Goal: Task Accomplishment & Management: Use online tool/utility

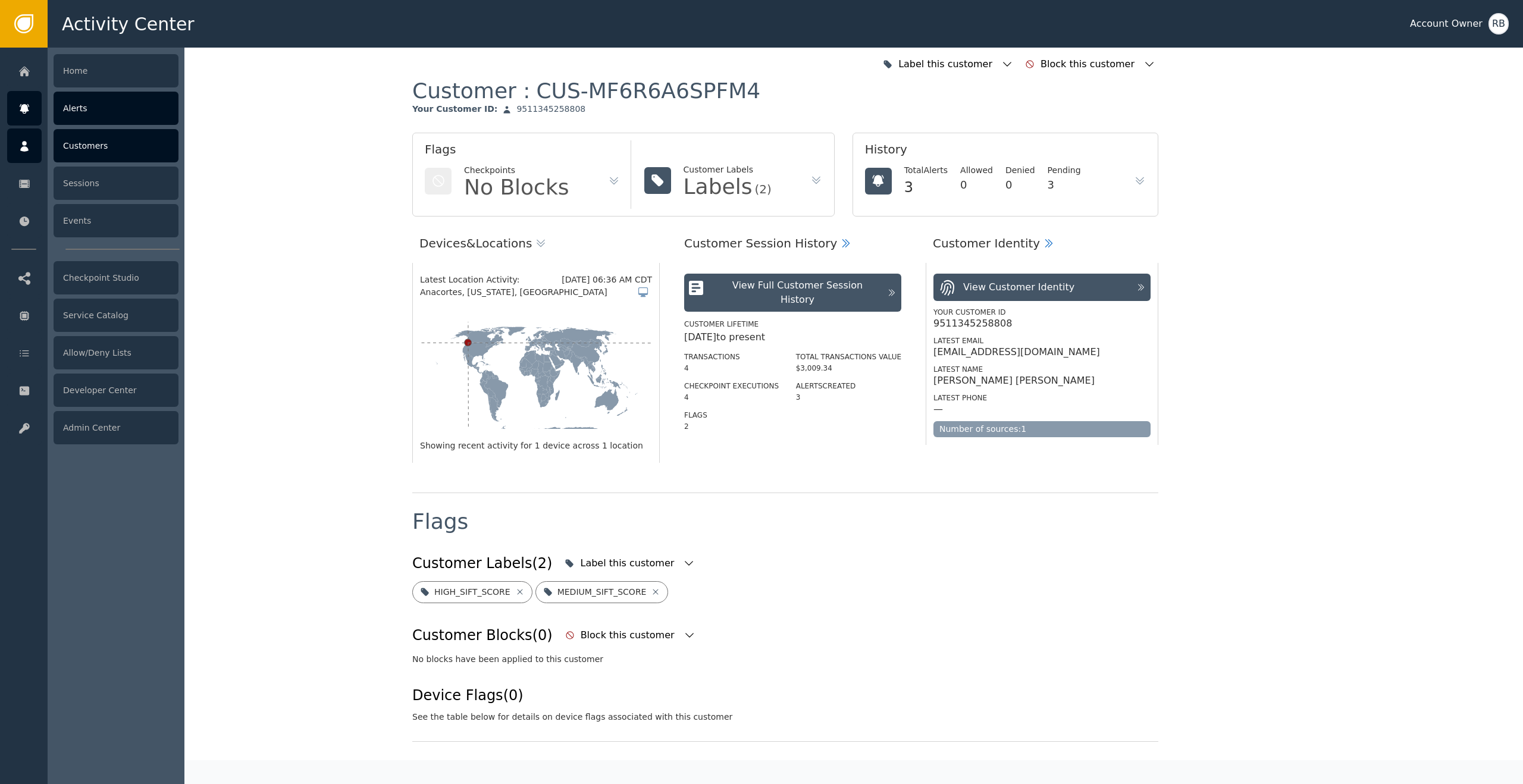
click at [105, 101] on div "Alerts" at bounding box center [116, 108] width 125 height 33
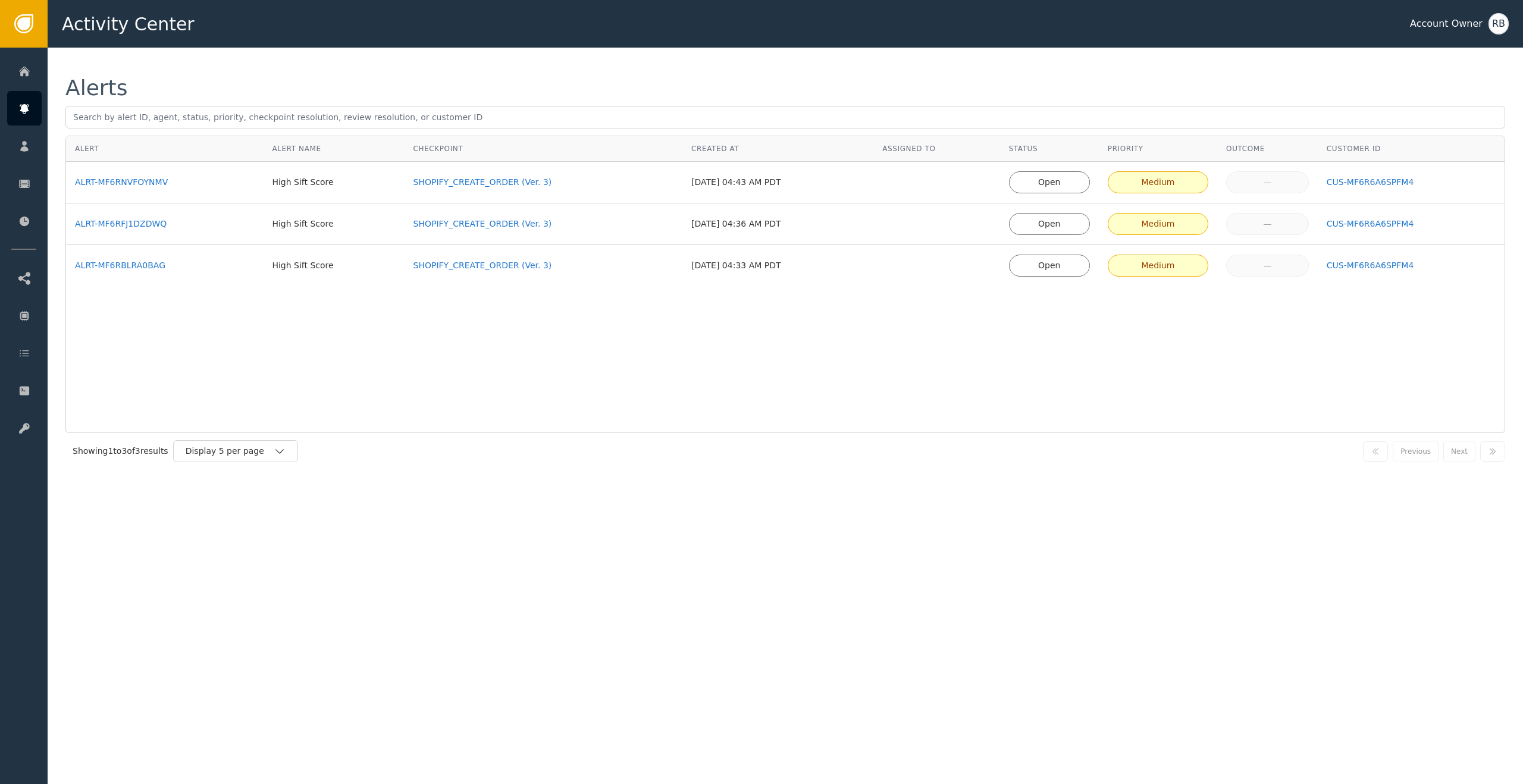
click at [1070, 185] on div "Open" at bounding box center [1049, 182] width 66 height 13
click at [1068, 187] on div "Open" at bounding box center [1049, 182] width 66 height 13
click at [1056, 228] on div "Open" at bounding box center [1049, 224] width 66 height 13
drag, startPoint x: 1024, startPoint y: 220, endPoint x: 1053, endPoint y: 218, distance: 29.1
click at [1044, 217] on div "Open" at bounding box center [1049, 223] width 81 height 22
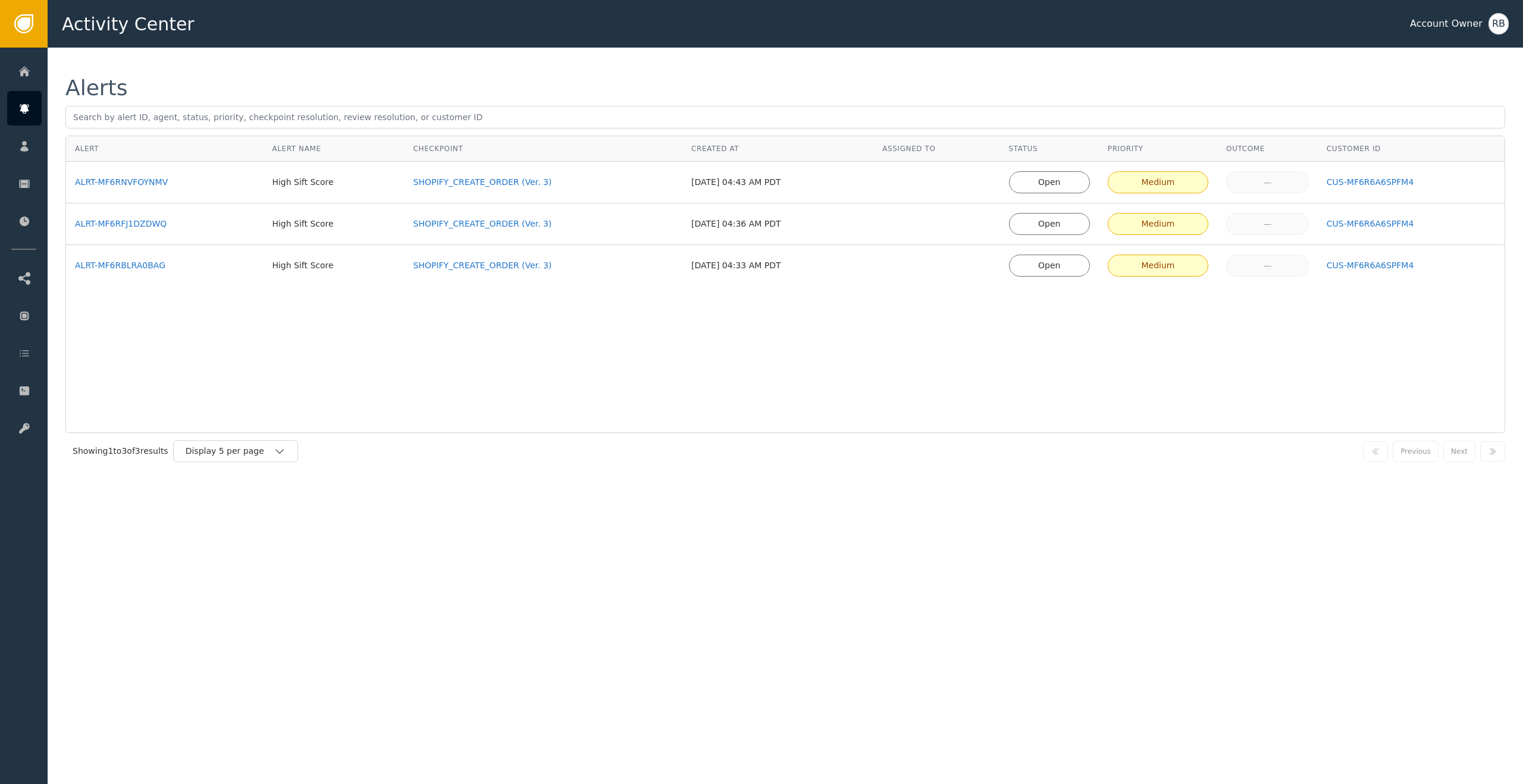
click at [1053, 218] on div "Open" at bounding box center [1049, 224] width 66 height 13
drag, startPoint x: 1002, startPoint y: 235, endPoint x: 1101, endPoint y: 231, distance: 99.1
click at [999, 235] on td at bounding box center [936, 224] width 126 height 42
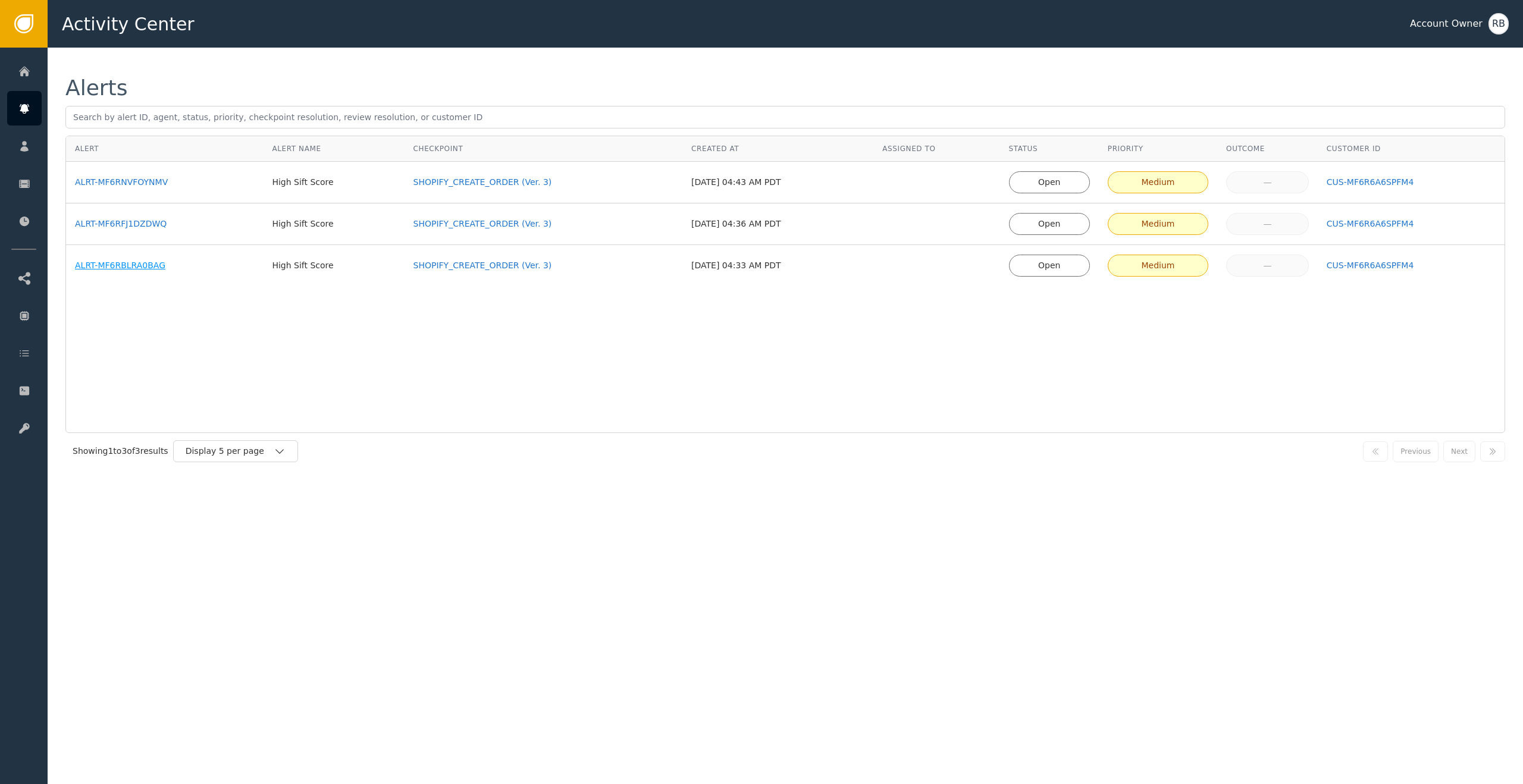
click at [97, 266] on div "ALRT-MF6RBLRA0BAG" at bounding box center [164, 266] width 179 height 13
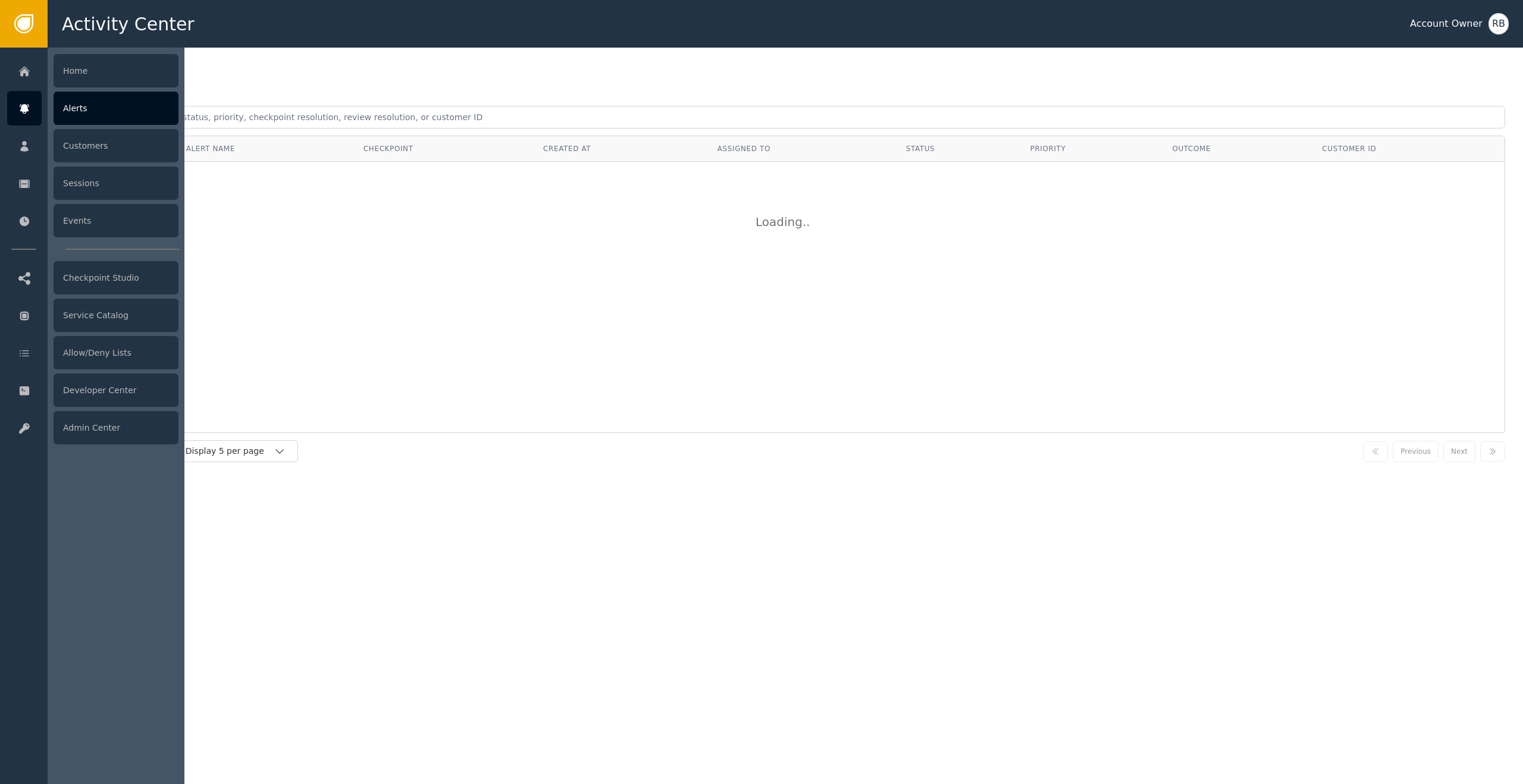
click at [22, 105] on icon at bounding box center [24, 108] width 12 height 13
click at [64, 108] on div "Alerts" at bounding box center [116, 108] width 125 height 33
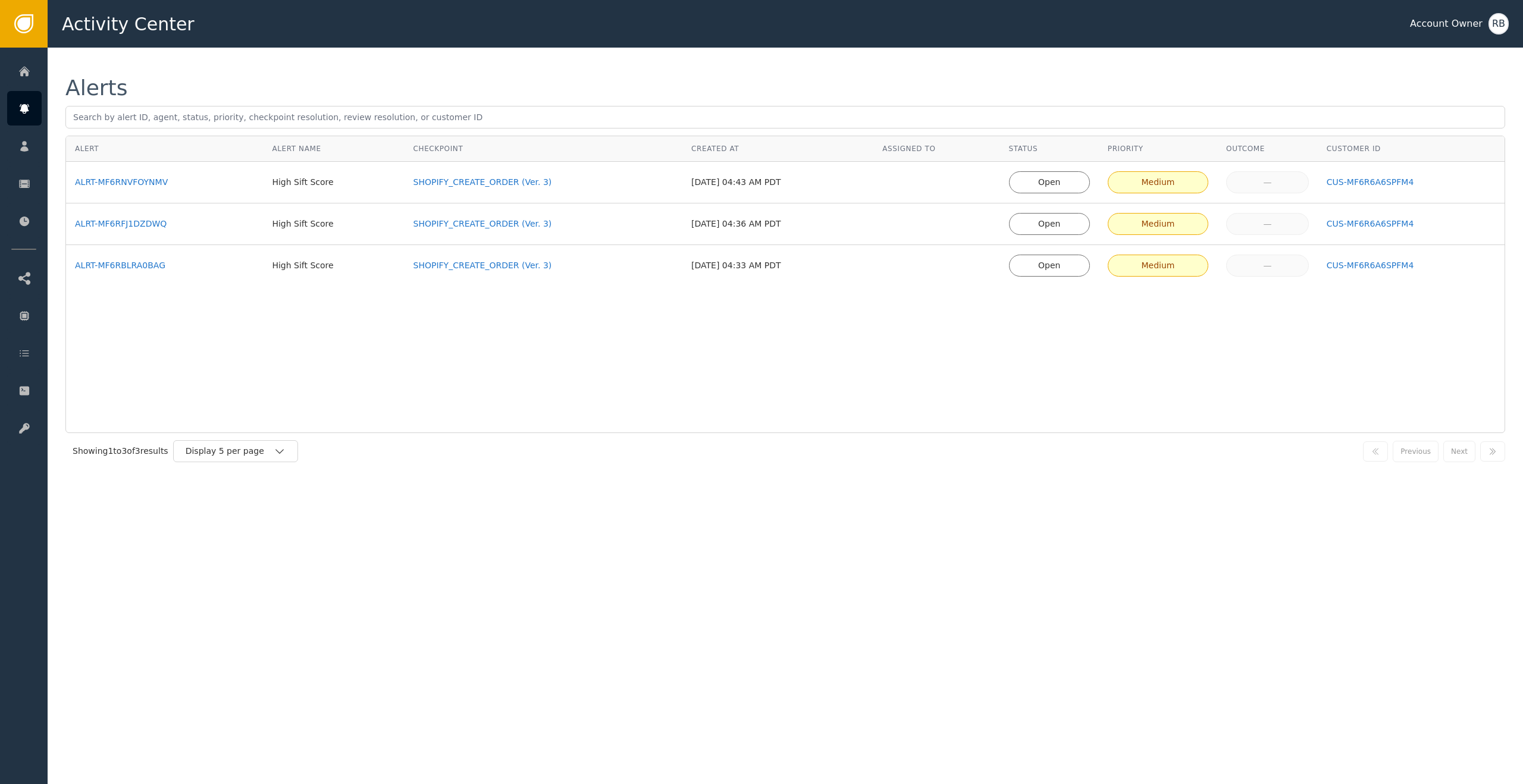
drag, startPoint x: 437, startPoint y: 401, endPoint x: 487, endPoint y: 402, distance: 50.0
click at [436, 401] on div "Alert Alert Name Checkpoint Created At Assigned To Status Priority Outcome Cust…" at bounding box center [785, 284] width 1440 height 297
drag, startPoint x: 1069, startPoint y: 181, endPoint x: 1083, endPoint y: 180, distance: 14.0
click at [1069, 181] on div "Open" at bounding box center [1049, 182] width 66 height 13
click at [1153, 177] on div "Medium" at bounding box center [1158, 182] width 85 height 13
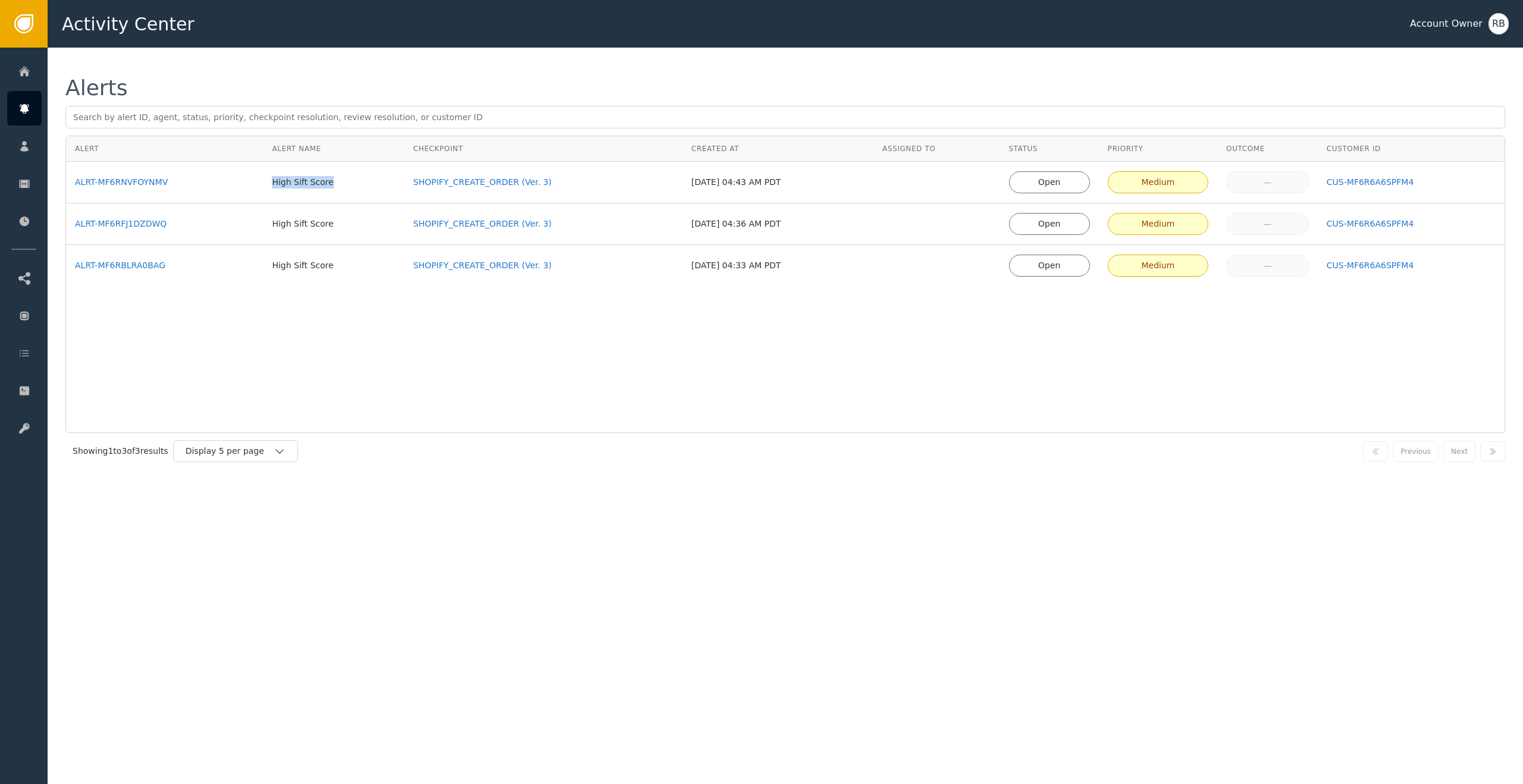
drag, startPoint x: 269, startPoint y: 188, endPoint x: 344, endPoint y: 188, distance: 75.0
click at [344, 188] on div "High Sift Score" at bounding box center [333, 182] width 123 height 13
drag, startPoint x: 316, startPoint y: 204, endPoint x: 315, endPoint y: 218, distance: 14.0
click at [316, 204] on td "High Sift Score" at bounding box center [333, 224] width 141 height 42
drag, startPoint x: 312, startPoint y: 228, endPoint x: 320, endPoint y: 357, distance: 129.2
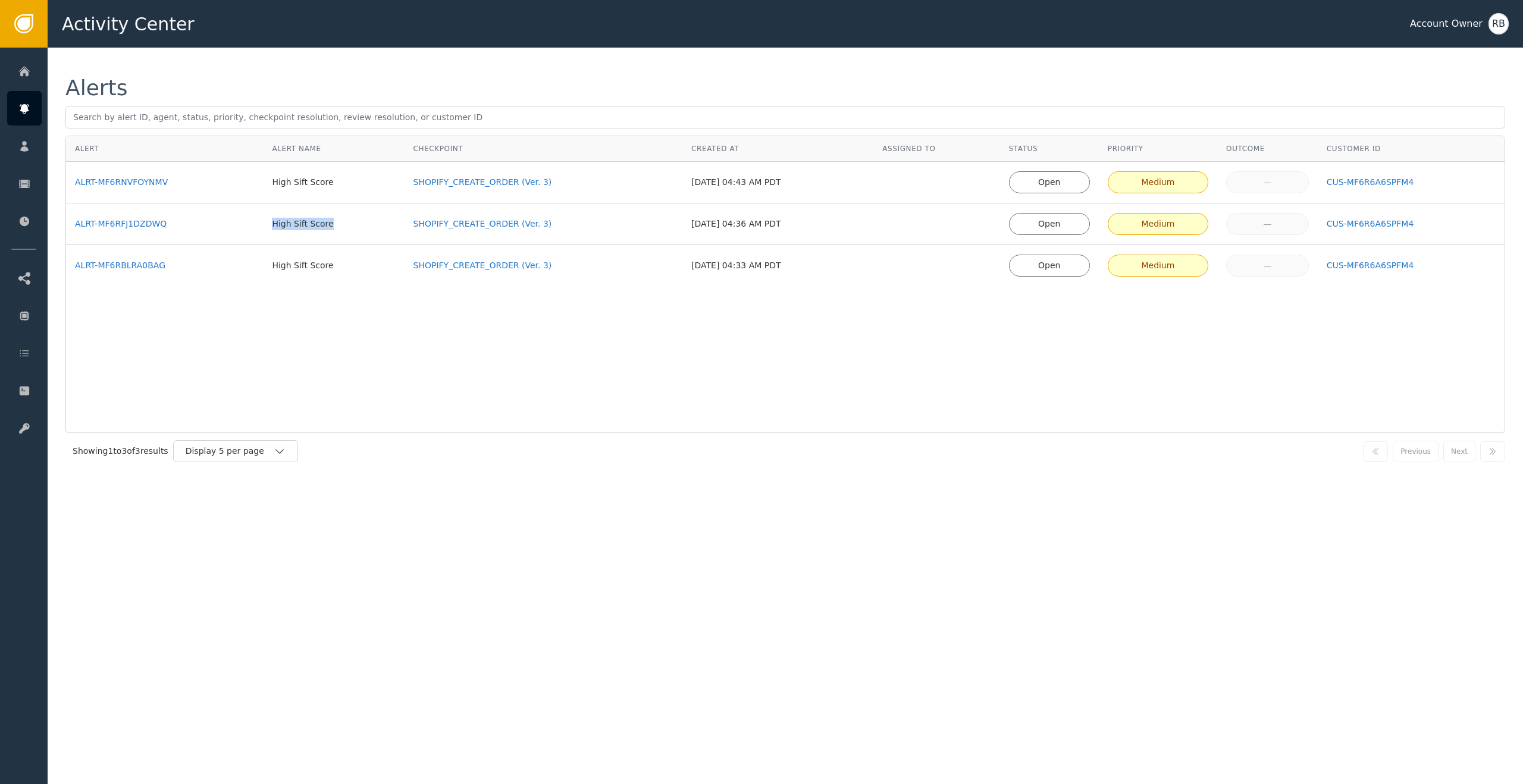
click at [343, 231] on td "High Sift Score" at bounding box center [333, 224] width 141 height 42
drag, startPoint x: 320, startPoint y: 358, endPoint x: 258, endPoint y: 312, distance: 77.2
click at [311, 353] on div "Alert Alert Name Checkpoint Created At Assigned To Status Priority Outcome Cust…" at bounding box center [785, 284] width 1440 height 297
drag, startPoint x: 298, startPoint y: 269, endPoint x: 335, endPoint y: 327, distance: 68.8
click at [338, 270] on td "High Sift Score" at bounding box center [333, 266] width 141 height 41
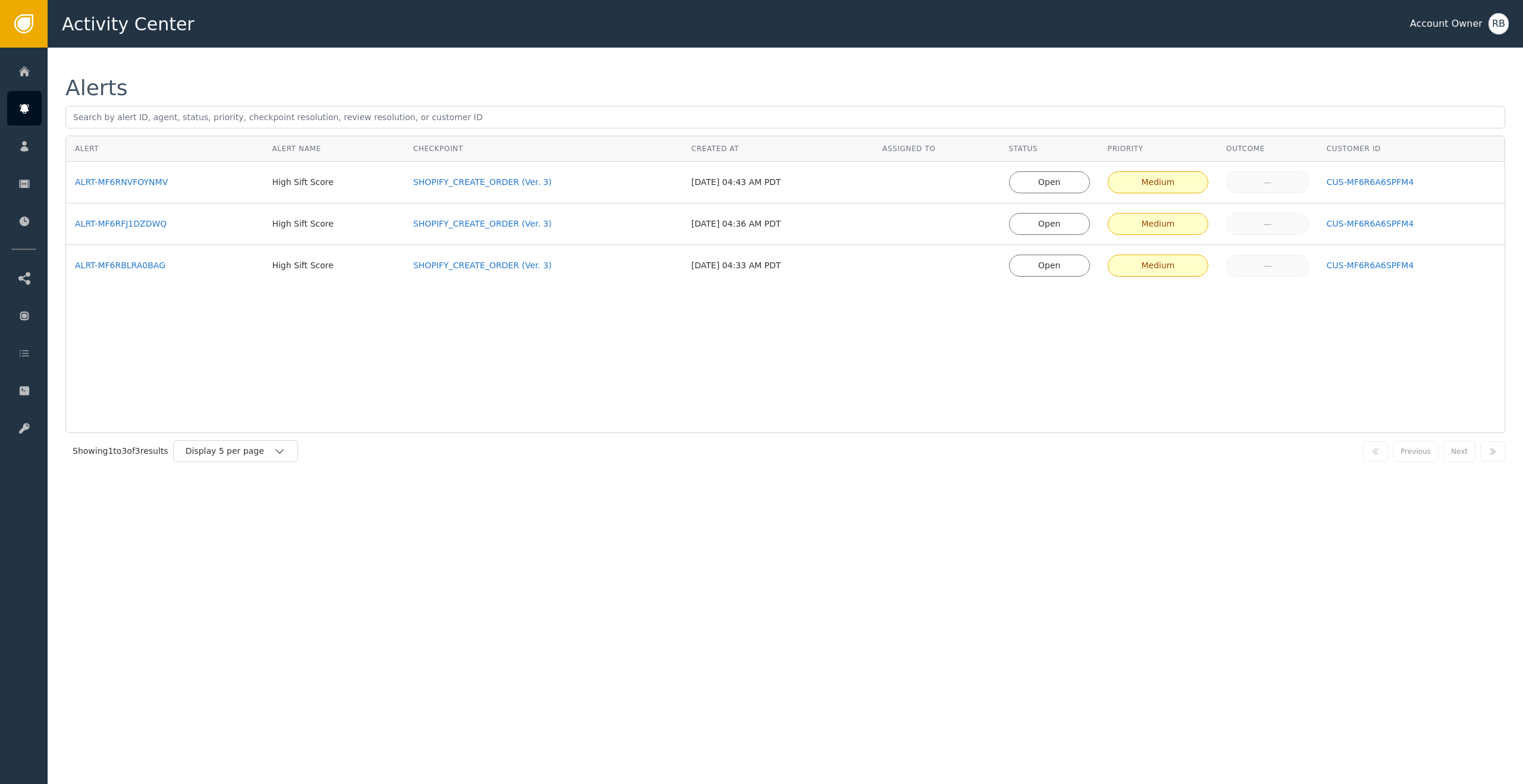
click at [335, 346] on div "Alert Alert Name Checkpoint Created At Assigned To Status Priority Outcome Cust…" at bounding box center [785, 284] width 1440 height 297
click at [443, 185] on div "SHOPIFY_CREATE_ORDER (Ver. 3)" at bounding box center [544, 182] width 261 height 13
click at [140, 182] on div "ALRT-MF6RNVFOYNMV" at bounding box center [164, 182] width 179 height 13
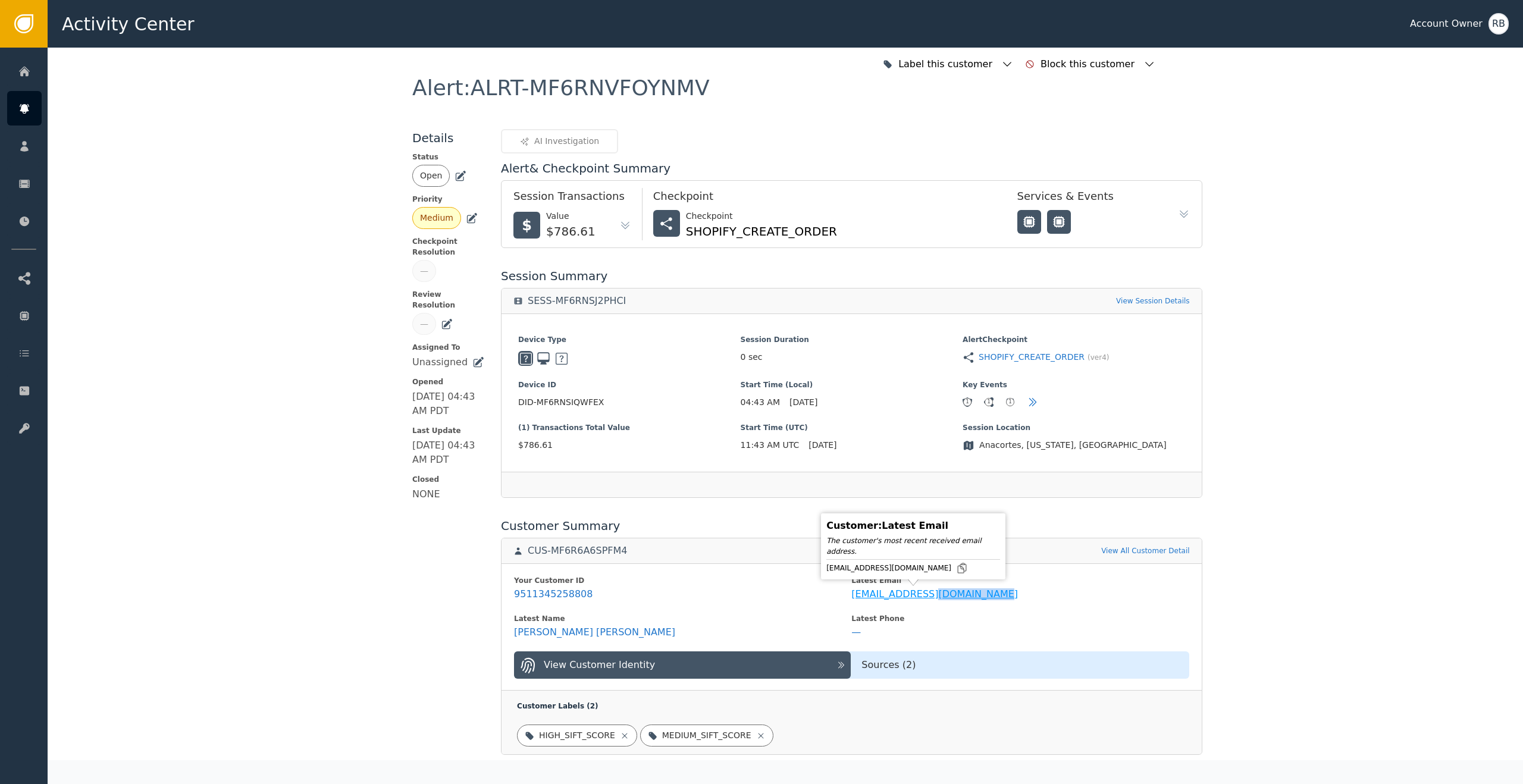
drag, startPoint x: 996, startPoint y: 592, endPoint x: 842, endPoint y: 597, distance: 154.1
click at [851, 597] on span "[EMAIL_ADDRESS][DOMAIN_NAME]" at bounding box center [1020, 594] width 338 height 14
copy div "[EMAIL_ADDRESS][DOMAIN_NAME]"
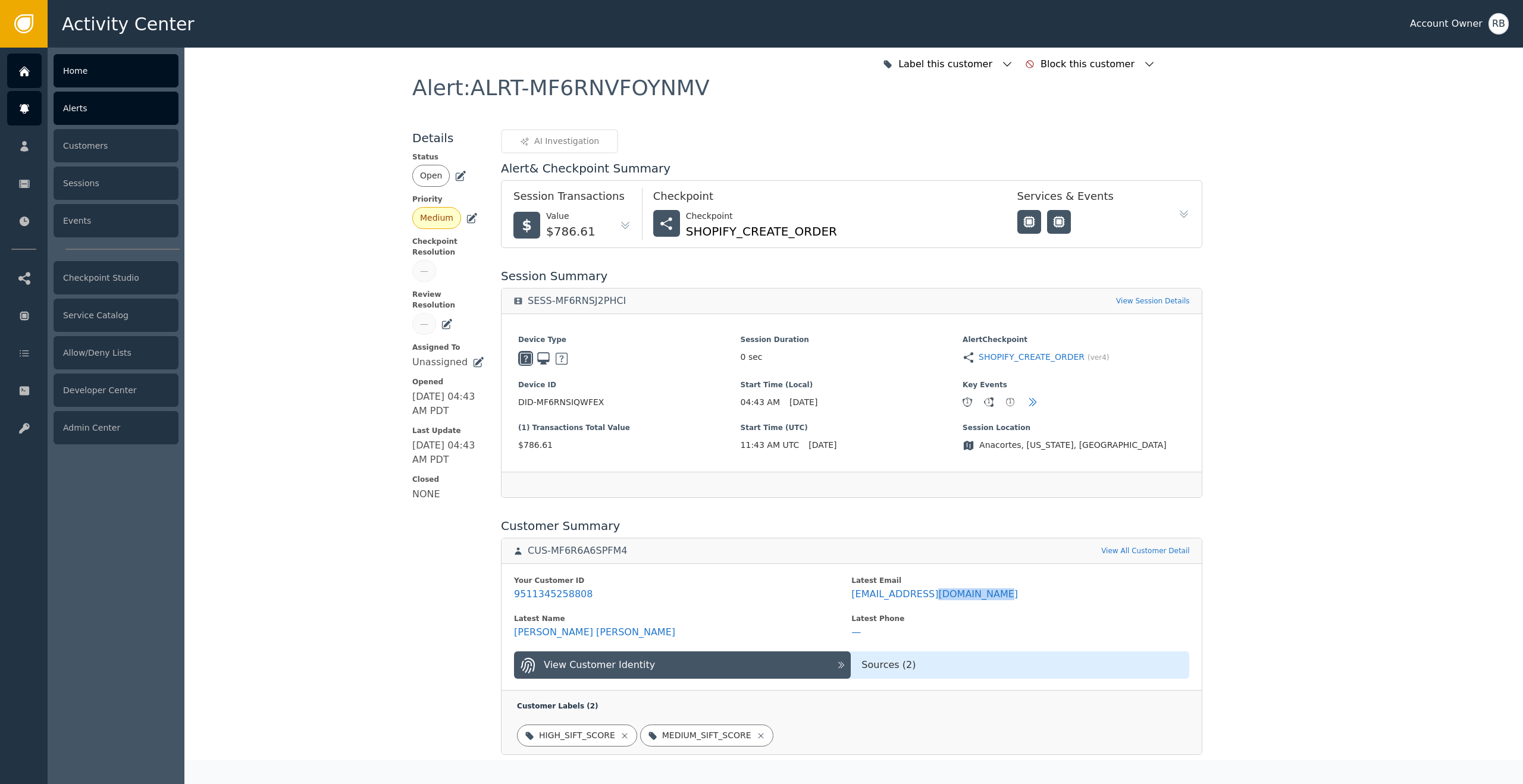
click at [29, 79] on div at bounding box center [24, 70] width 35 height 35
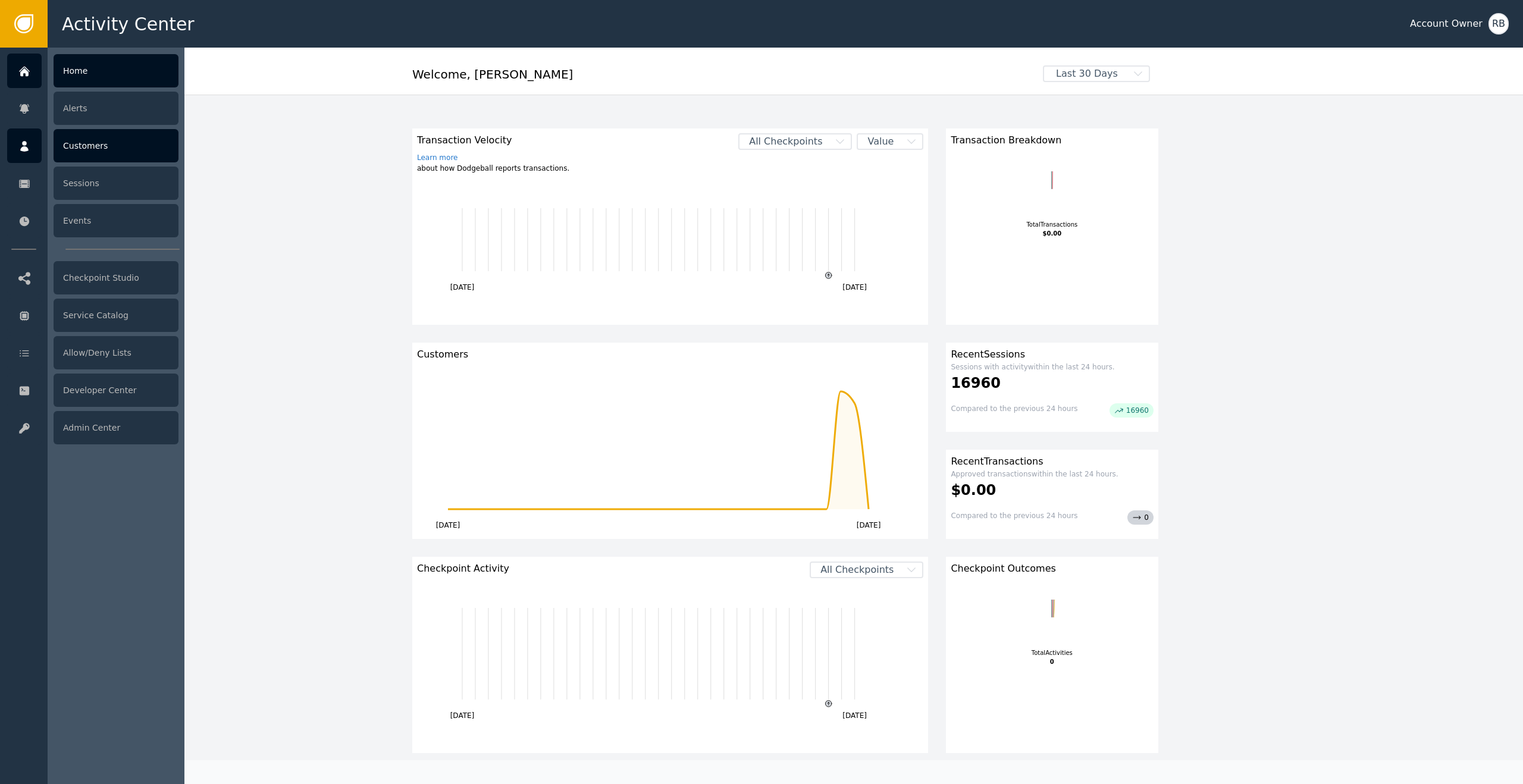
click at [101, 153] on div "Customers" at bounding box center [116, 145] width 125 height 33
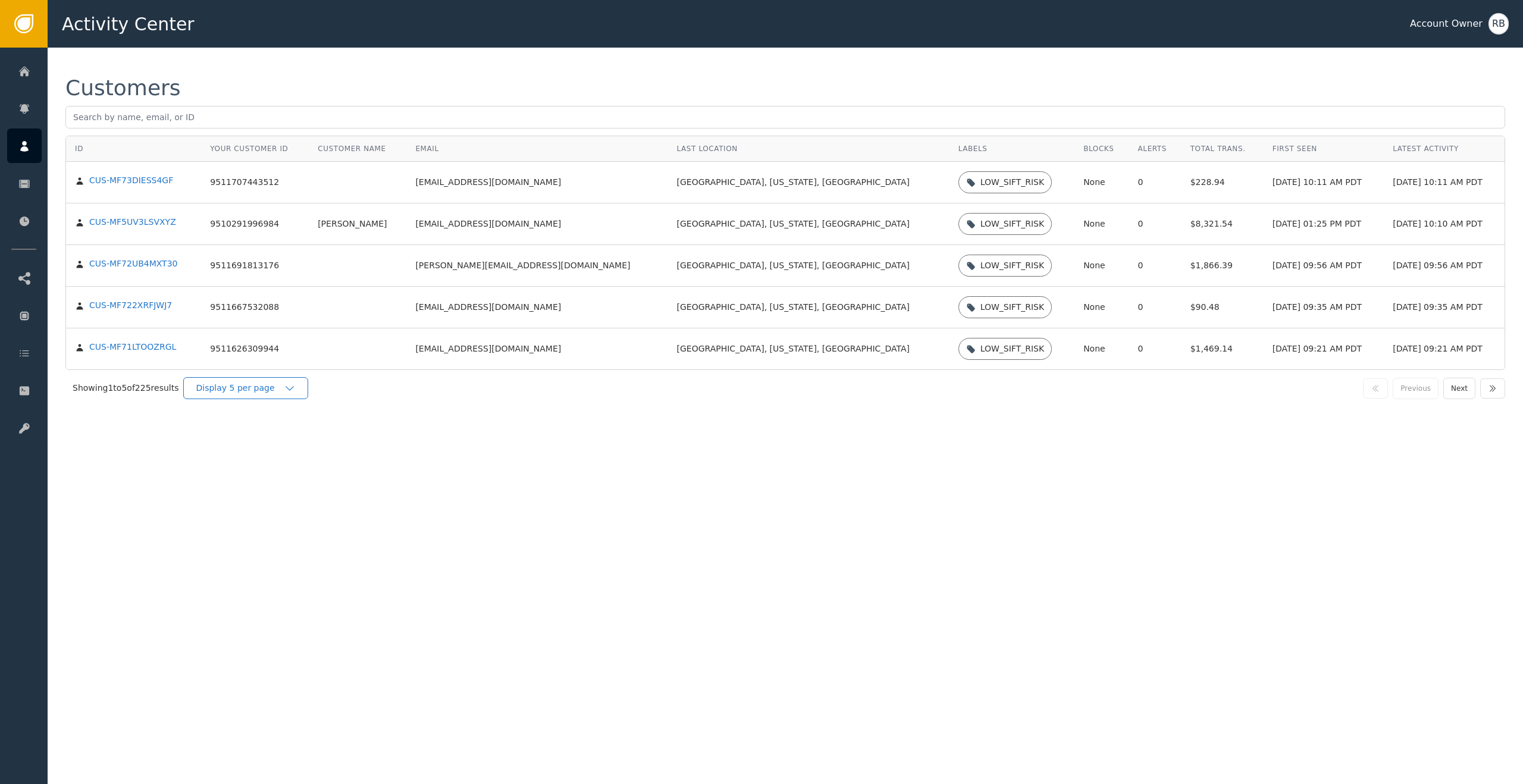
drag, startPoint x: 292, startPoint y: 387, endPoint x: 296, endPoint y: 397, distance: 10.8
click at [292, 387] on icon "button" at bounding box center [290, 388] width 12 height 12
click at [305, 433] on div "Display 25 per page" at bounding box center [248, 437] width 119 height 23
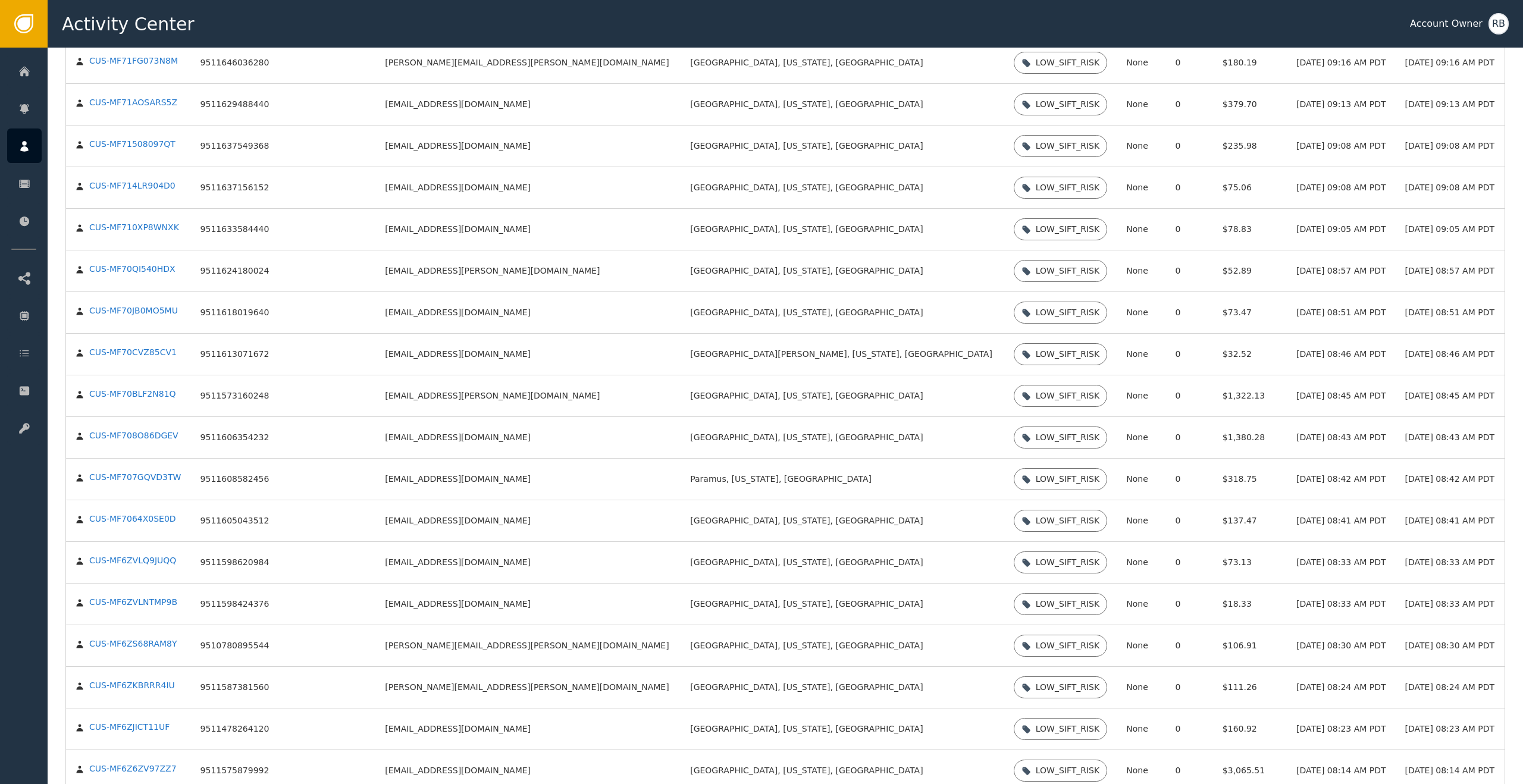
scroll to position [485, 0]
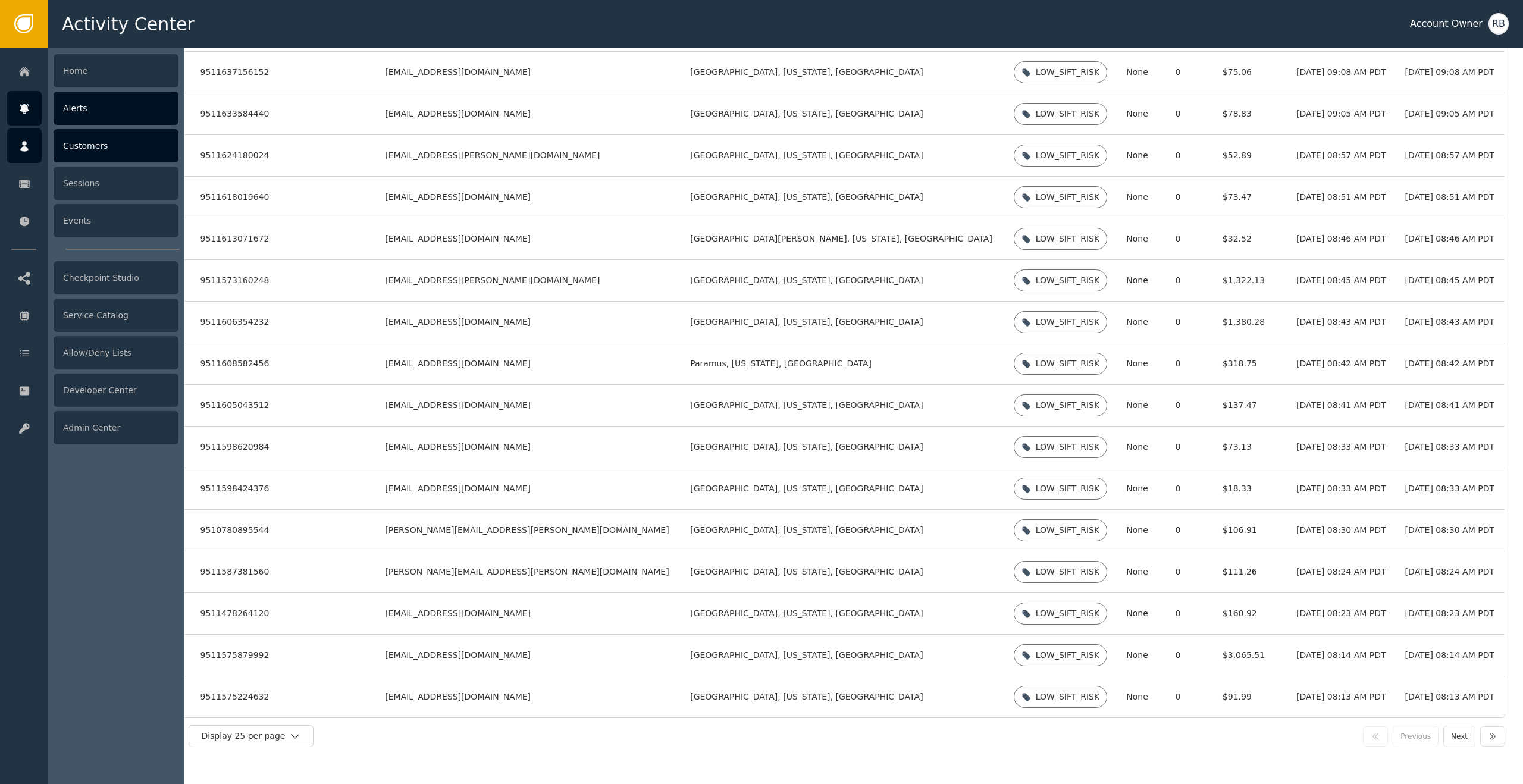
click at [85, 108] on div "Alerts" at bounding box center [116, 108] width 125 height 33
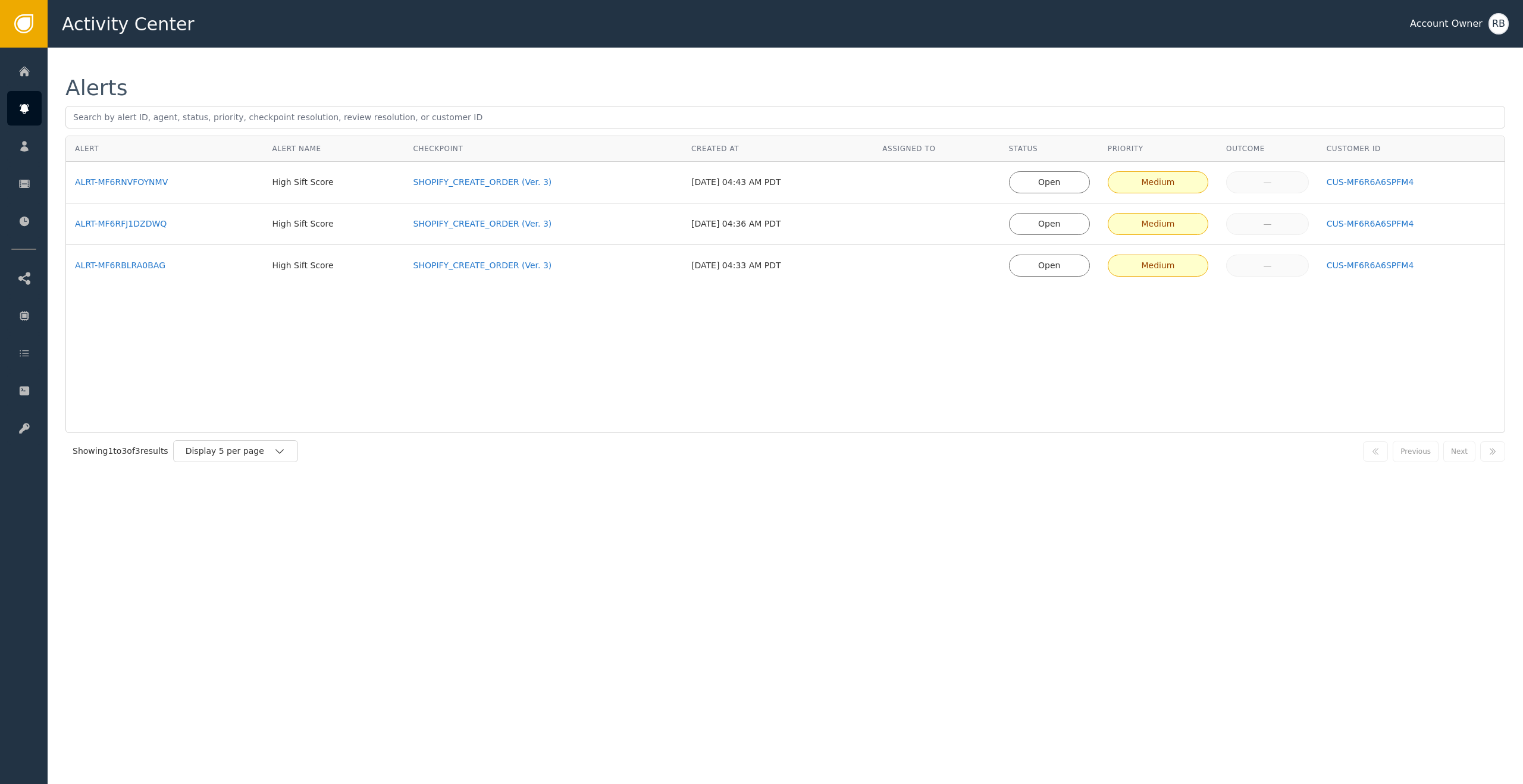
click at [300, 376] on div "Alert Alert Name Checkpoint Created At Assigned To Status Priority Outcome Cust…" at bounding box center [785, 284] width 1440 height 297
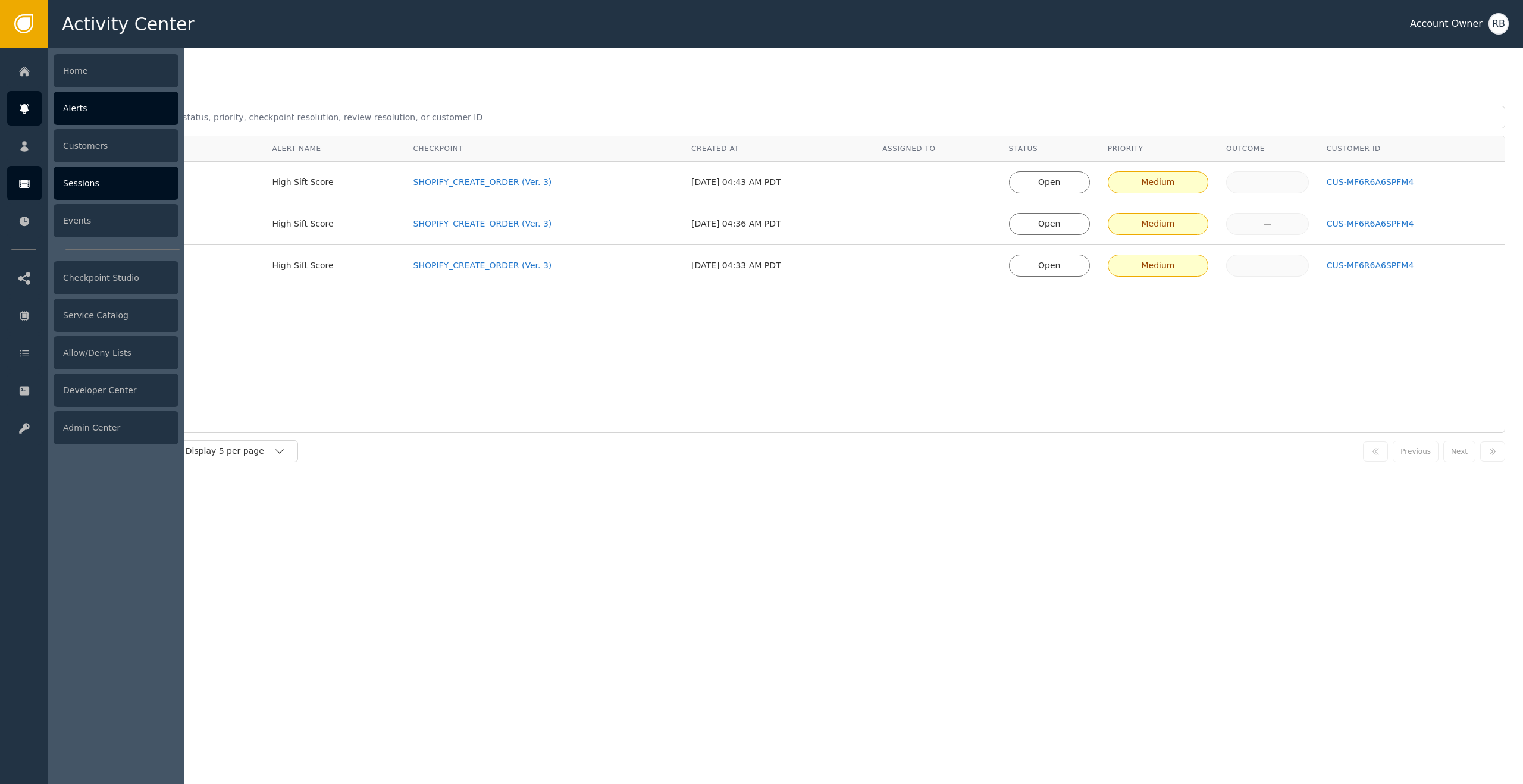
click at [118, 192] on div "Sessions" at bounding box center [116, 182] width 125 height 33
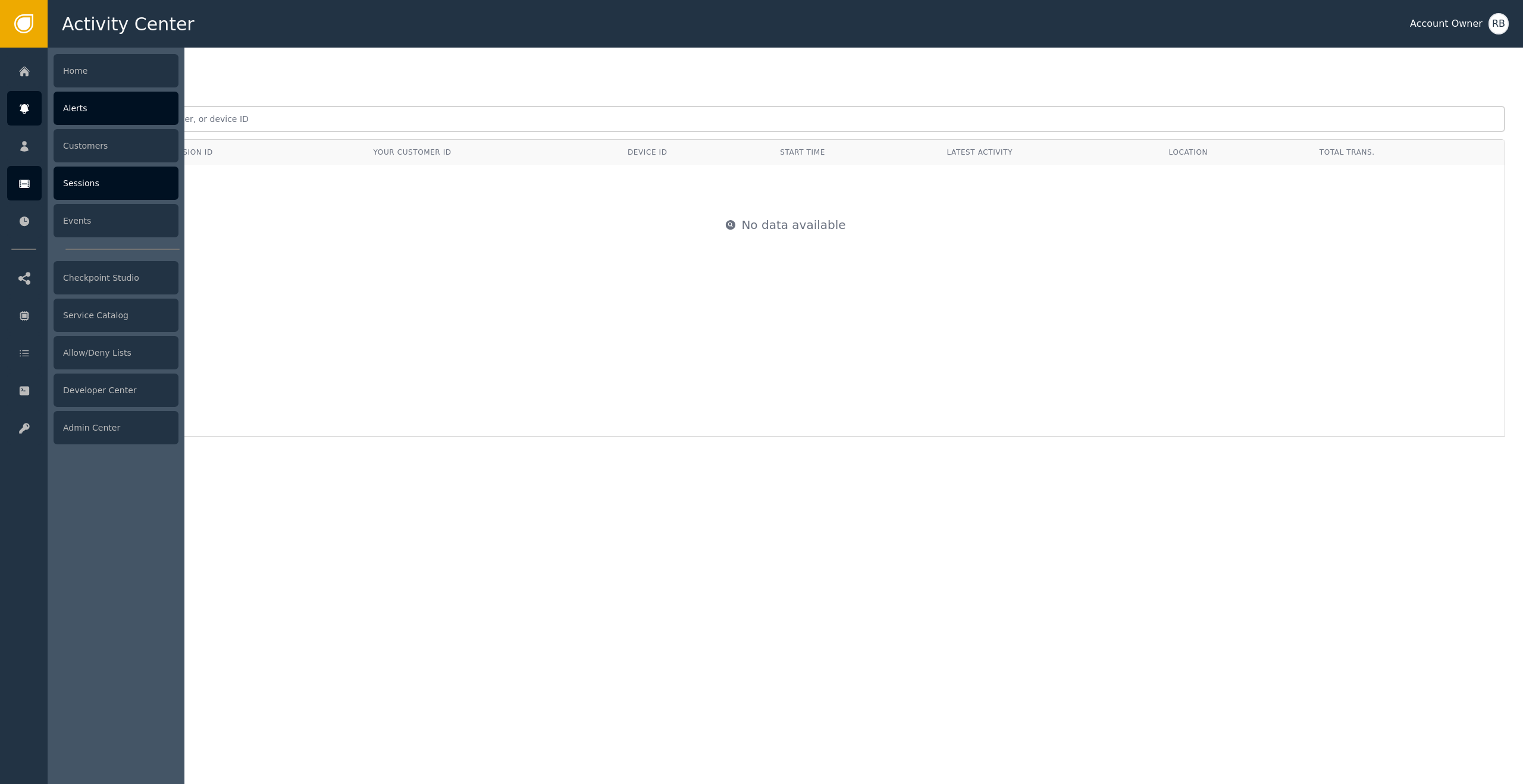
click at [114, 108] on div "Alerts" at bounding box center [116, 108] width 125 height 33
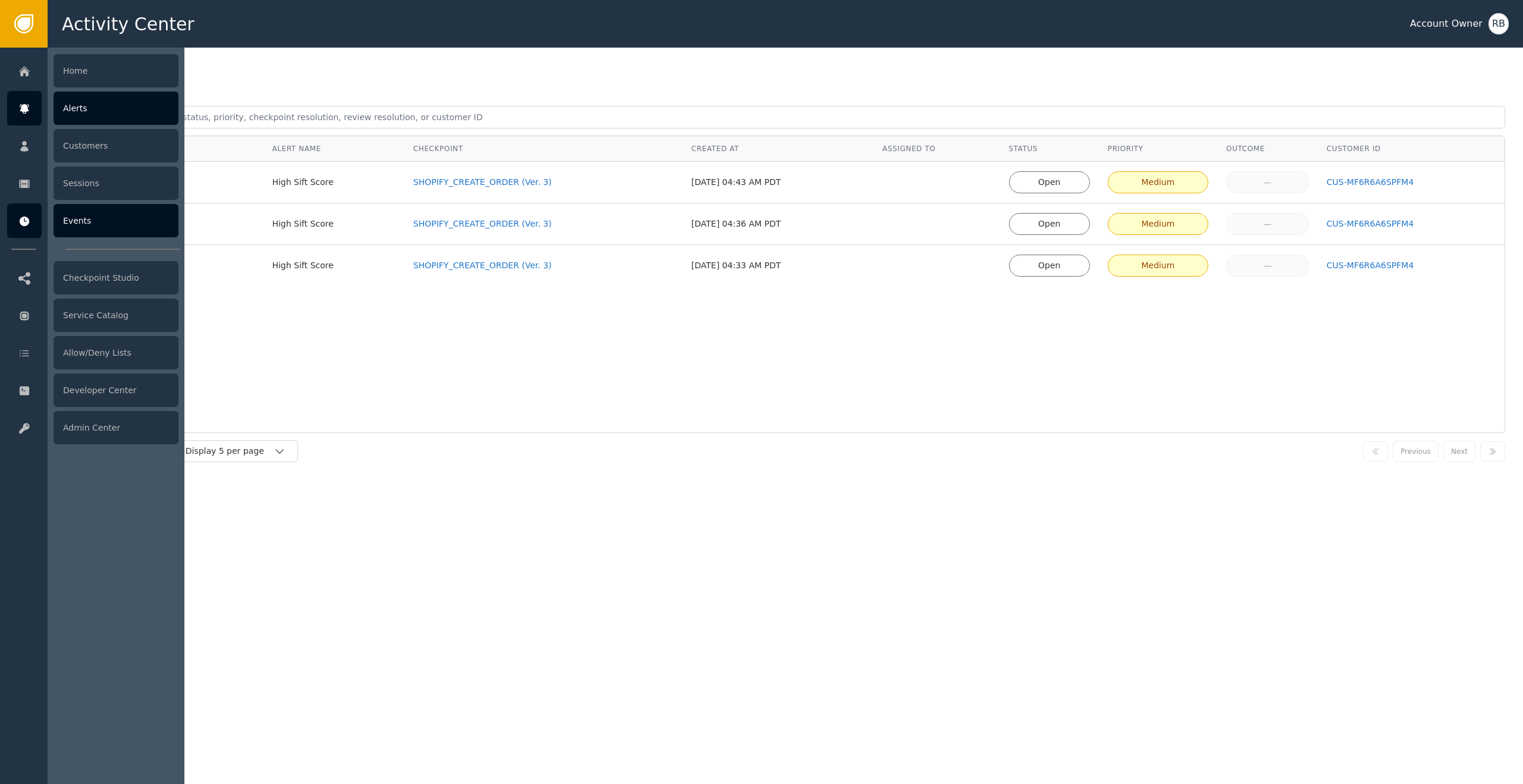
click at [104, 230] on div "Events" at bounding box center [116, 220] width 125 height 33
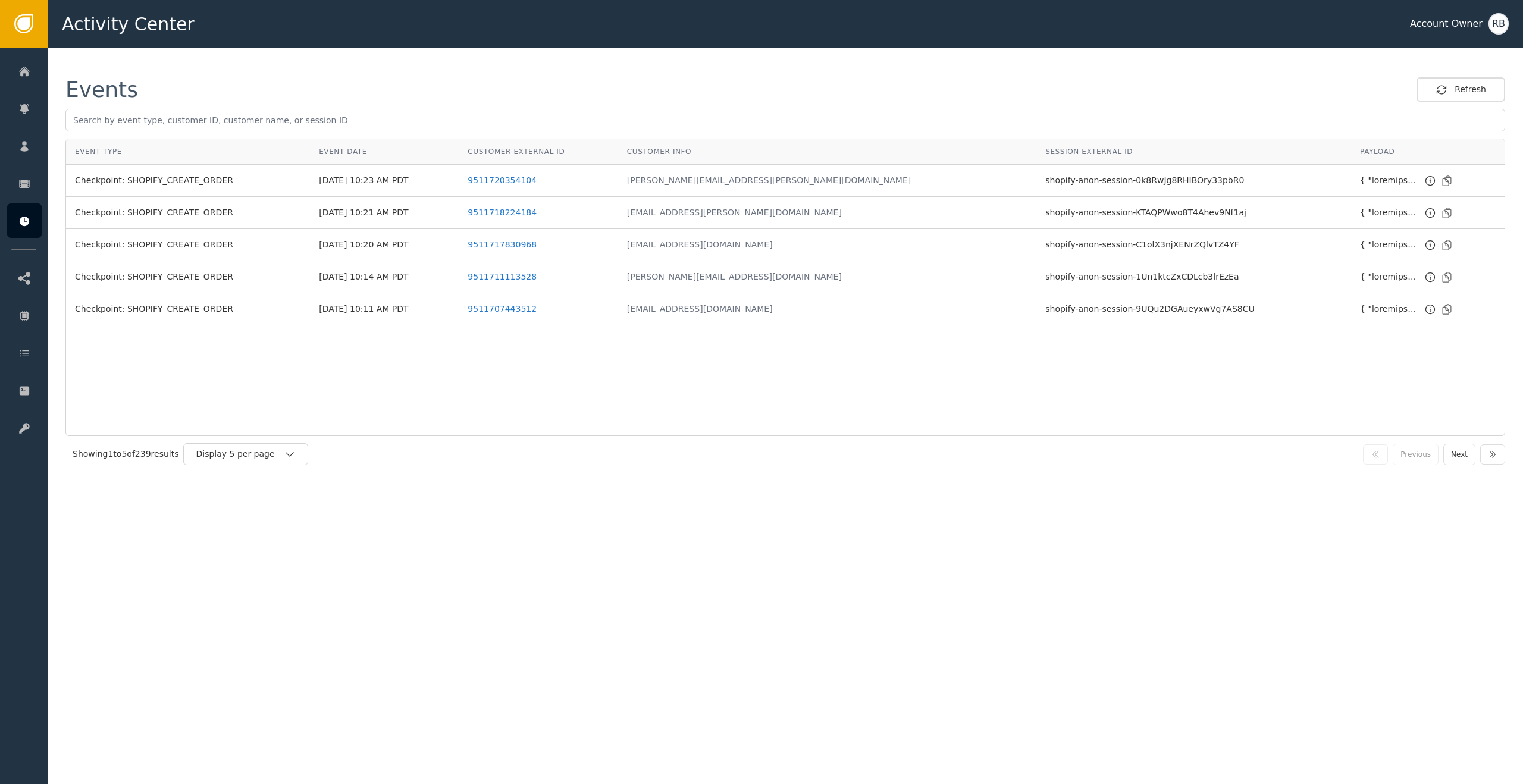
drag, startPoint x: 211, startPoint y: 456, endPoint x: 212, endPoint y: 467, distance: 11.0
click at [210, 456] on div "Display 5 per page" at bounding box center [240, 454] width 88 height 13
click at [227, 511] on div "Display 25 per page" at bounding box center [248, 503] width 119 height 23
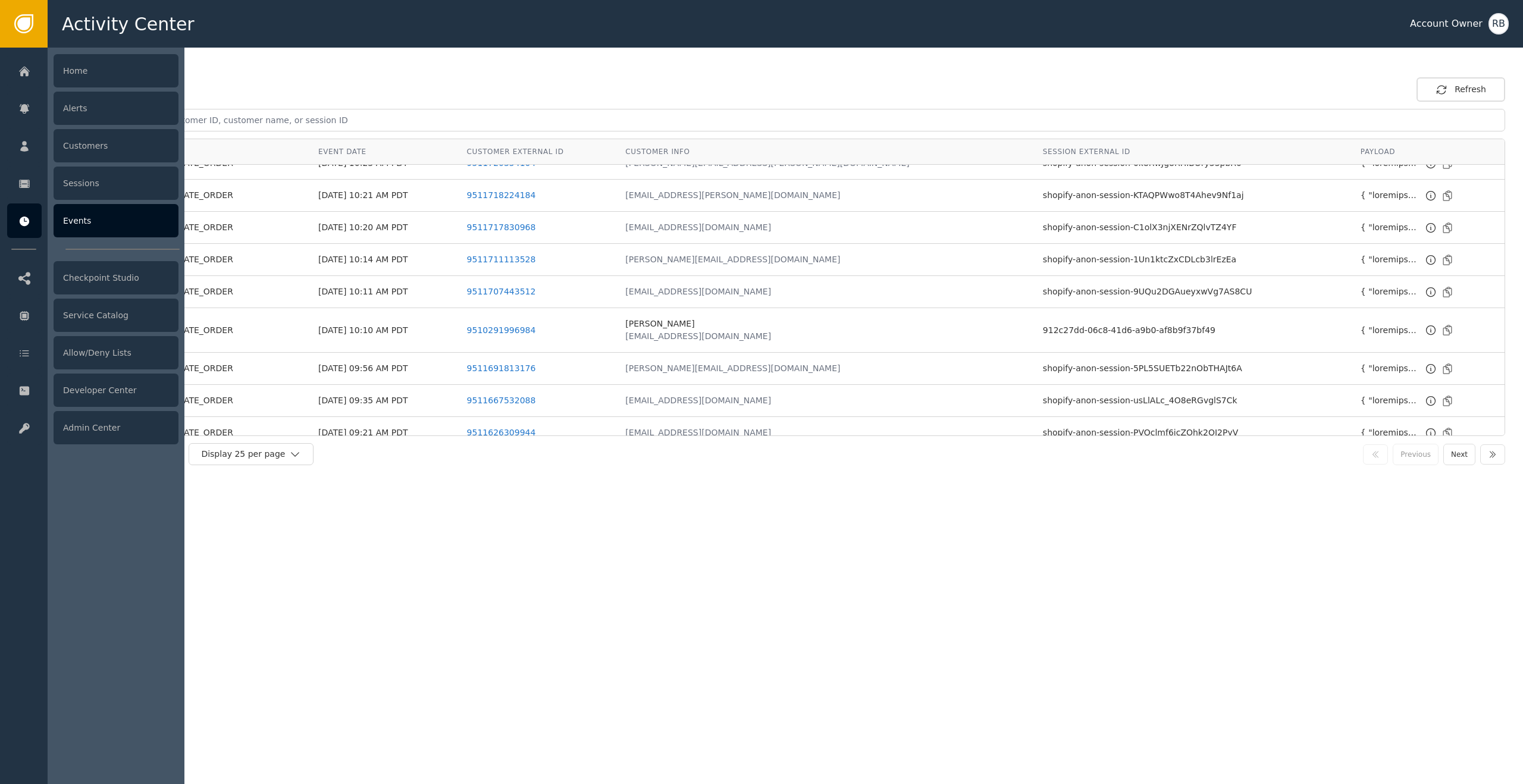
scroll to position [18, 0]
click at [82, 283] on div "Checkpoint Studio" at bounding box center [116, 278] width 125 height 33
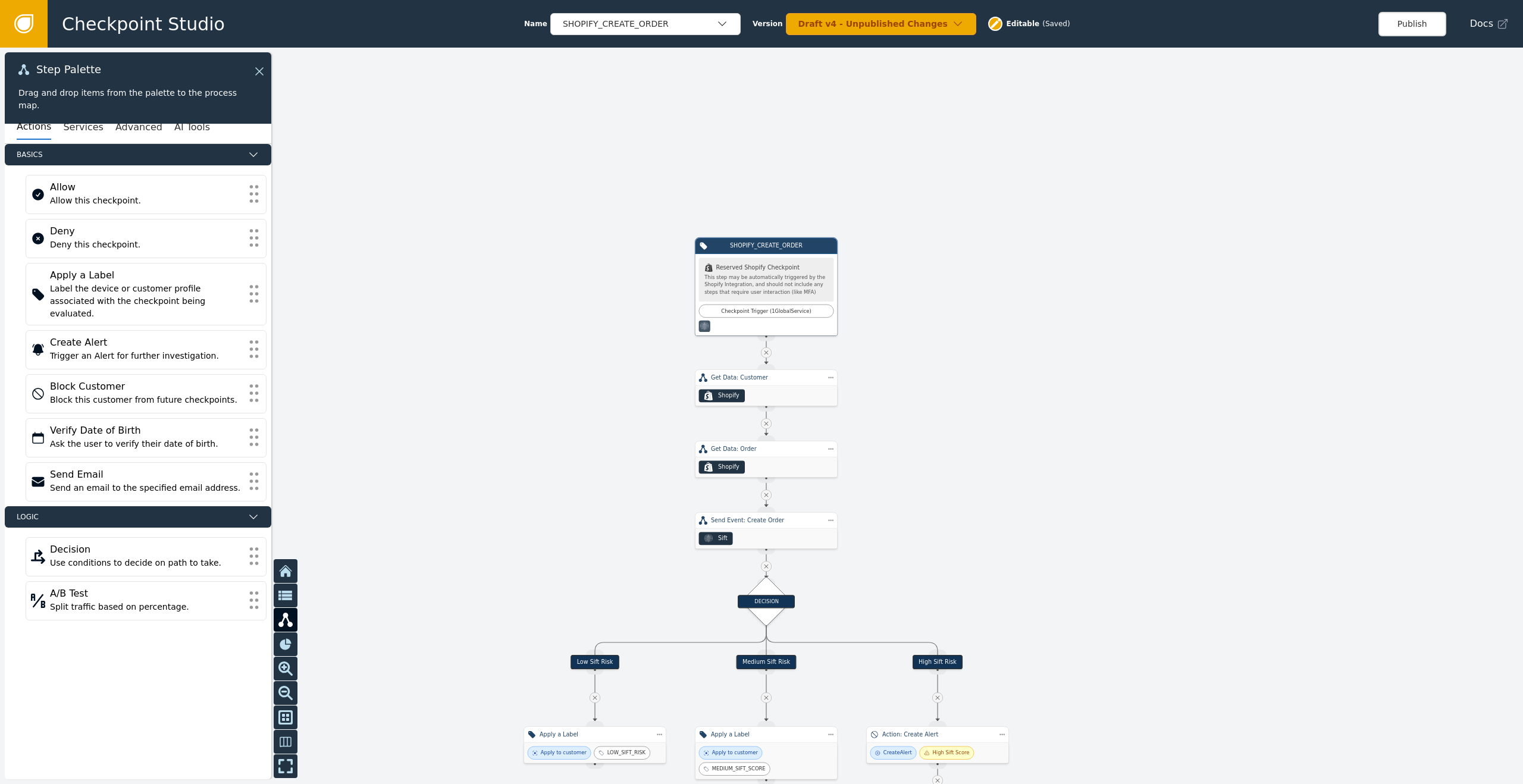
click at [17, 30] on icon at bounding box center [23, 23] width 19 height 19
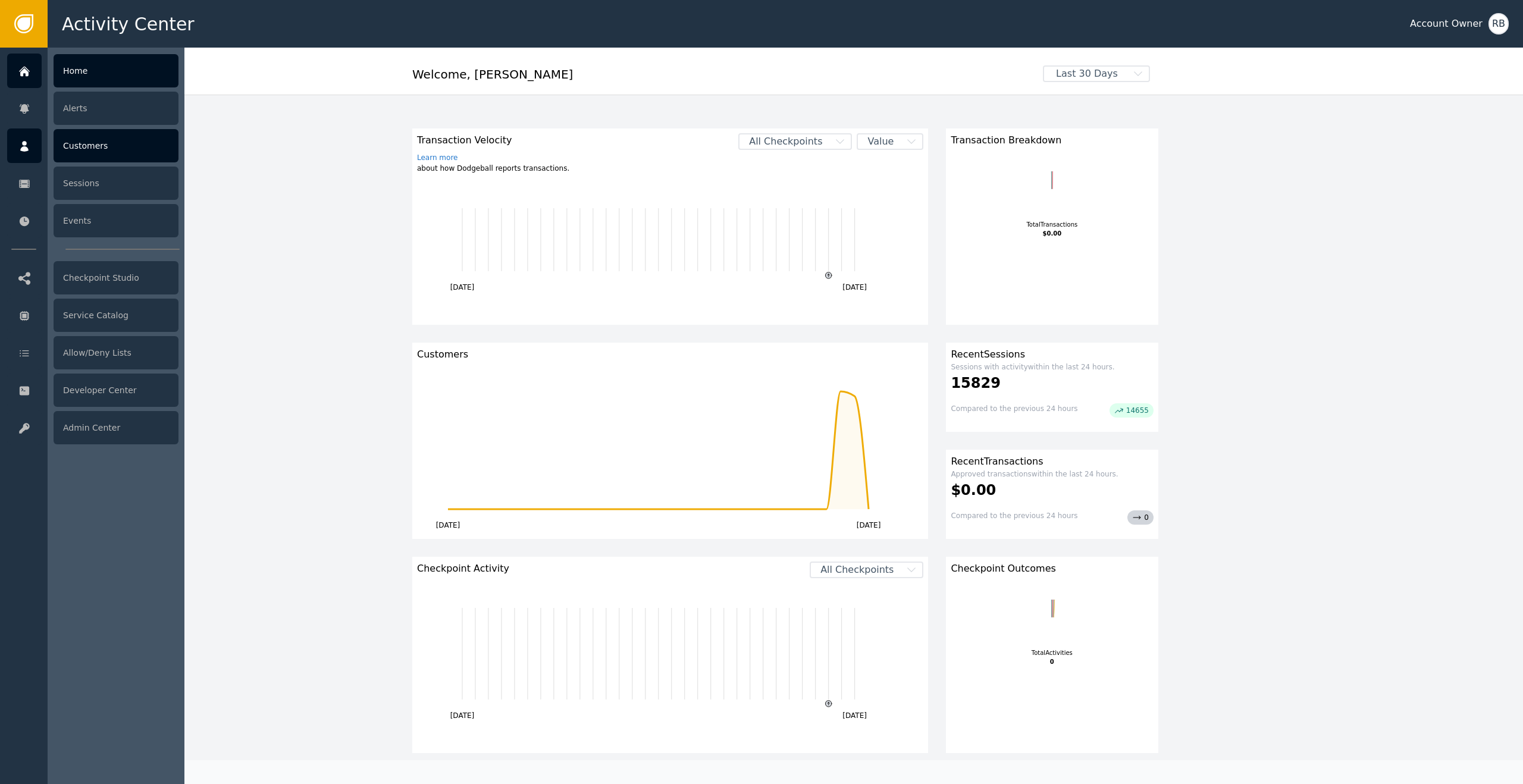
click at [90, 144] on div "Customers" at bounding box center [116, 145] width 125 height 33
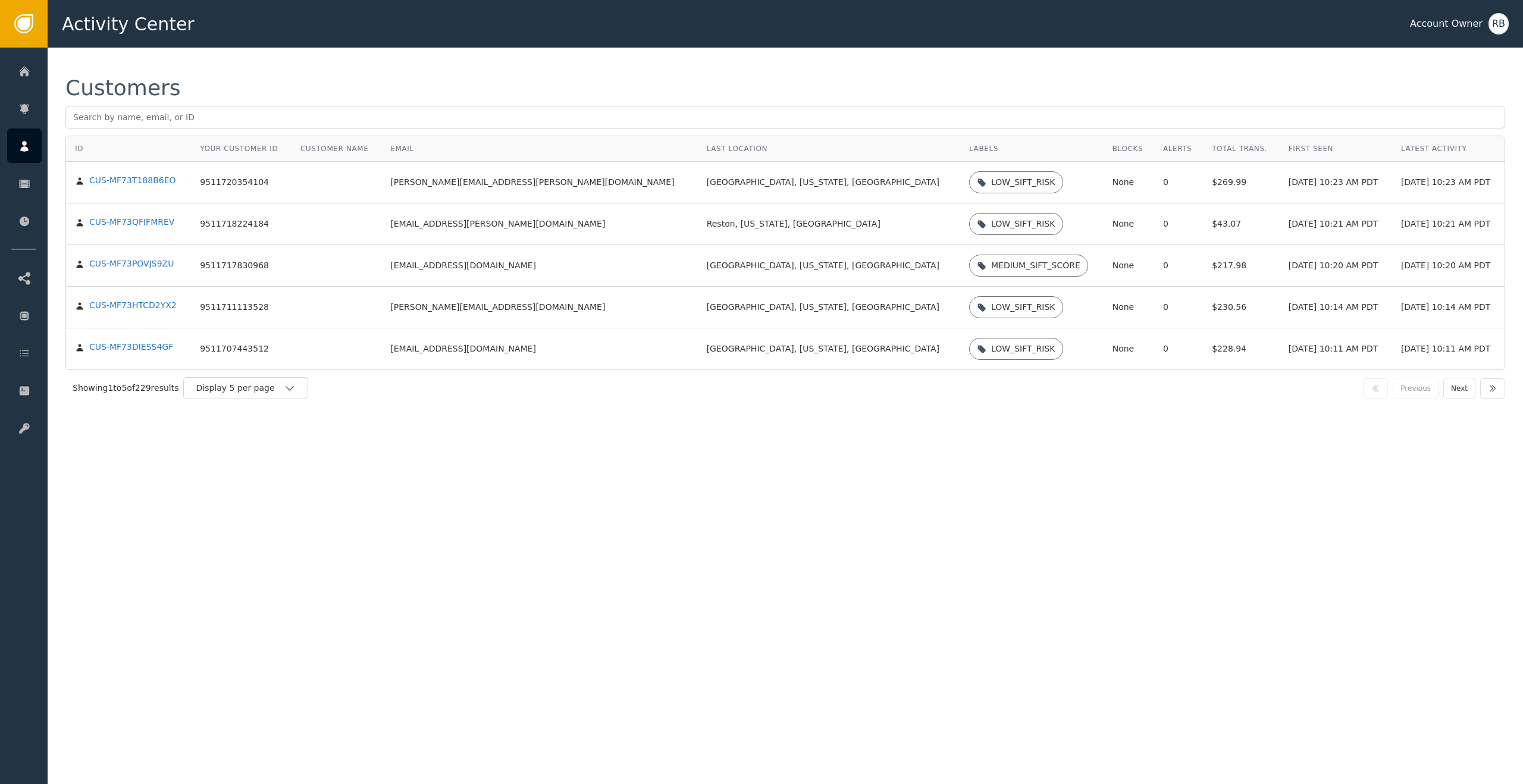
click at [448, 271] on td "[EMAIL_ADDRESS][DOMAIN_NAME]" at bounding box center [539, 266] width 316 height 42
drag, startPoint x: 448, startPoint y: 268, endPoint x: 533, endPoint y: 271, distance: 85.1
click at [533, 272] on td "[EMAIL_ADDRESS][DOMAIN_NAME]" at bounding box center [539, 266] width 316 height 42
copy td "[EMAIL_ADDRESS][DOMAIN_NAME]"
click at [480, 430] on div "Customers ID Your Customer ID Customer Name Email Last Location Labels Blocks A…" at bounding box center [786, 242] width 1476 height 388
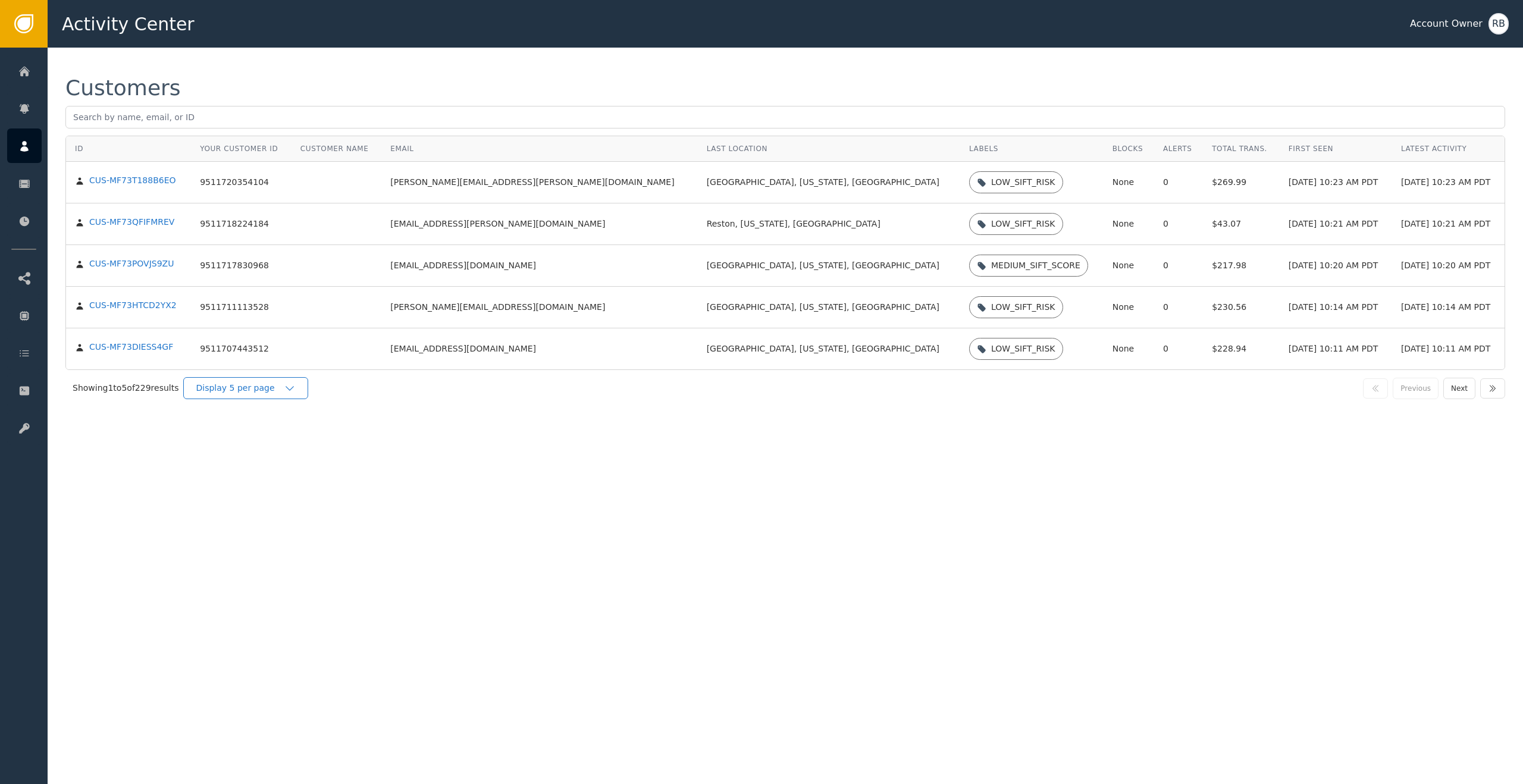
click at [295, 391] on icon "button" at bounding box center [290, 388] width 12 height 12
drag, startPoint x: 297, startPoint y: 448, endPoint x: 315, endPoint y: 447, distance: 18.0
click at [297, 448] on div "Display 25 per page" at bounding box center [248, 437] width 119 height 23
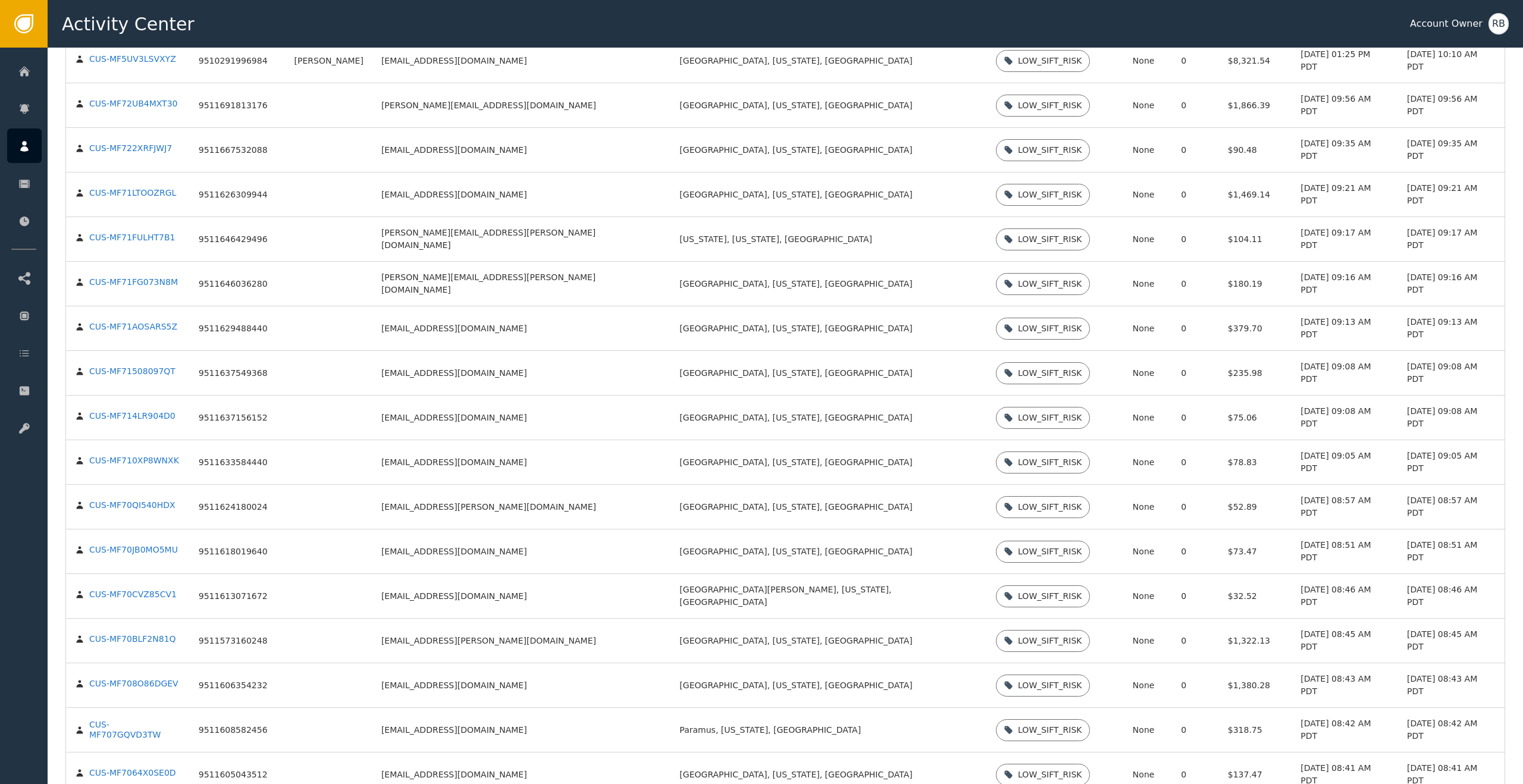
scroll to position [485, 0]
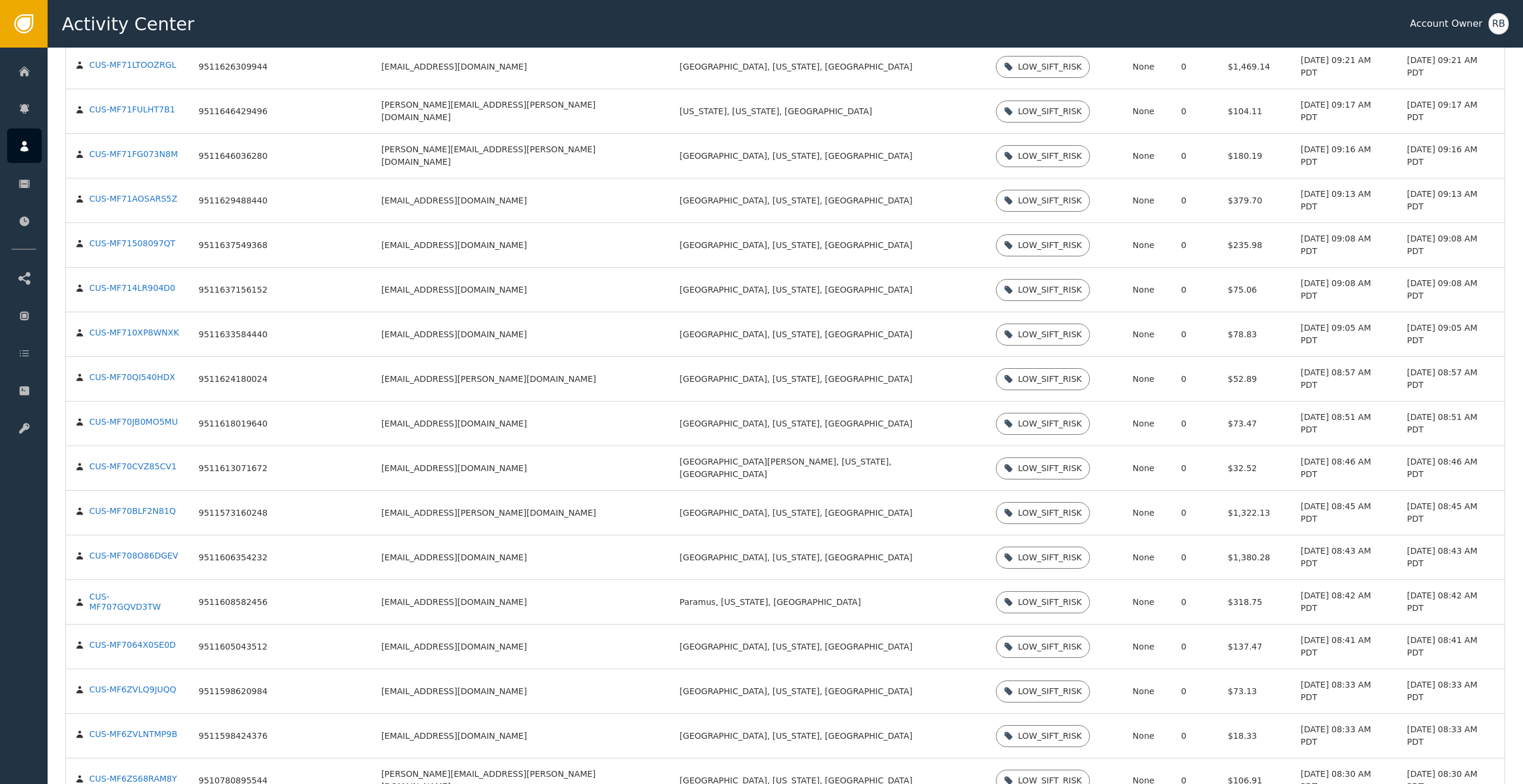
drag, startPoint x: 1467, startPoint y: 741, endPoint x: 1358, endPoint y: 769, distance: 112.5
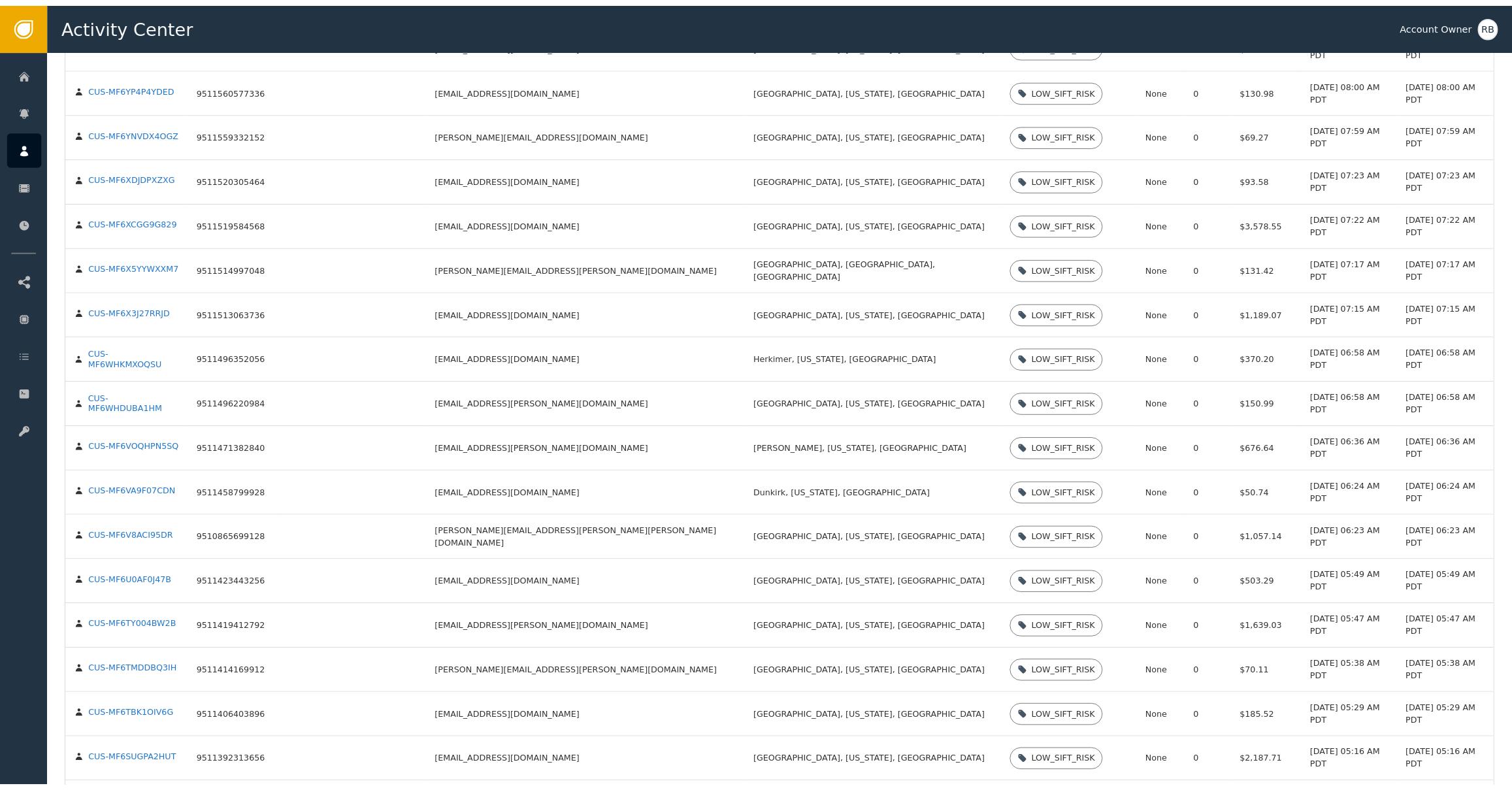
scroll to position [562, 0]
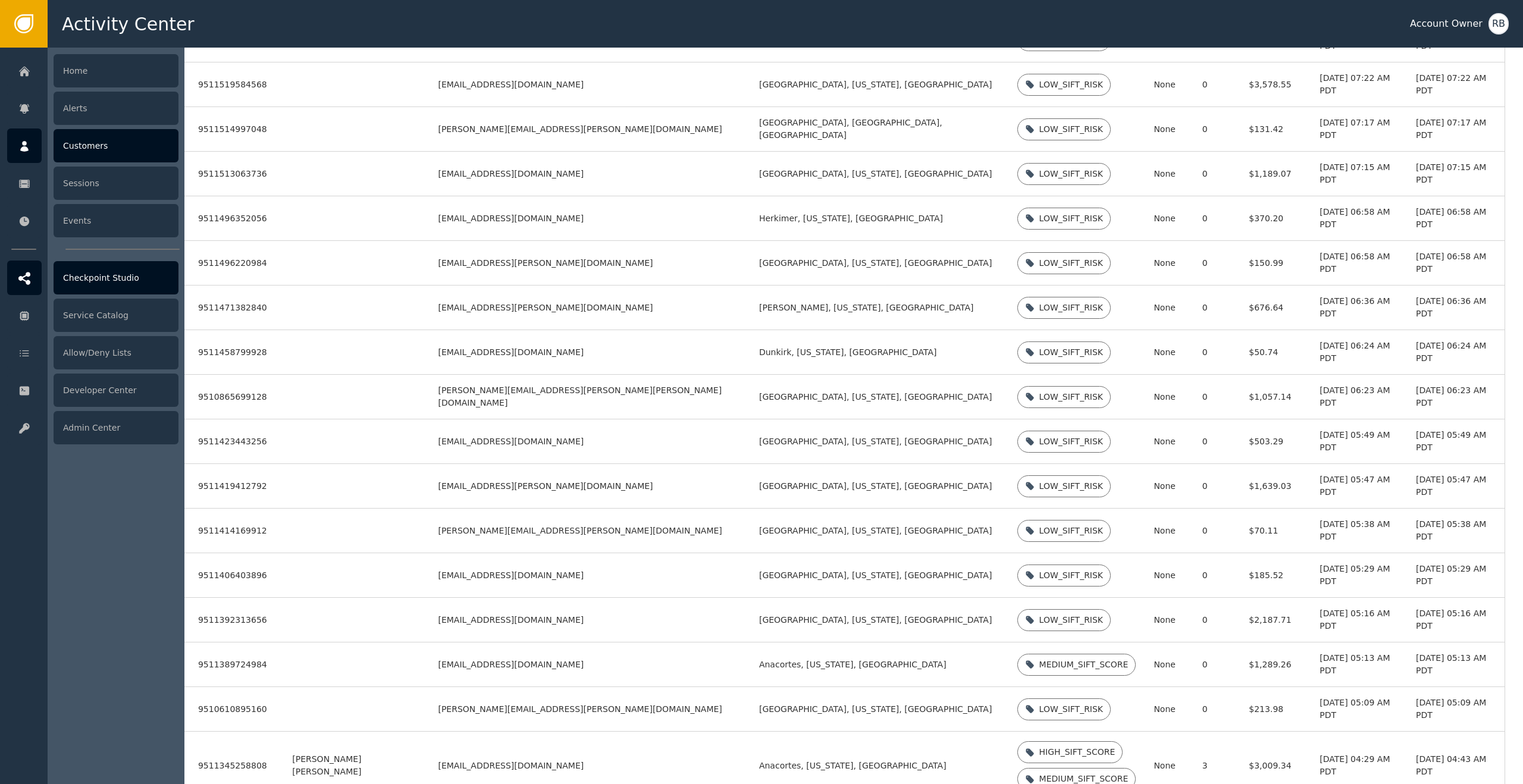
click at [103, 285] on div "Checkpoint Studio" at bounding box center [116, 278] width 125 height 33
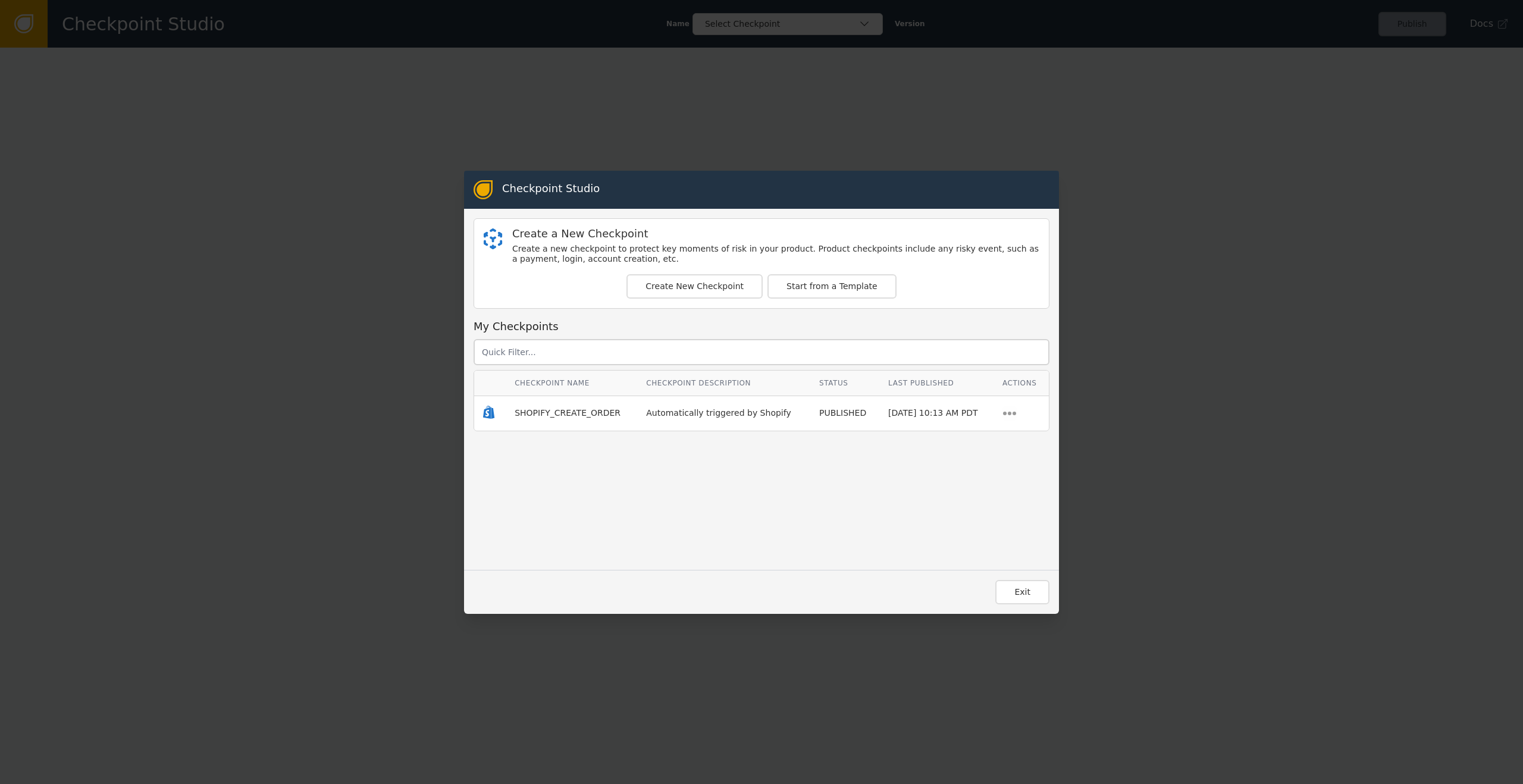
click at [648, 420] on td "Automatically triggered by Shopify" at bounding box center [724, 413] width 173 height 35
drag, startPoint x: 622, startPoint y: 412, endPoint x: 598, endPoint y: 413, distance: 24.0
click at [622, 412] on div "SHOPIFY_CREATE_ORDER" at bounding box center [571, 413] width 113 height 13
click at [571, 415] on span "SHOPIFY_CREATE_ORDER" at bounding box center [567, 413] width 106 height 10
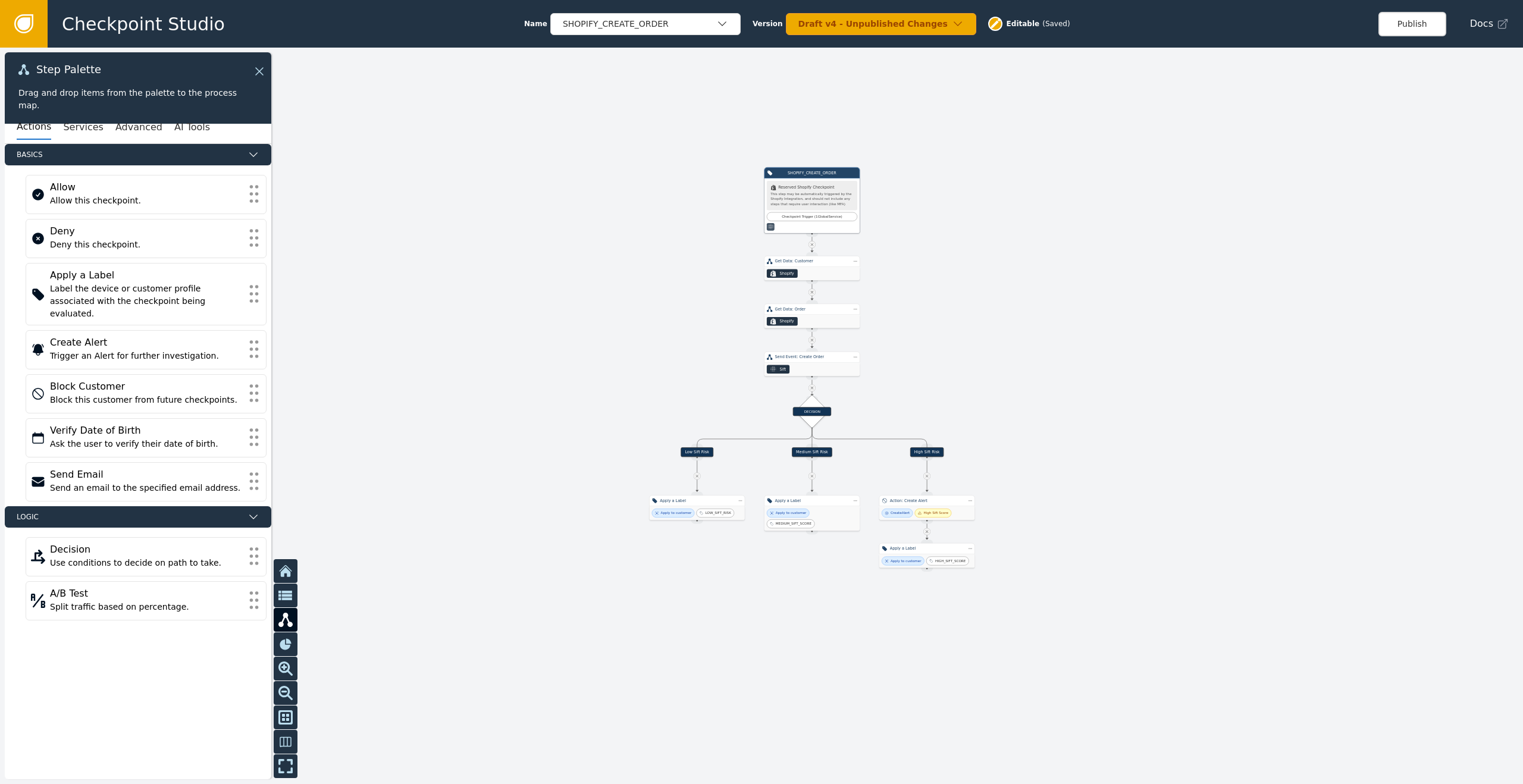
drag, startPoint x: 907, startPoint y: 531, endPoint x: 915, endPoint y: 384, distance: 147.2
click at [915, 384] on div at bounding box center [761, 416] width 1523 height 736
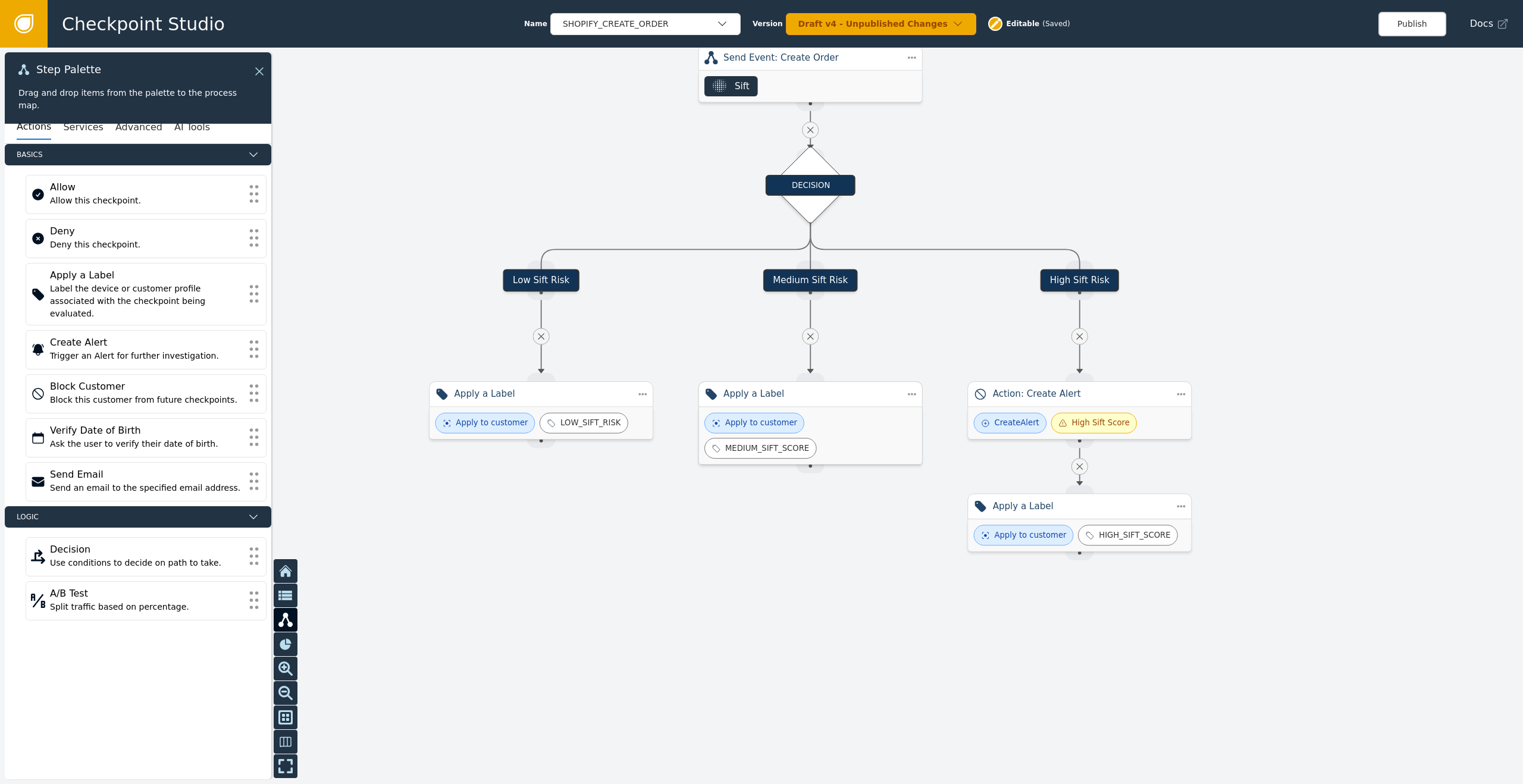
click at [820, 425] on div "Apply to customer MEDIUM_SIFT_SCORE" at bounding box center [810, 435] width 212 height 46
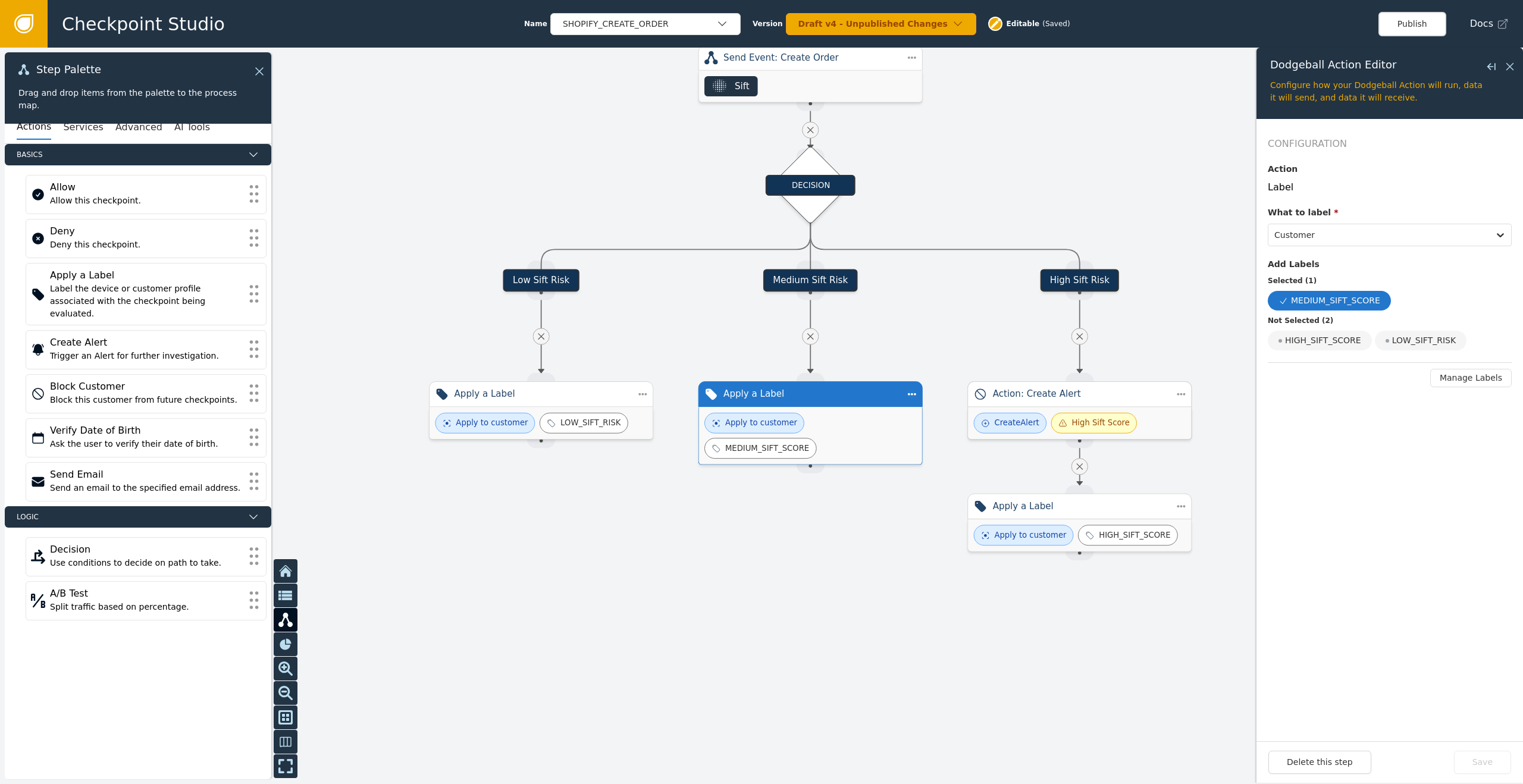
click at [1145, 418] on div "Create Alert High Sift Score" at bounding box center [1080, 423] width 223 height 32
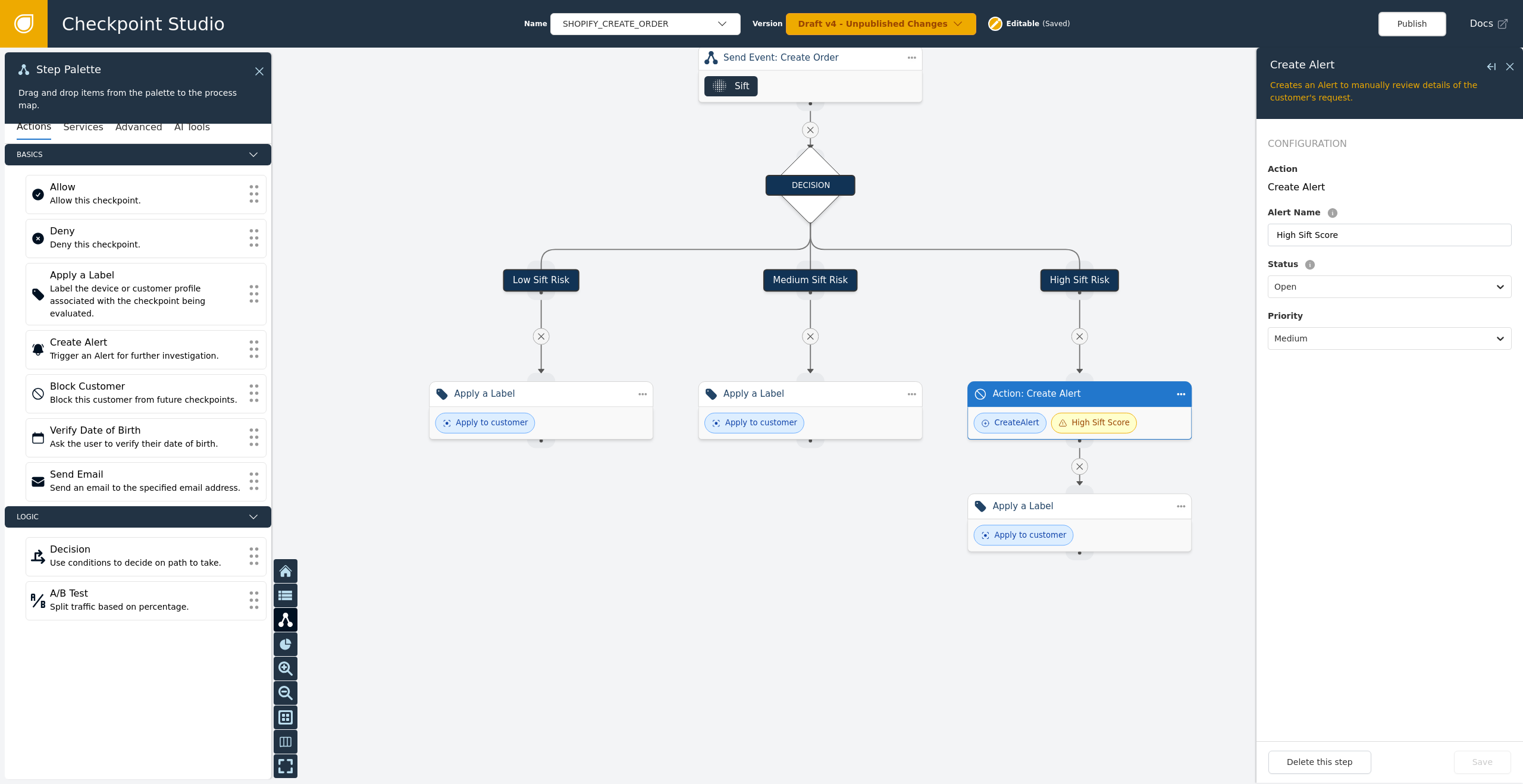
click at [1111, 425] on div "High Sift Score" at bounding box center [1100, 423] width 58 height 12
click at [830, 433] on div "Apply to customer MEDIUM_SIFT_SCORE" at bounding box center [812, 435] width 211 height 46
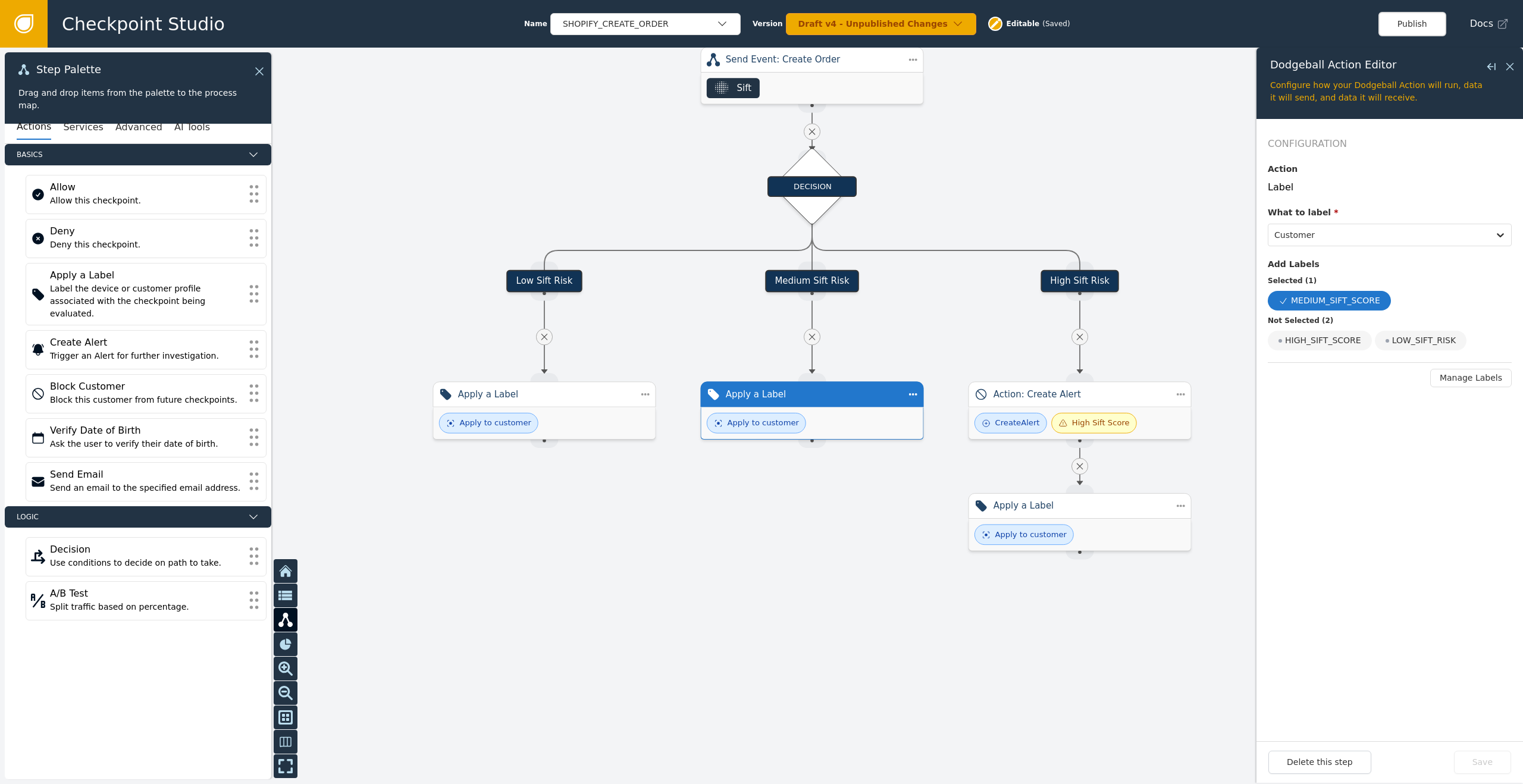
click at [841, 428] on div "Apply to customer" at bounding box center [812, 423] width 222 height 32
click at [849, 428] on div "Apply to customer MEDIUM_SIFT_SCORE" at bounding box center [812, 435] width 211 height 46
click at [913, 395] on div "Step Actions Menu Duplicate Delete" at bounding box center [971, 426] width 134 height 77
click at [855, 422] on div "Apply to customer MEDIUM_SIFT_SCORE" at bounding box center [812, 435] width 211 height 46
click at [842, 444] on div "Apply to customer MEDIUM_SIFT_SCORE" at bounding box center [812, 435] width 211 height 46
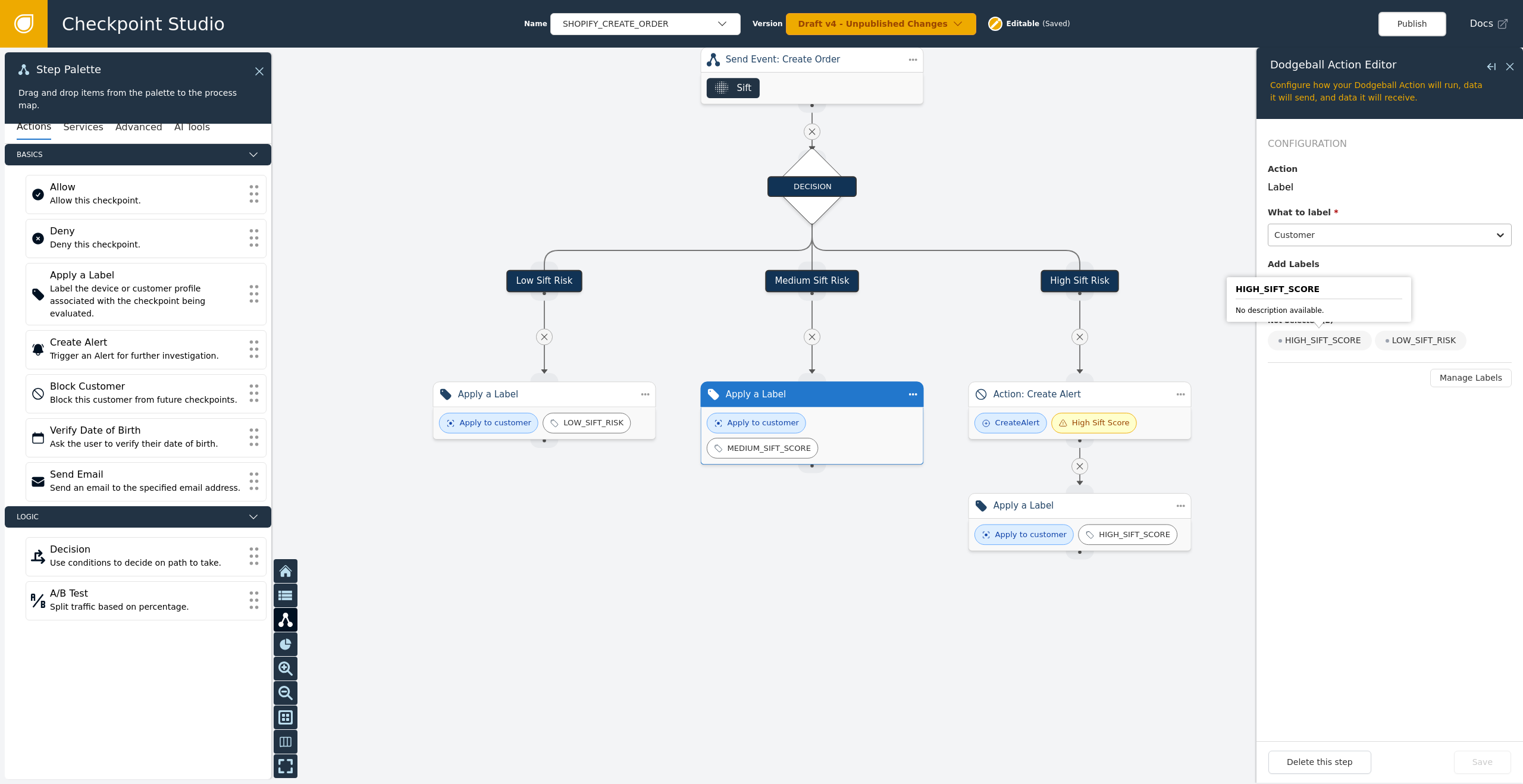
click at [1364, 231] on div at bounding box center [1379, 235] width 209 height 17
click at [1150, 425] on div "Create Alert High Sift Score" at bounding box center [1079, 423] width 222 height 32
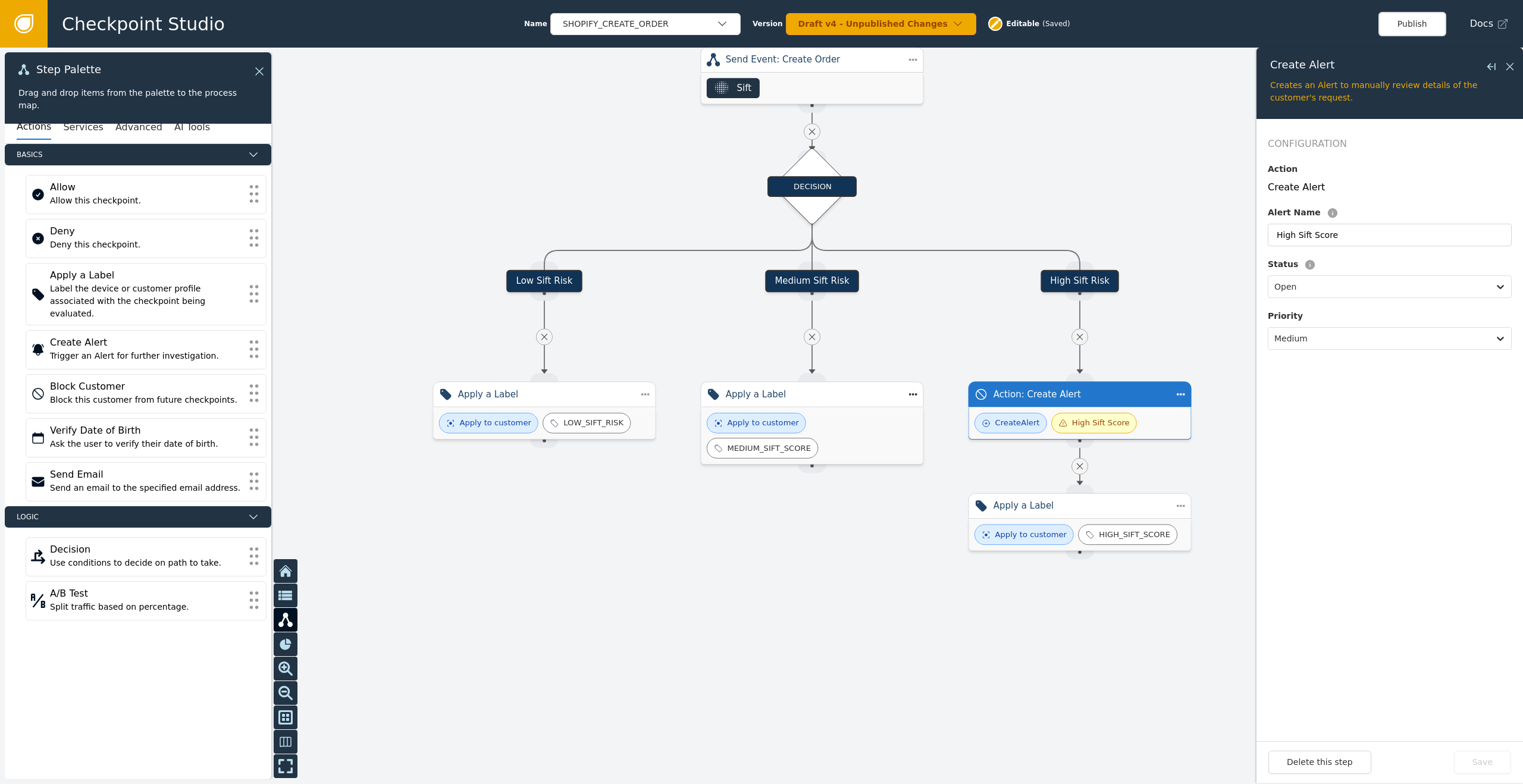
click at [858, 443] on div "Apply to customer MEDIUM_SIFT_SCORE" at bounding box center [812, 435] width 211 height 46
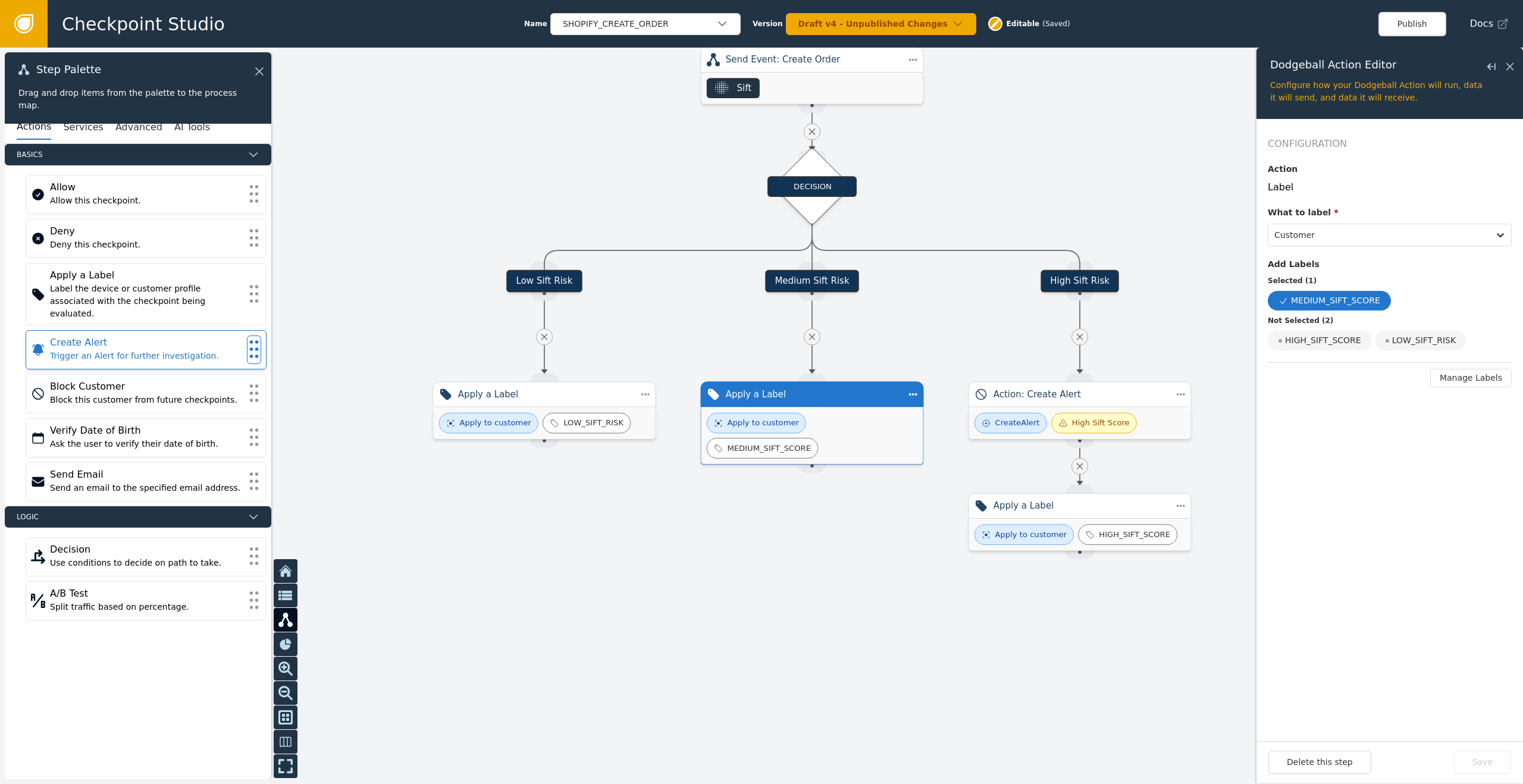
click at [131, 349] on div "Trigger an Alert for further investigation." at bounding box center [146, 356] width 192 height 13
click at [181, 349] on div "Trigger an Alert for further investigation." at bounding box center [146, 356] width 192 height 13
click at [254, 340] on icon at bounding box center [254, 349] width 13 height 26
click at [251, 341] on icon at bounding box center [254, 349] width 13 height 26
click at [208, 349] on div "Trigger an Alert for further investigation." at bounding box center [146, 356] width 192 height 13
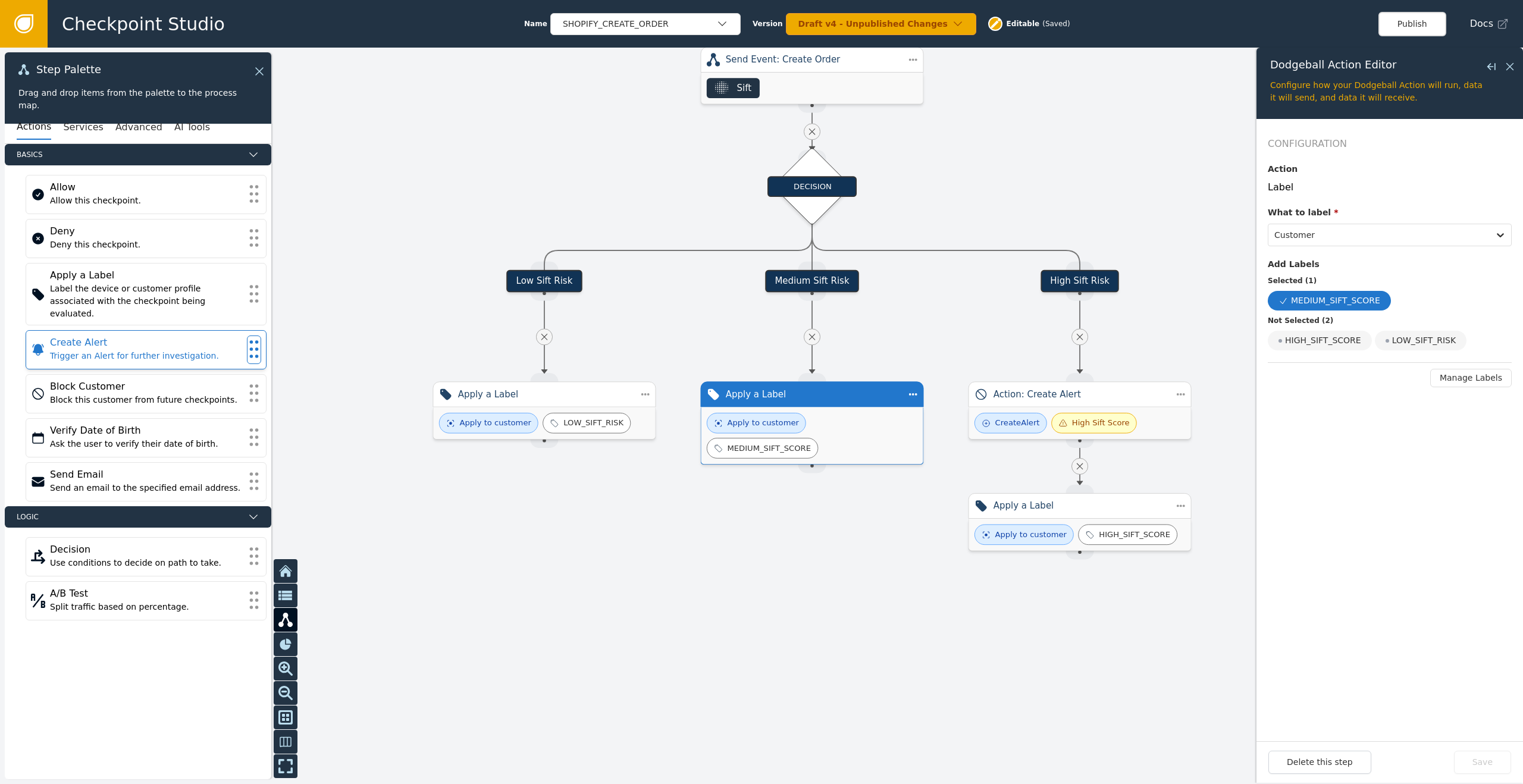
click at [208, 349] on div "Trigger an Alert for further investigation." at bounding box center [146, 356] width 192 height 13
drag, startPoint x: 87, startPoint y: 346, endPoint x: 77, endPoint y: 342, distance: 10.8
click at [87, 349] on div "Trigger an Alert for further investigation." at bounding box center [146, 356] width 192 height 13
click at [36, 344] on icon at bounding box center [37, 349] width 11 height 11
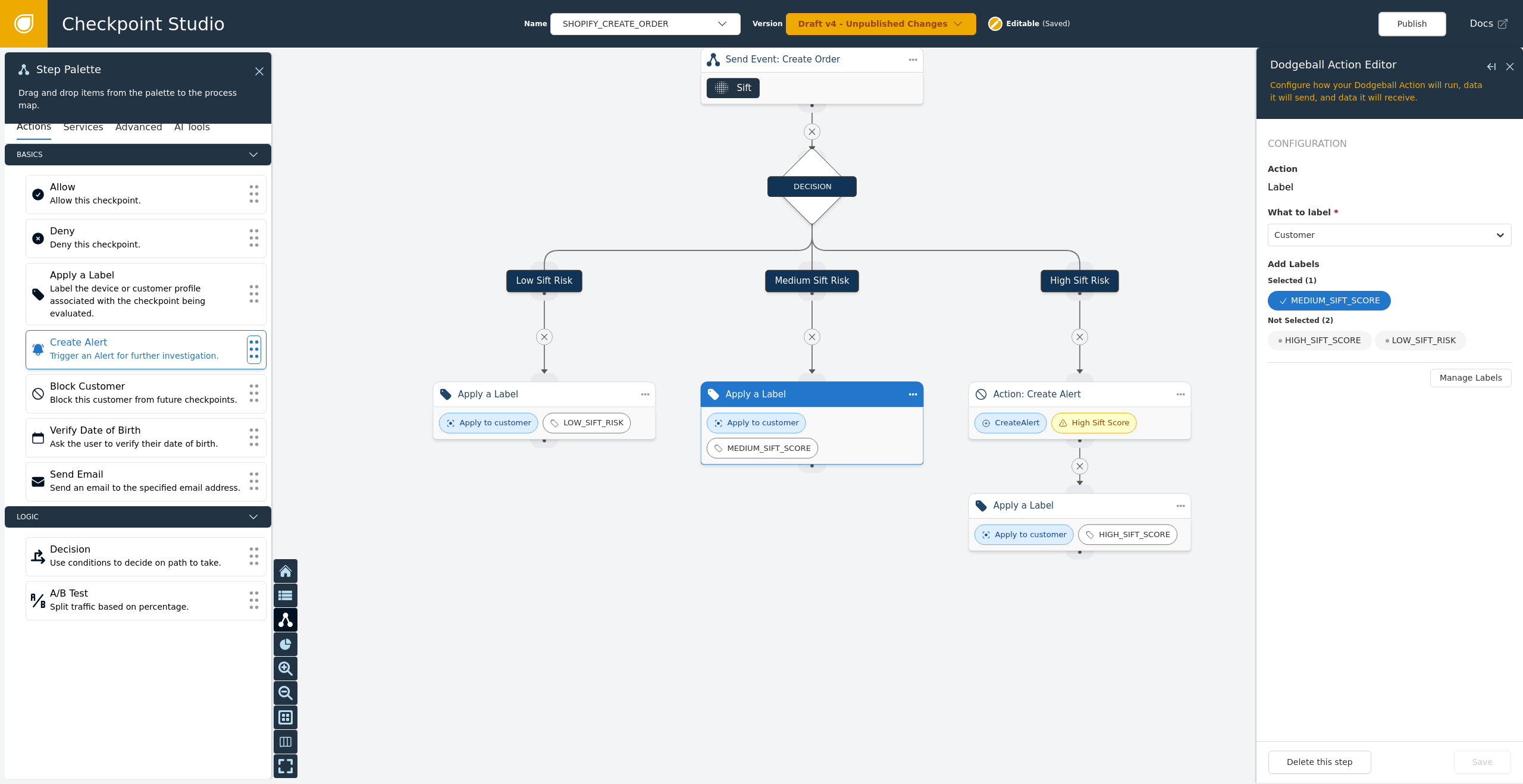
drag, startPoint x: 147, startPoint y: 330, endPoint x: 154, endPoint y: 334, distance: 8.1
click at [147, 335] on div "Create Alert" at bounding box center [146, 342] width 192 height 14
click at [98, 349] on div "Trigger an Alert for further investigation." at bounding box center [146, 356] width 192 height 13
click at [863, 437] on div "Apply to customer MEDIUM_SIFT_SCORE" at bounding box center [812, 435] width 211 height 46
click at [915, 396] on div "Step Actions Menu Duplicate Delete" at bounding box center [971, 426] width 134 height 77
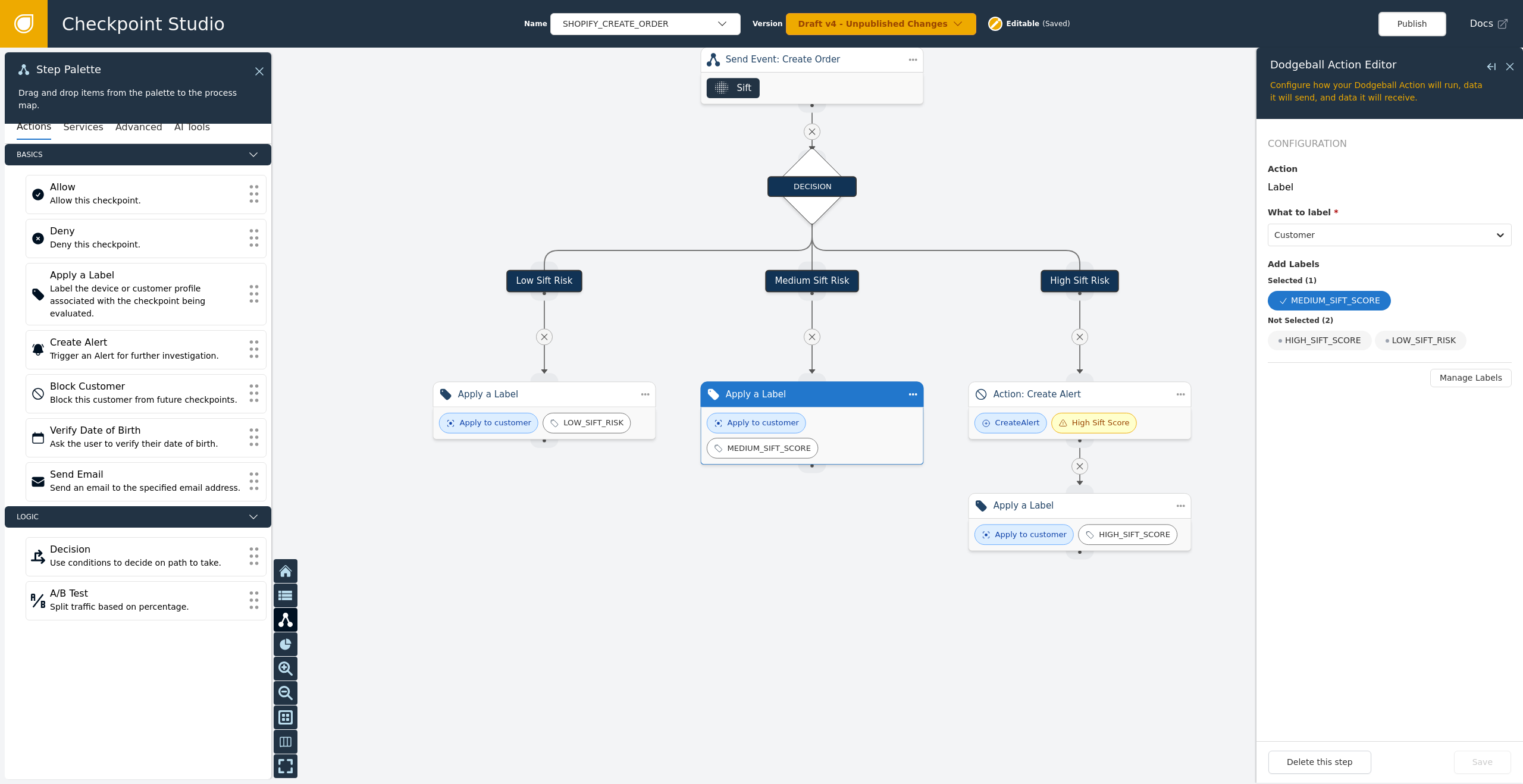
click at [877, 444] on div "Apply to customer MEDIUM_SIFT_SCORE" at bounding box center [812, 435] width 211 height 46
click at [843, 403] on div "Apply a Label" at bounding box center [812, 394] width 223 height 25
click at [839, 428] on div "Apply to customer MEDIUM_SIFT_SCORE" at bounding box center [812, 435] width 211 height 46
click at [796, 584] on div at bounding box center [761, 416] width 1523 height 736
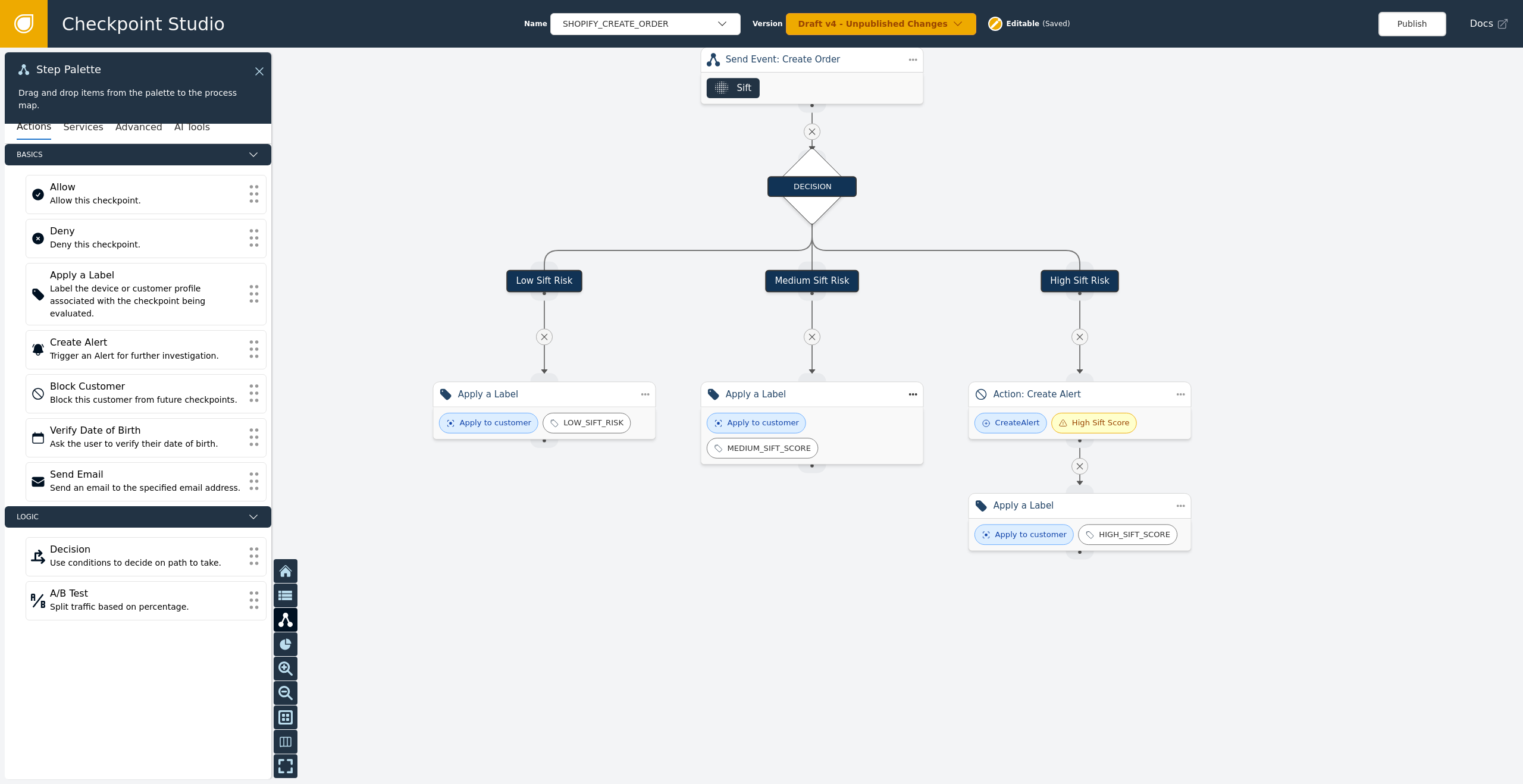
click at [796, 584] on div at bounding box center [761, 416] width 1523 height 736
click at [826, 286] on div "Medium Sift Risk" at bounding box center [812, 281] width 94 height 23
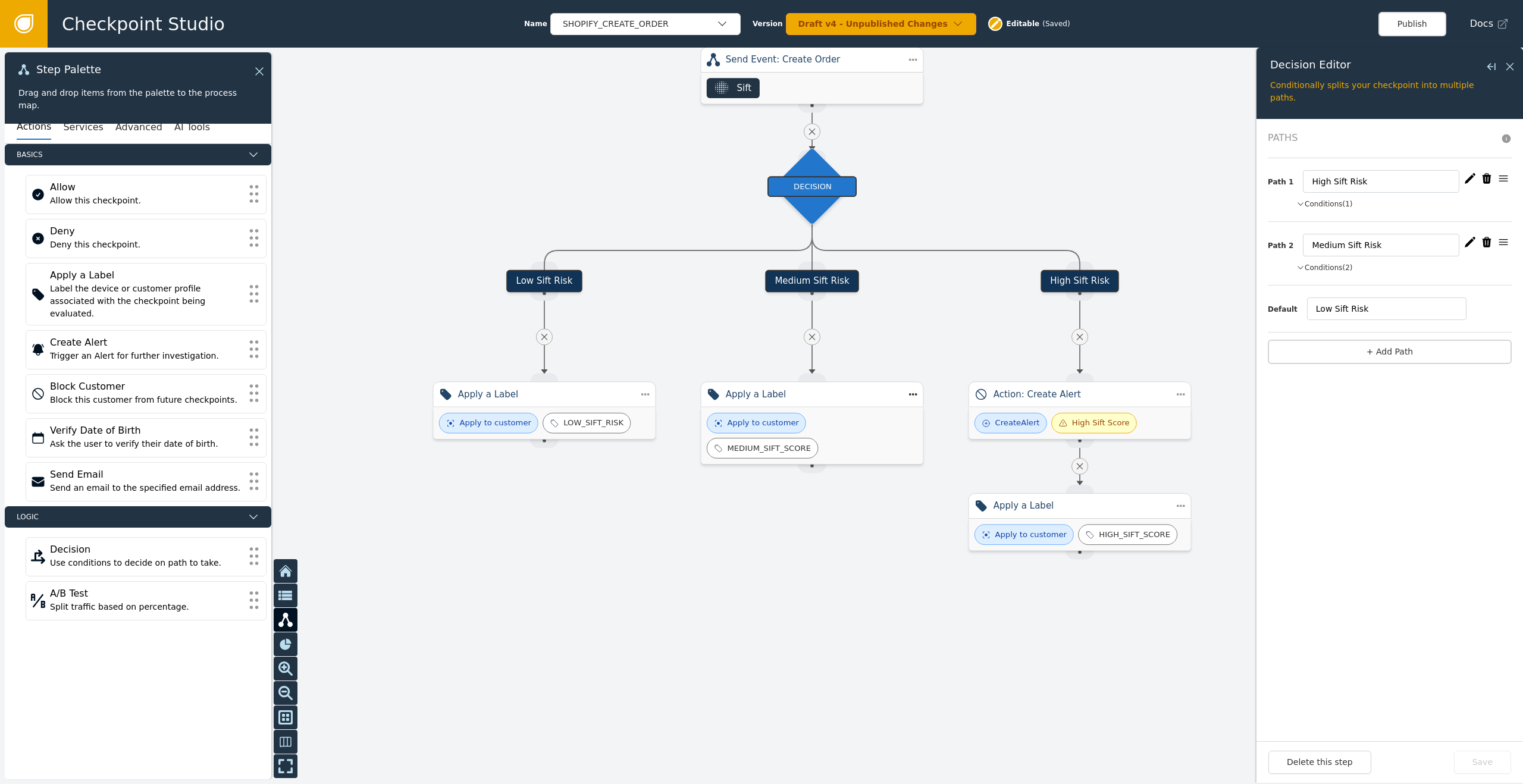
click at [823, 614] on div at bounding box center [761, 416] width 1523 height 736
click at [106, 335] on div "Create Alert" at bounding box center [146, 342] width 192 height 14
drag, startPoint x: 107, startPoint y: 331, endPoint x: 178, endPoint y: 334, distance: 71.1
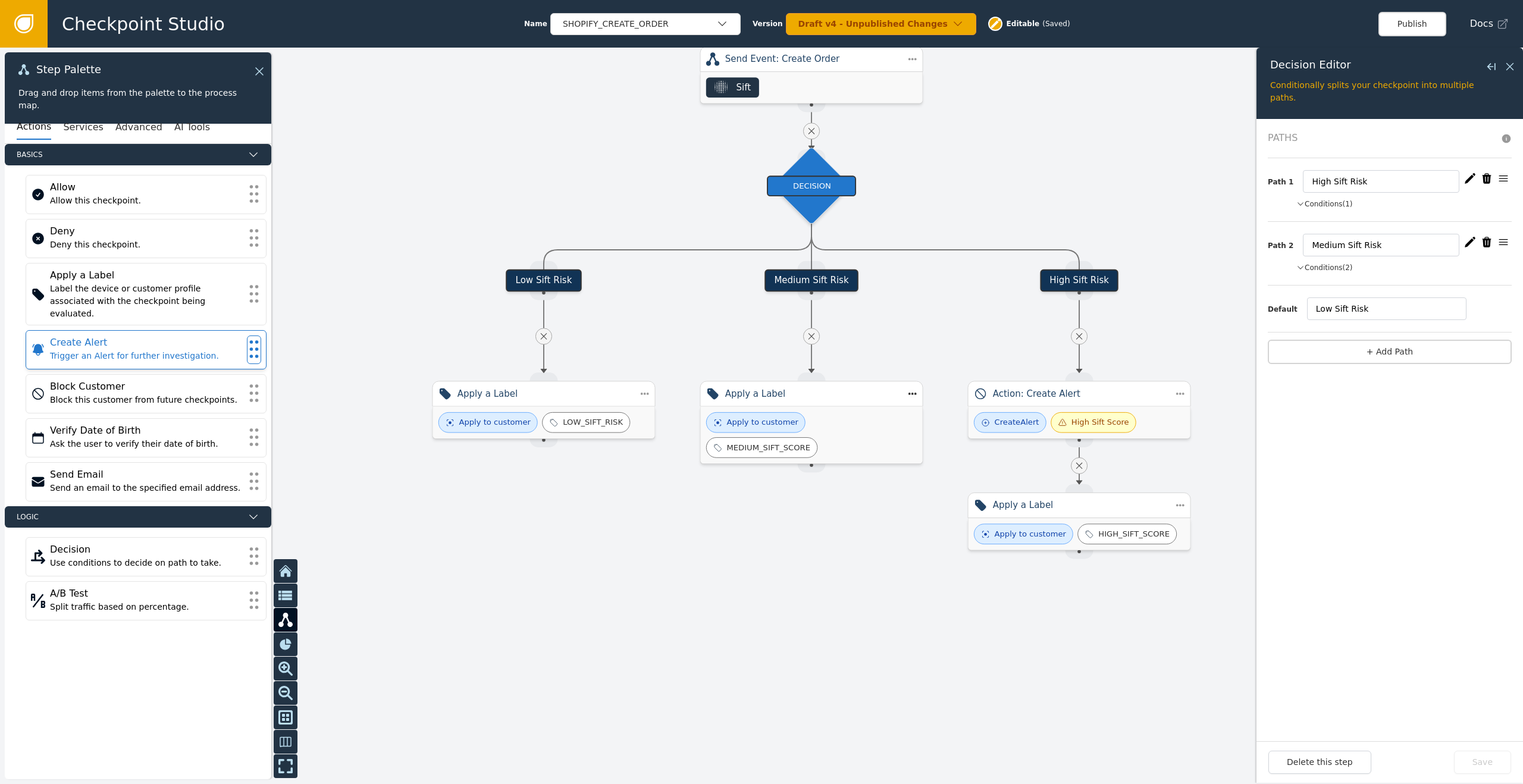
click at [106, 335] on div "Create Alert" at bounding box center [146, 342] width 192 height 14
click at [223, 335] on div "Create Alert" at bounding box center [146, 342] width 192 height 14
click at [697, 548] on div at bounding box center [761, 416] width 1523 height 736
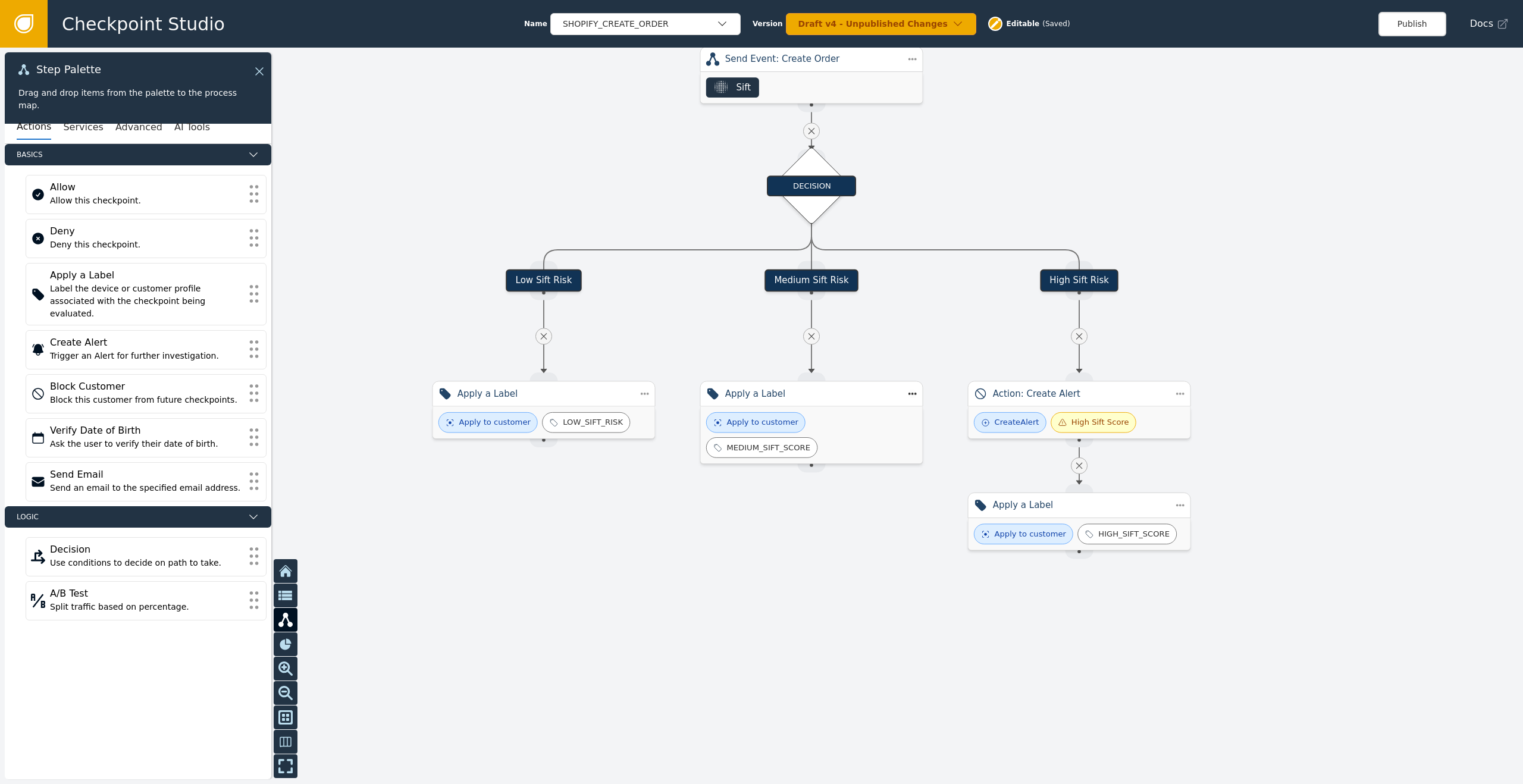
click at [747, 547] on div at bounding box center [761, 416] width 1523 height 736
click at [214, 349] on div "Trigger an Alert for further investigation." at bounding box center [146, 356] width 192 height 13
click at [862, 555] on div at bounding box center [761, 416] width 1523 height 736
click at [1259, 421] on div "Duplicate" at bounding box center [1251, 421] width 61 height 12
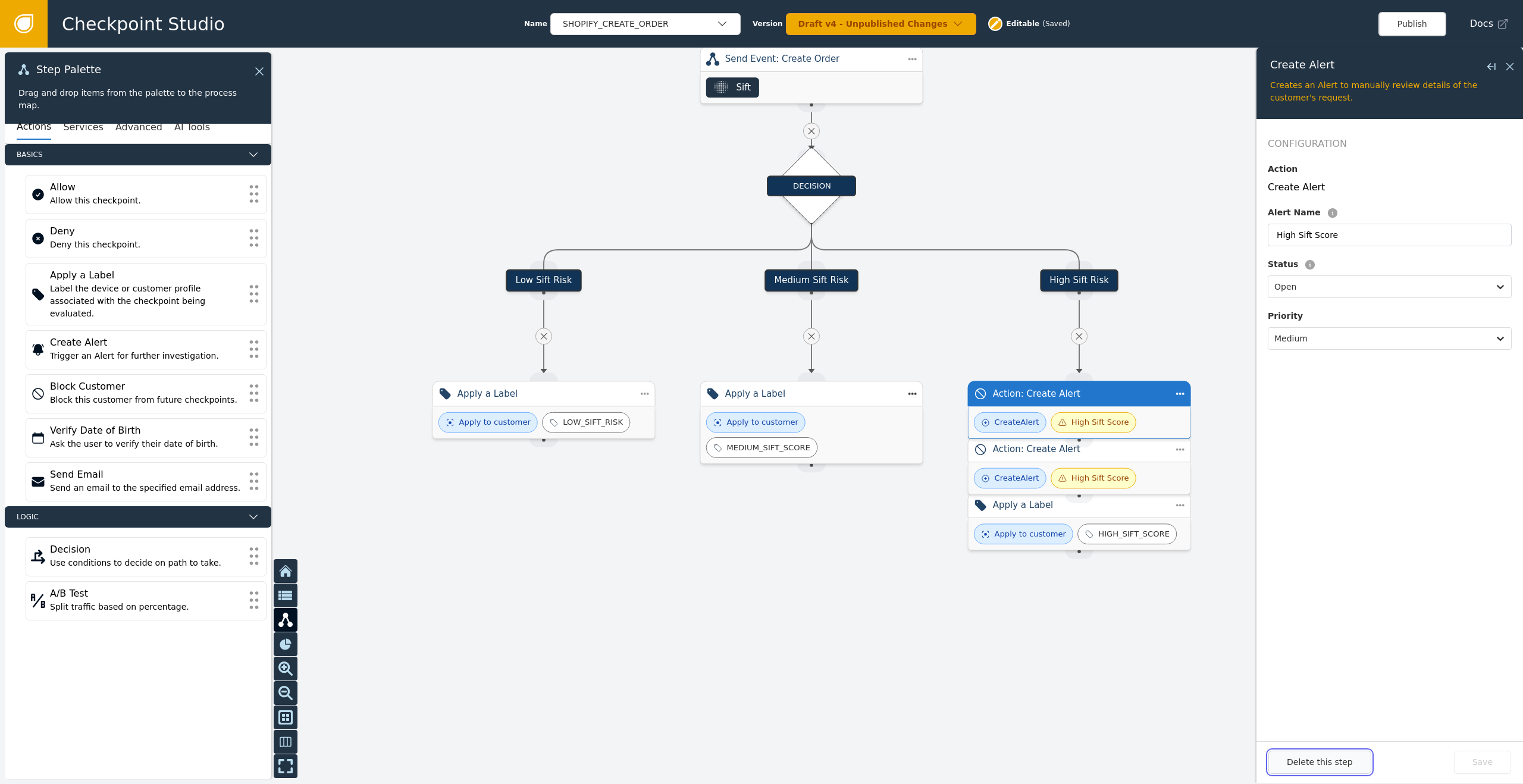
click at [1285, 764] on button "Delete this step" at bounding box center [1320, 761] width 103 height 23
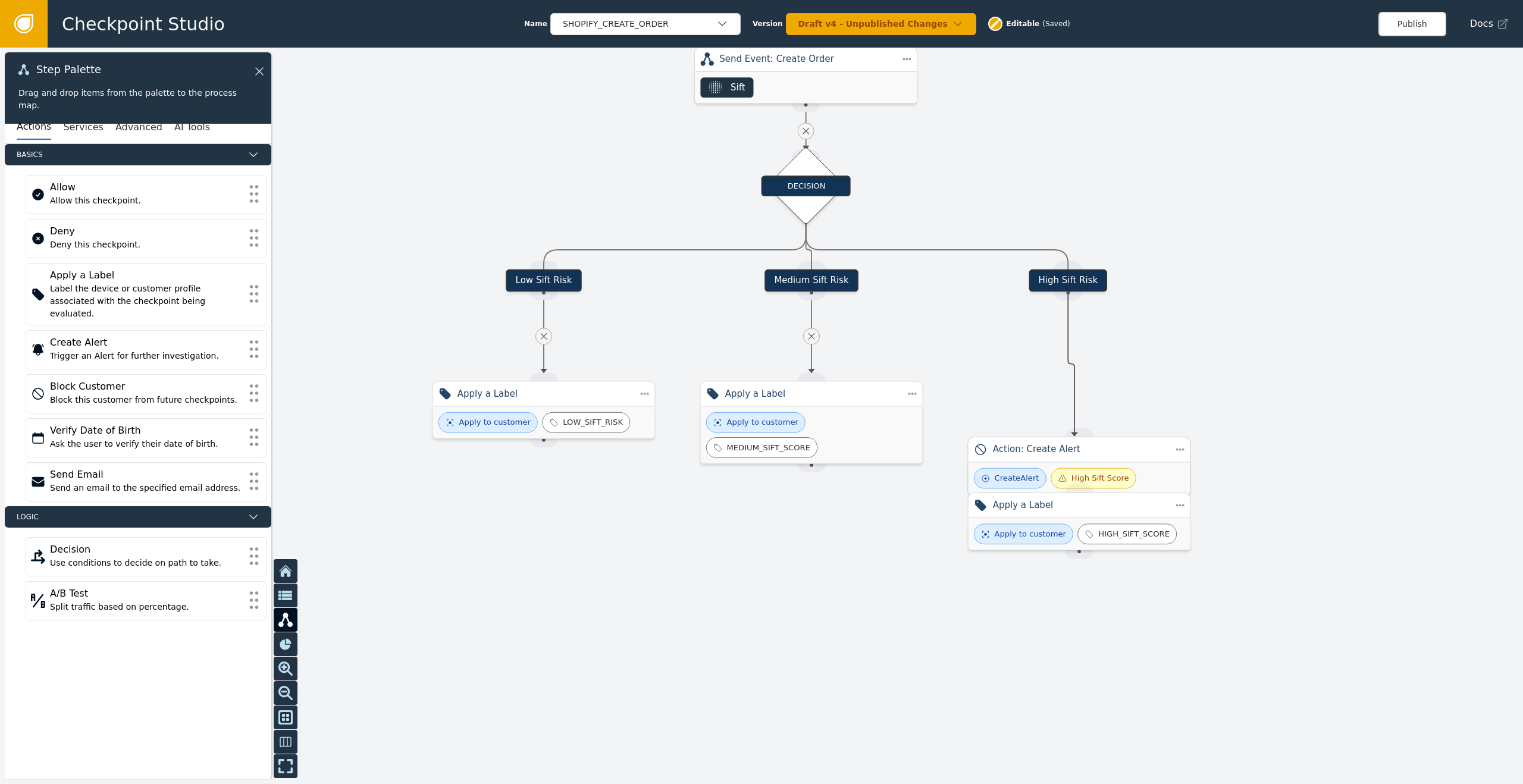
drag, startPoint x: 1071, startPoint y: 288, endPoint x: 1075, endPoint y: 437, distance: 149.1
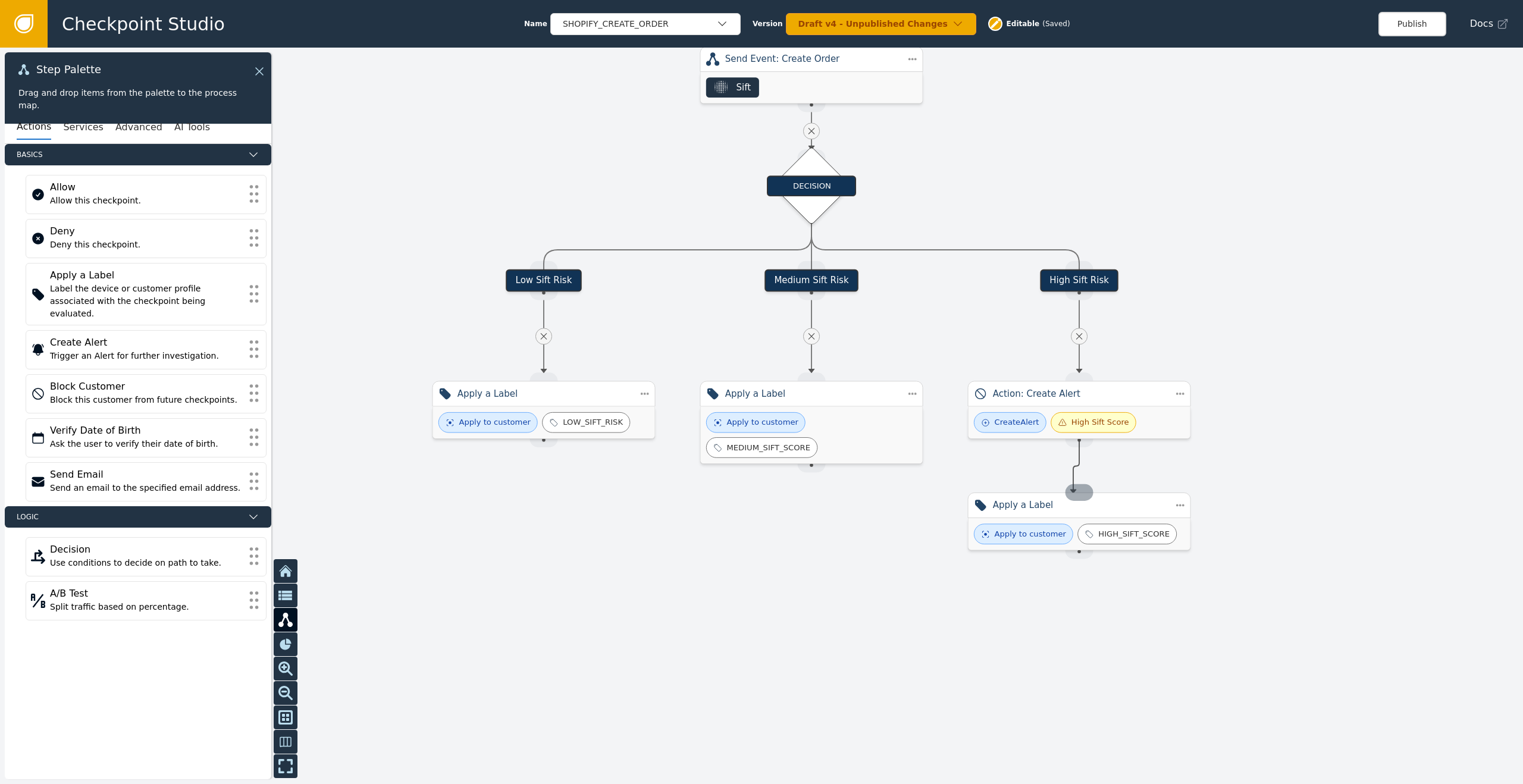
drag, startPoint x: 1075, startPoint y: 444, endPoint x: 1073, endPoint y: 494, distance: 50.0
click at [257, 71] on icon at bounding box center [259, 71] width 14 height 14
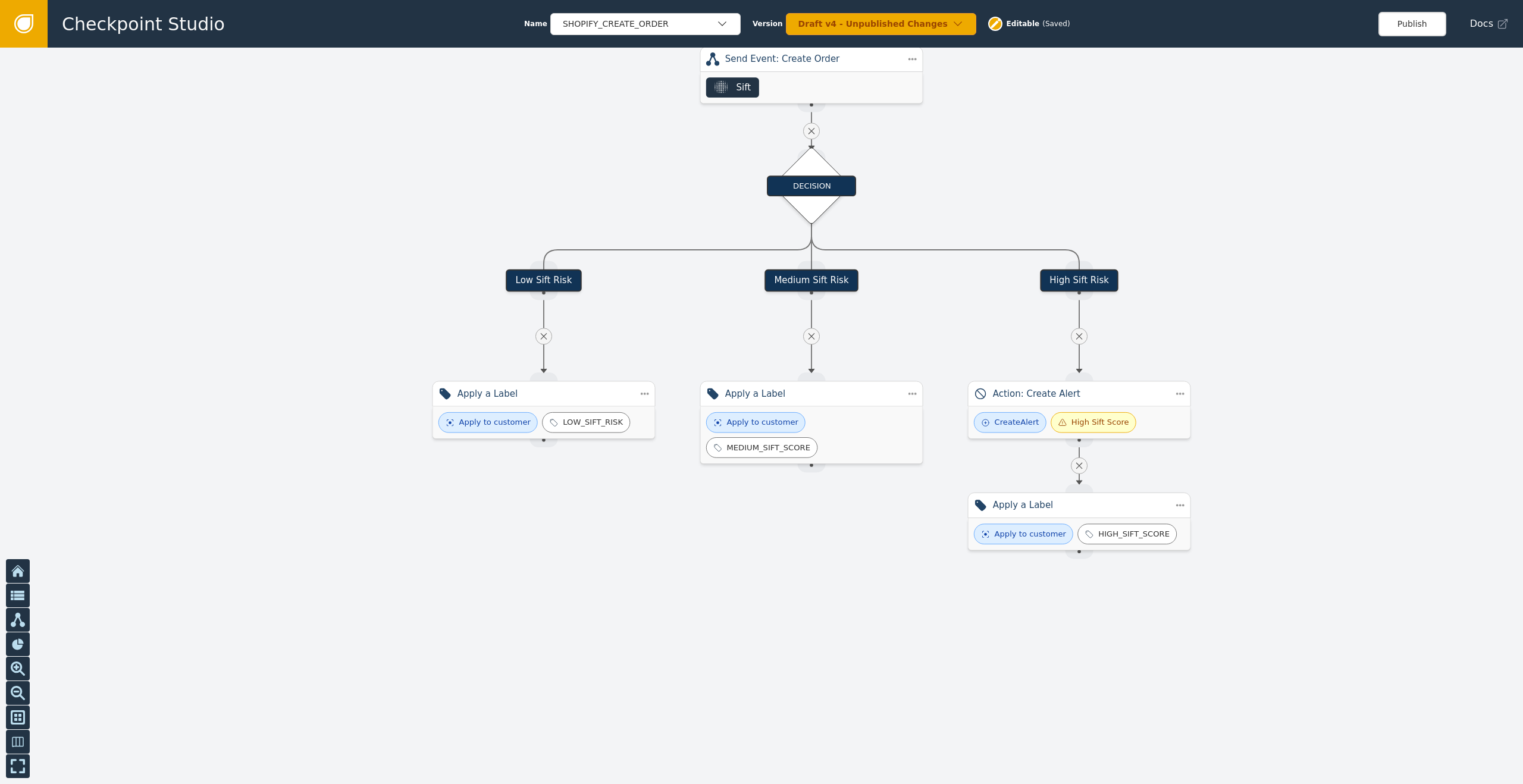
click at [45, 24] on link at bounding box center [24, 24] width 48 height 48
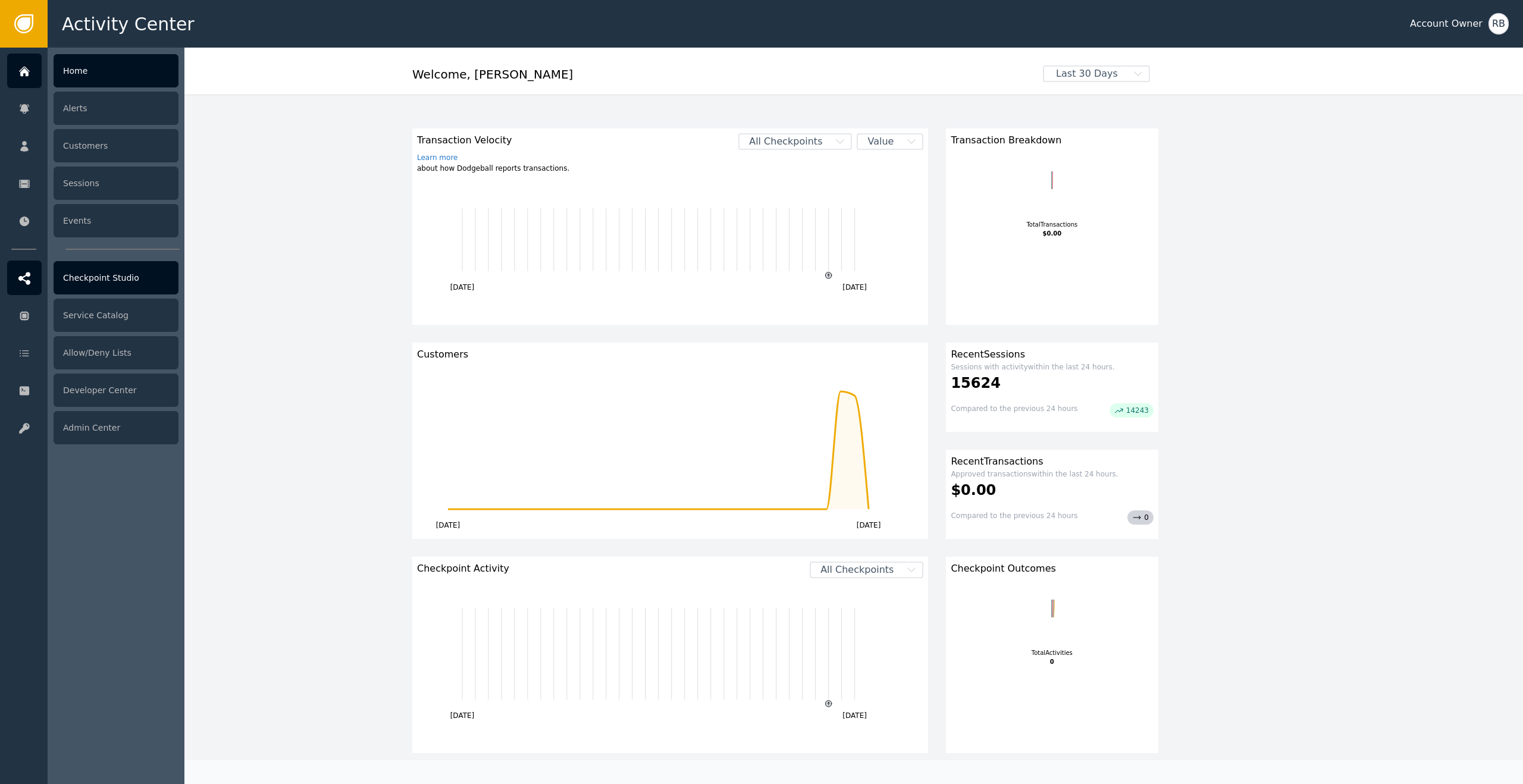
click at [118, 274] on div "Checkpoint Studio" at bounding box center [116, 278] width 125 height 33
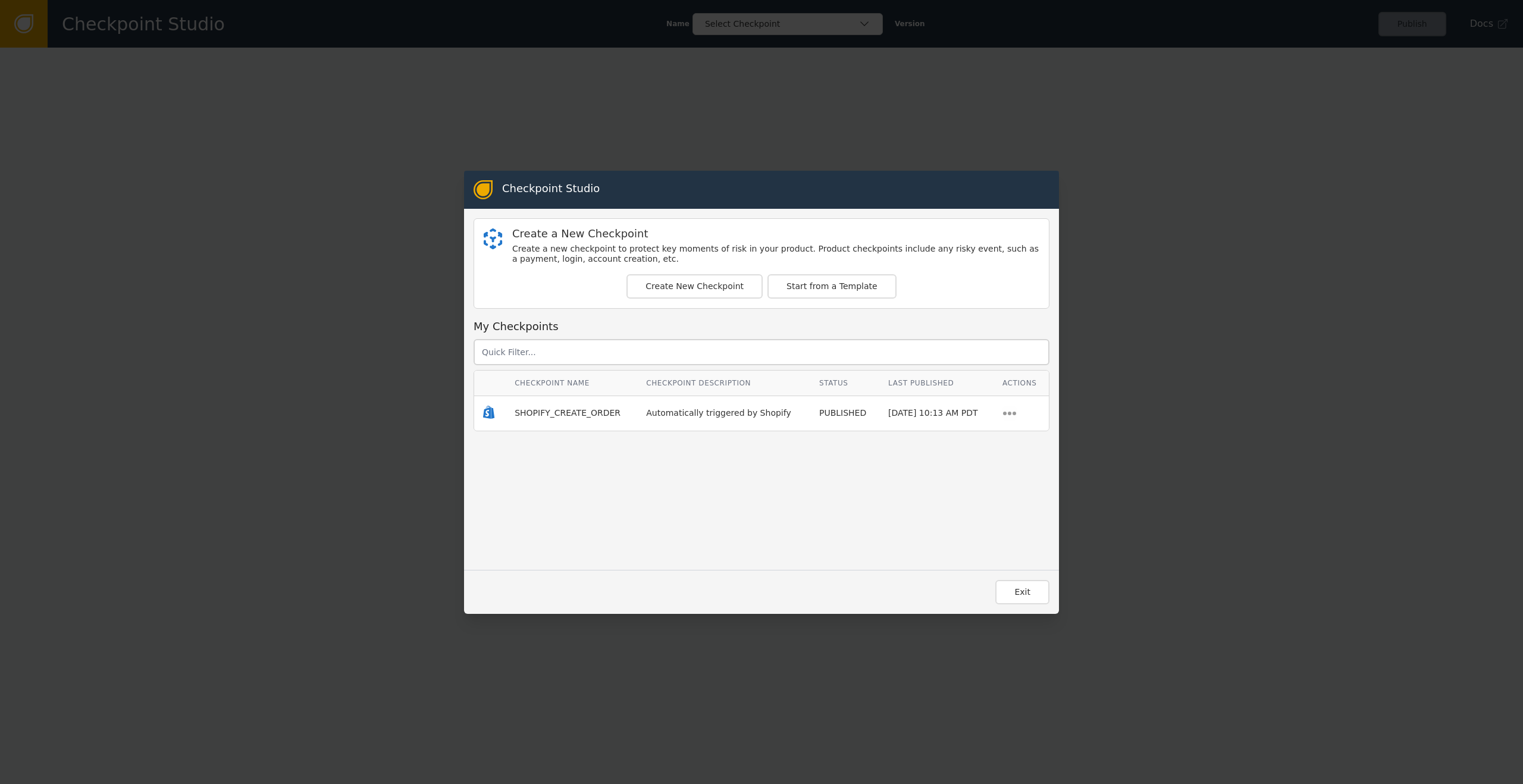
click at [728, 406] on div "Automatically triggered by Shopify" at bounding box center [724, 413] width 155 height 13
click at [601, 413] on span "SHOPIFY_CREATE_ORDER" at bounding box center [567, 413] width 106 height 10
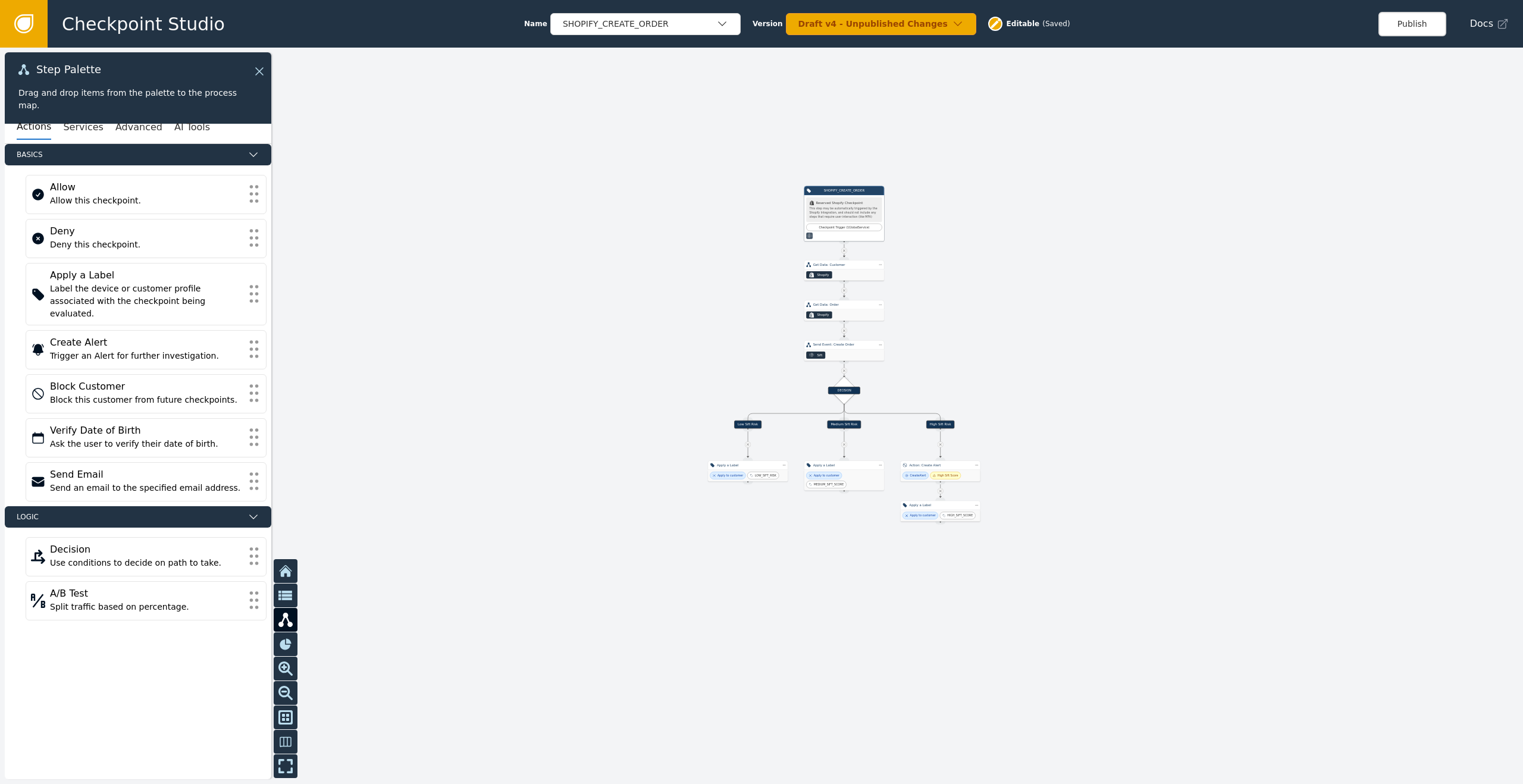
drag, startPoint x: 998, startPoint y: 716, endPoint x: 999, endPoint y: 571, distance: 145.0
click at [1000, 571] on div at bounding box center [761, 416] width 1523 height 736
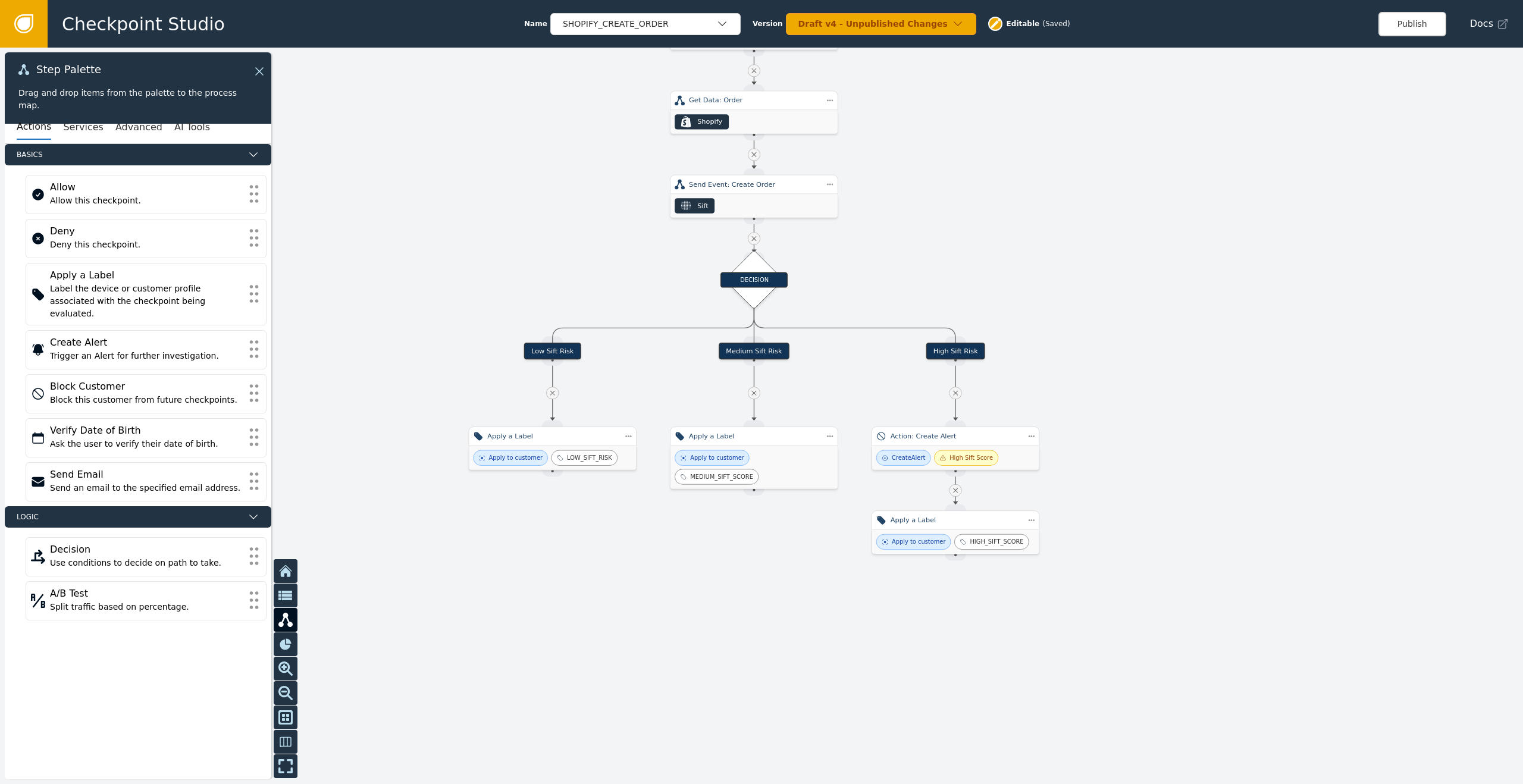
drag, startPoint x: 692, startPoint y: 508, endPoint x: 726, endPoint y: 601, distance: 99.0
click at [726, 601] on div at bounding box center [761, 416] width 1523 height 736
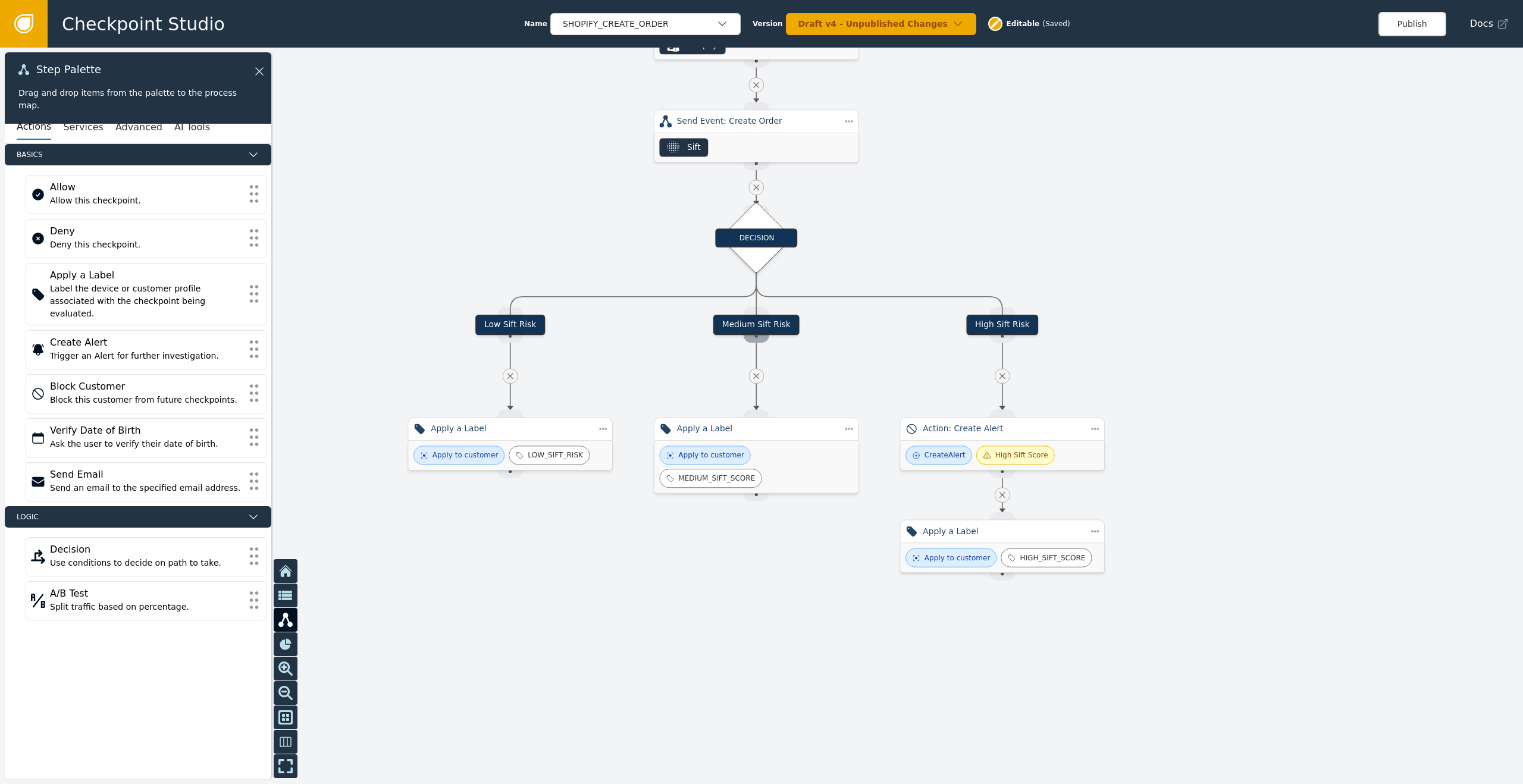
click at [761, 330] on div "Source Handle for step" at bounding box center [756, 335] width 25 height 15
click at [87, 349] on div "Trigger an Alert for further investigation." at bounding box center [146, 356] width 192 height 13
click at [256, 342] on icon at bounding box center [254, 349] width 13 height 26
click at [153, 349] on div "Trigger an Alert for further investigation." at bounding box center [146, 356] width 192 height 13
click at [44, 342] on icon at bounding box center [38, 349] width 14 height 14
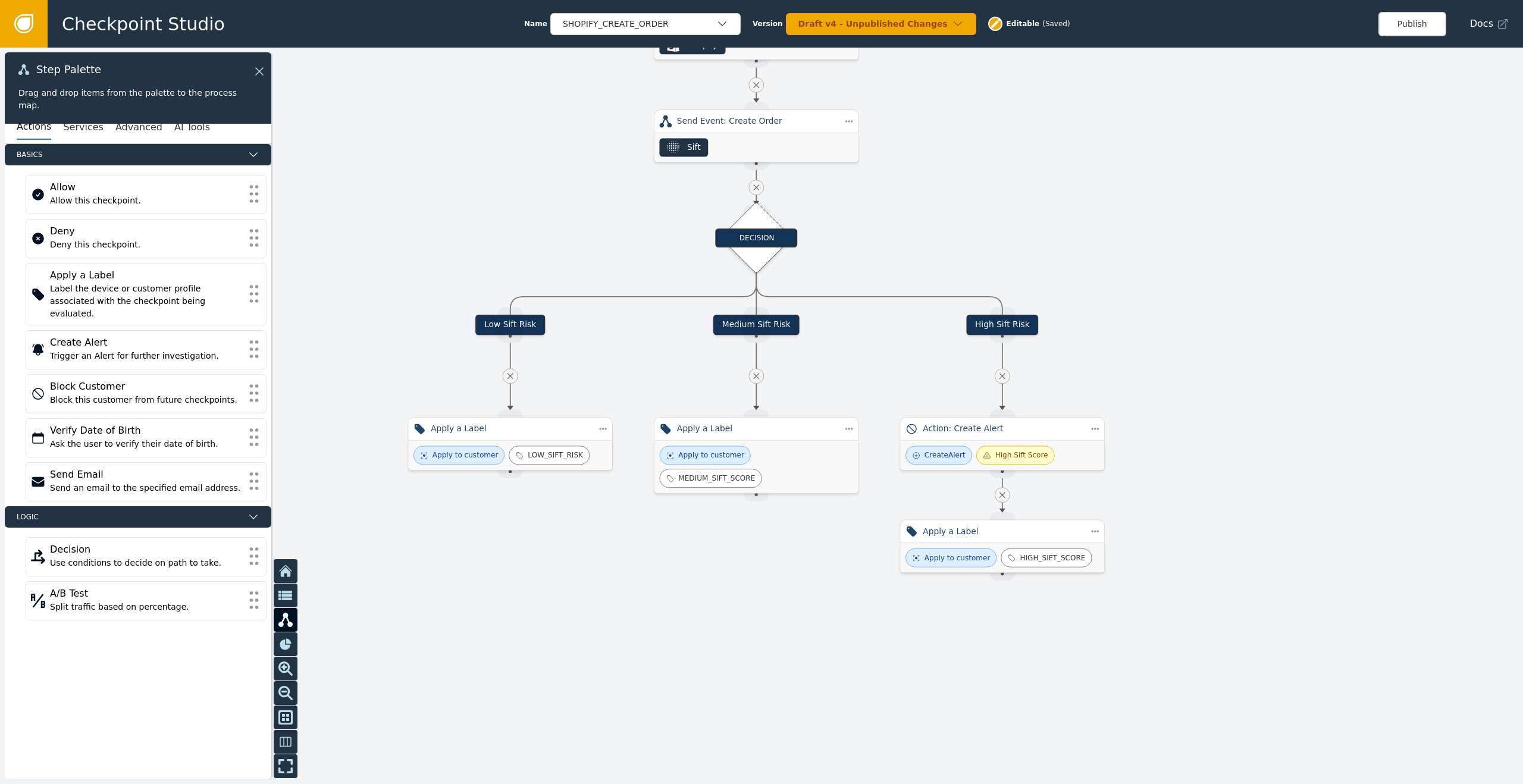
click at [710, 606] on div at bounding box center [761, 416] width 1523 height 736
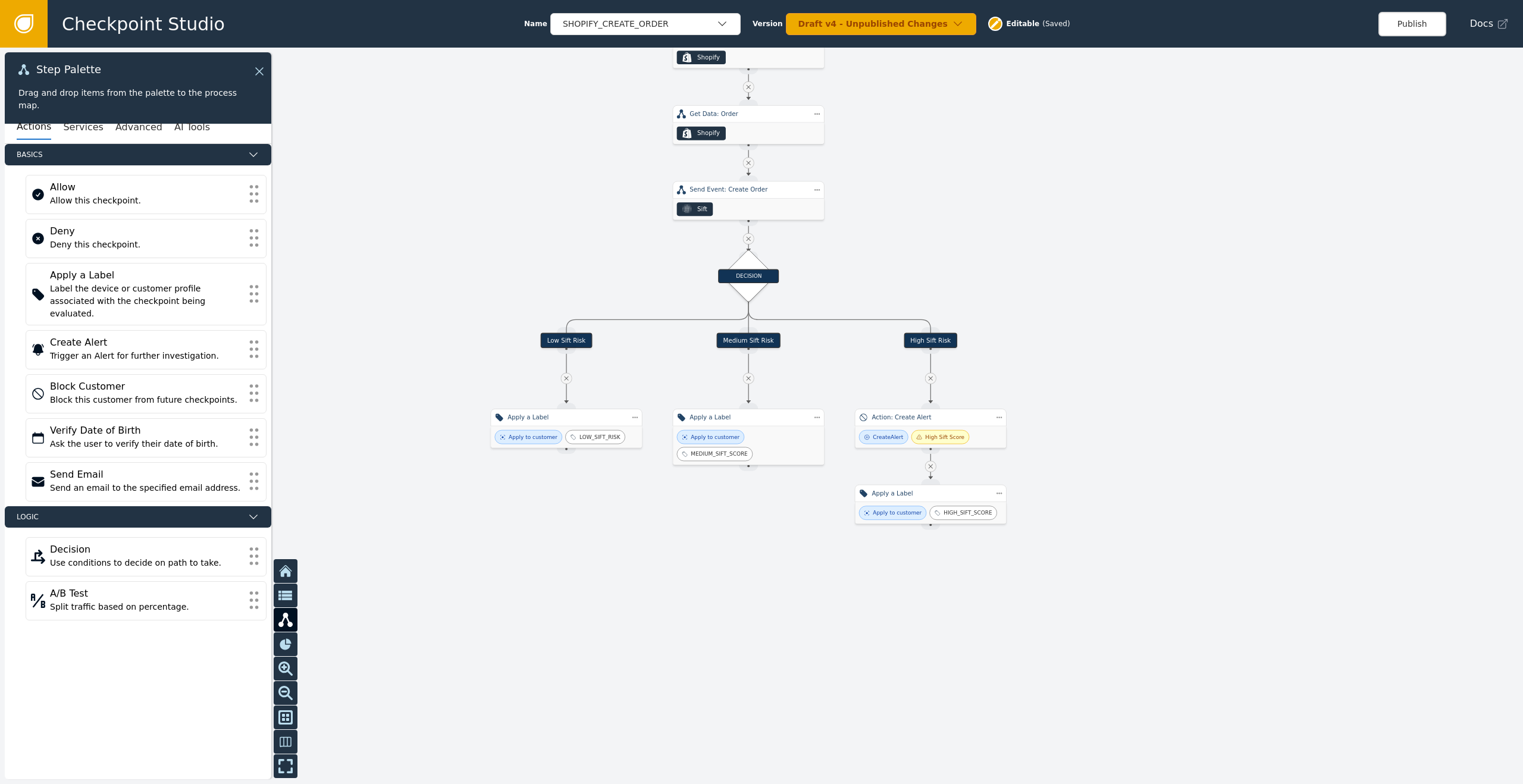
click at [716, 530] on div at bounding box center [761, 416] width 1523 height 736
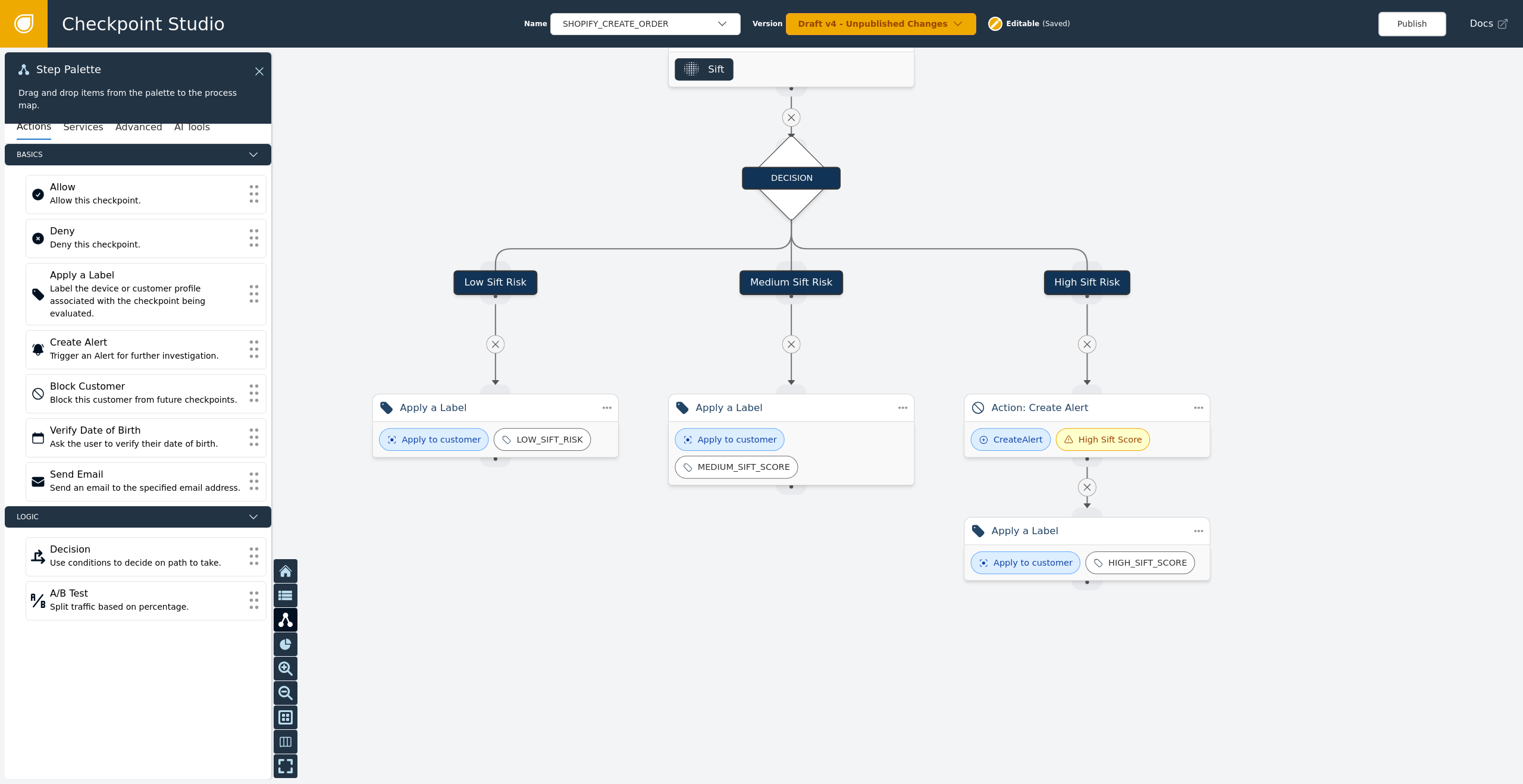
click at [779, 597] on div at bounding box center [761, 416] width 1523 height 736
click at [1006, 24] on span "Editable" at bounding box center [1023, 23] width 33 height 11
click at [948, 170] on div at bounding box center [761, 416] width 1523 height 736
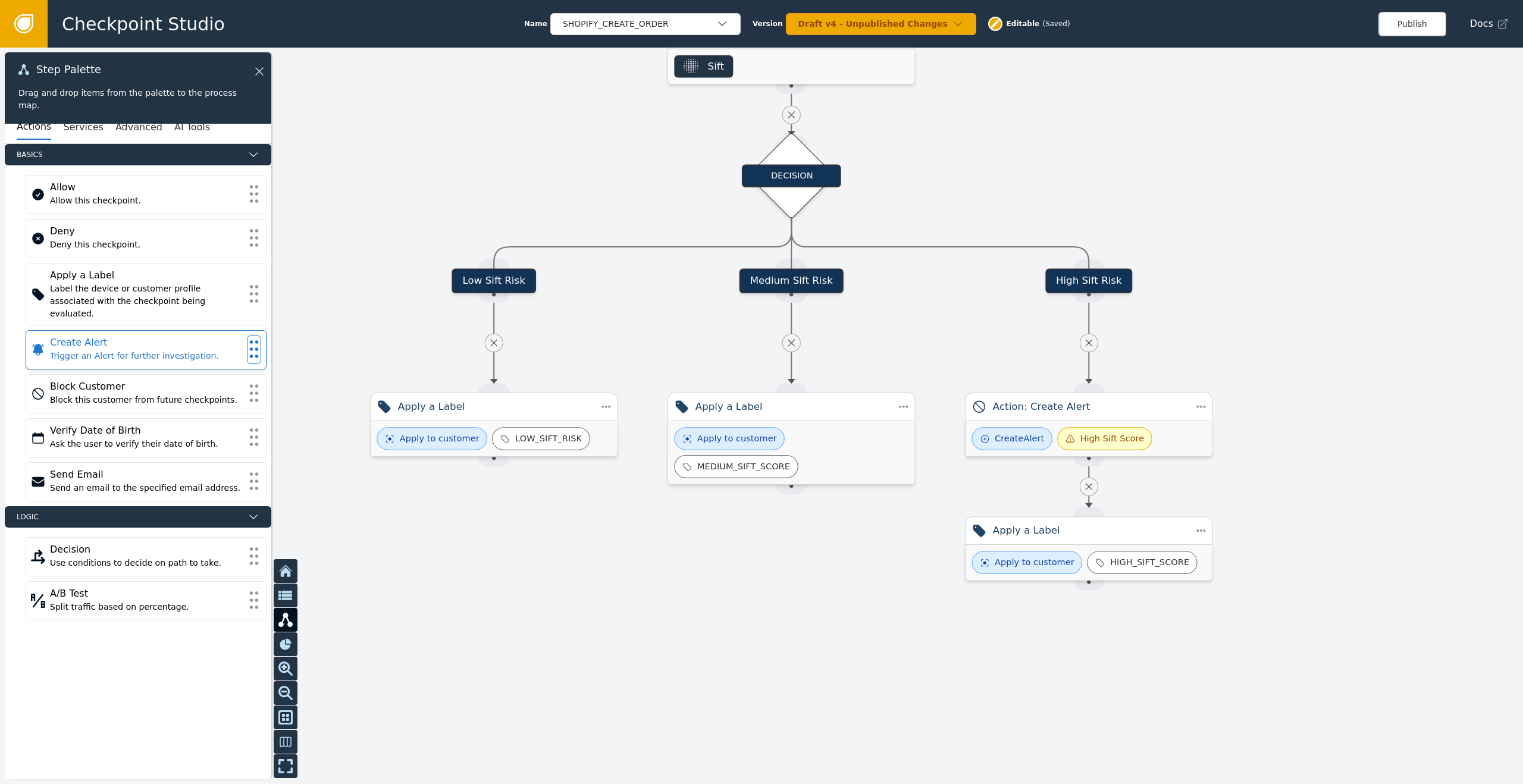
click at [120, 349] on div "Trigger an Alert for further investigation." at bounding box center [146, 356] width 192 height 13
drag, startPoint x: 121, startPoint y: 347, endPoint x: 128, endPoint y: 349, distance: 7.3
click at [120, 349] on div "Trigger an Alert for further investigation." at bounding box center [146, 356] width 192 height 13
click at [683, 598] on div at bounding box center [761, 416] width 1523 height 736
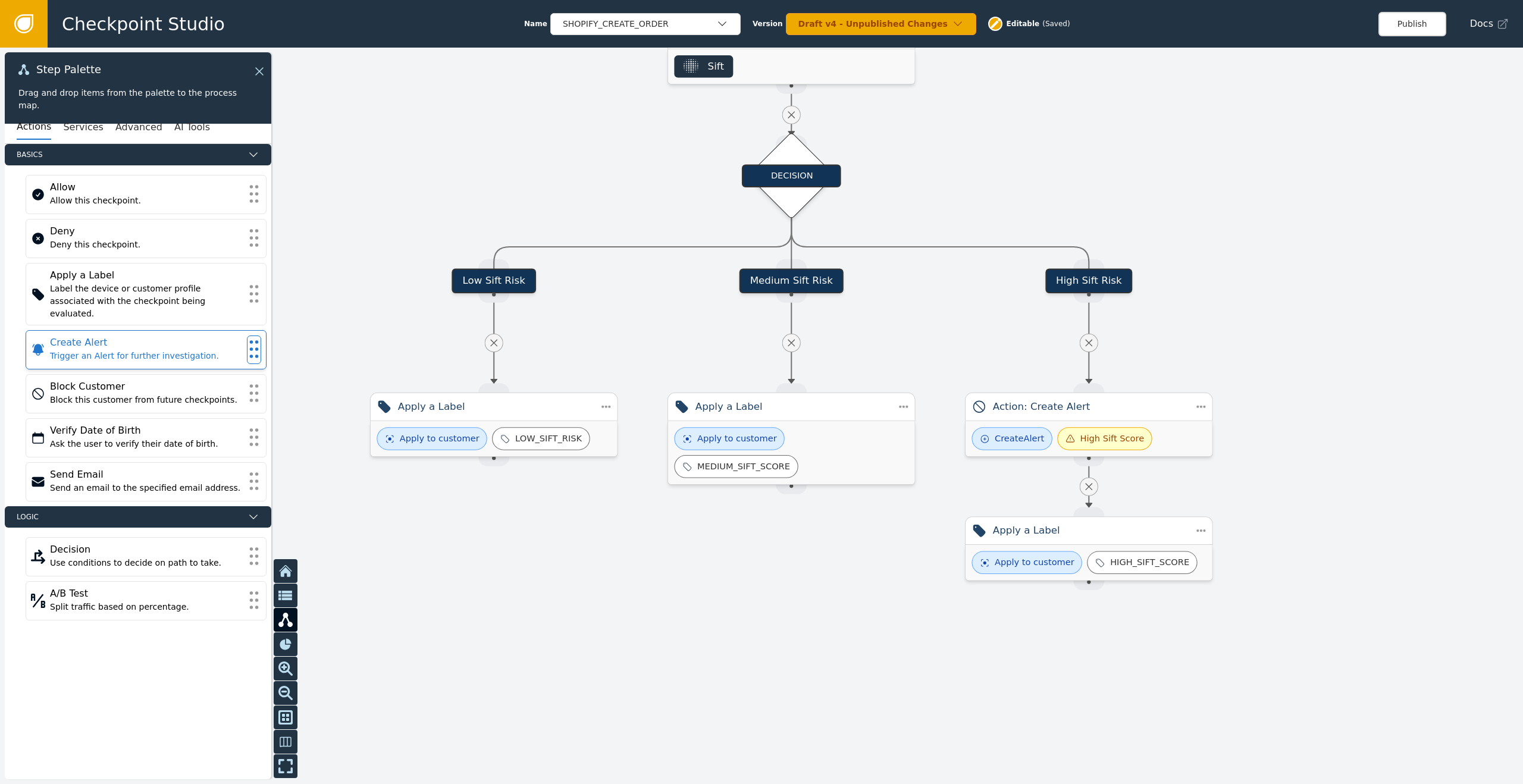
click at [156, 349] on div "Trigger an Alert for further investigation." at bounding box center [146, 356] width 192 height 13
click at [257, 354] on circle at bounding box center [257, 356] width 4 height 4
click at [178, 349] on div "Trigger an Alert for further investigation." at bounding box center [146, 356] width 192 height 13
click at [796, 280] on div "Medium Sift Risk" at bounding box center [791, 280] width 104 height 25
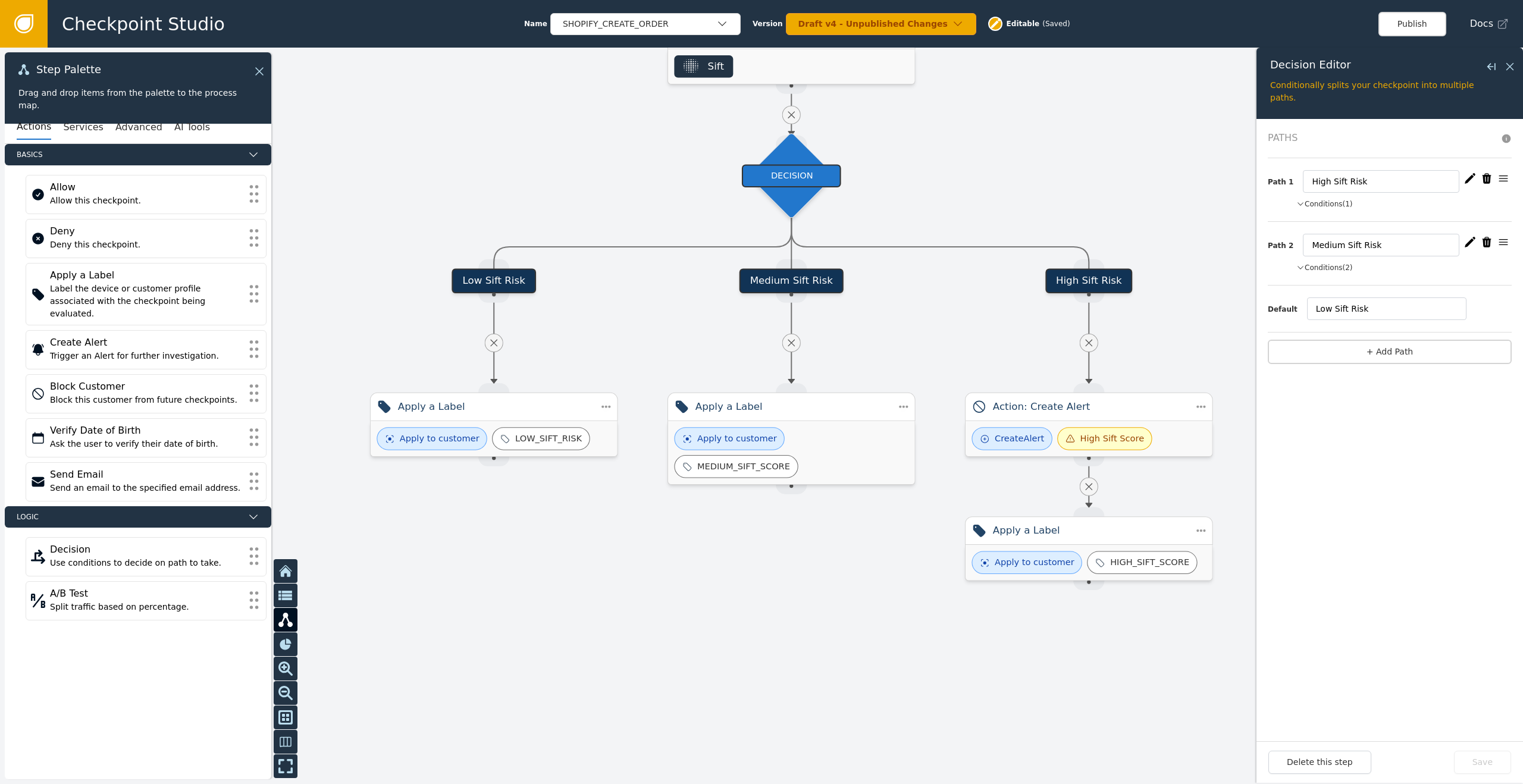
click at [1506, 243] on icon "button" at bounding box center [1503, 242] width 12 height 12
click at [641, 623] on div at bounding box center [761, 416] width 1523 height 736
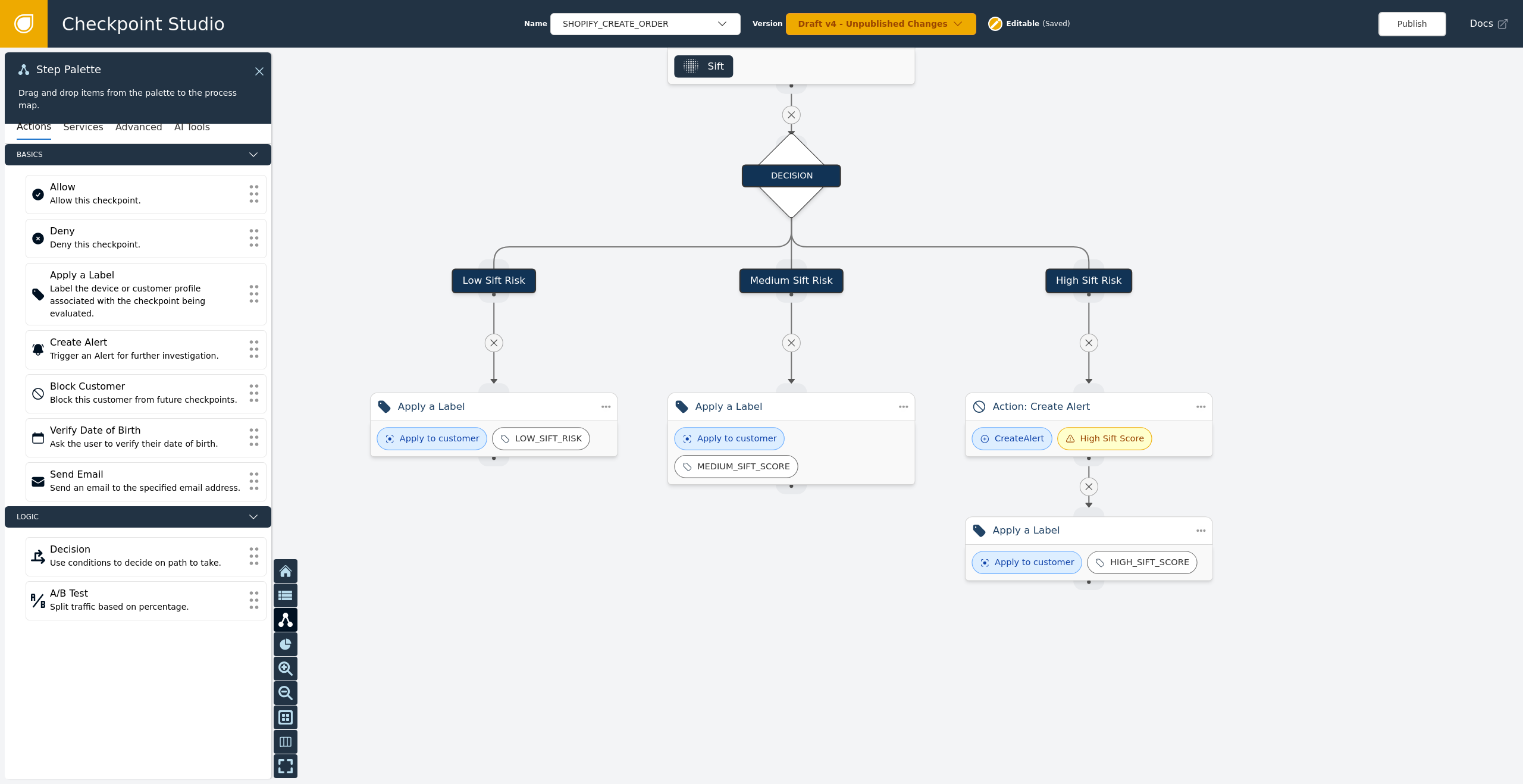
click at [784, 281] on div "Medium Sift Risk" at bounding box center [791, 280] width 104 height 25
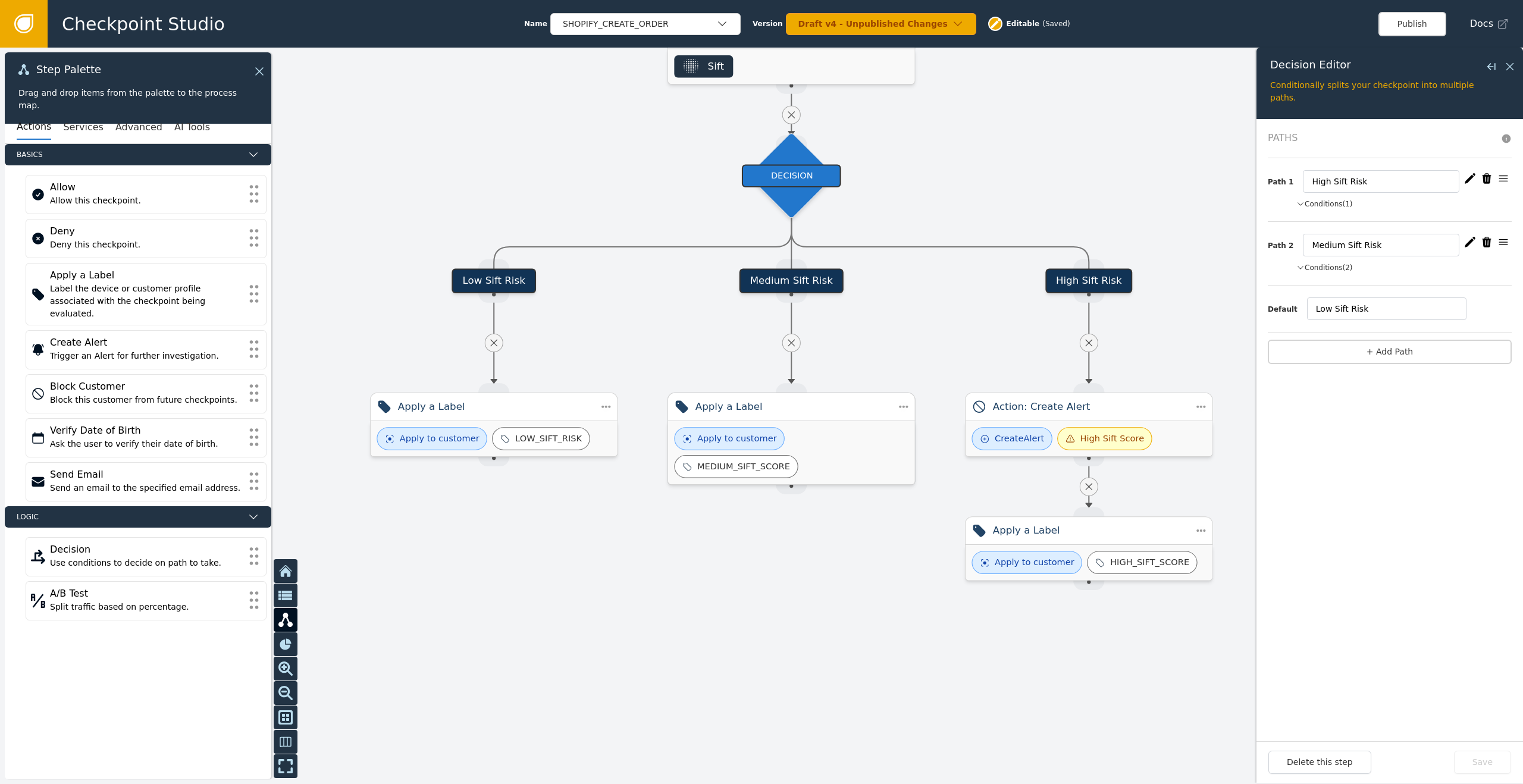
click at [792, 405] on div "Apply a Label" at bounding box center [791, 406] width 192 height 15
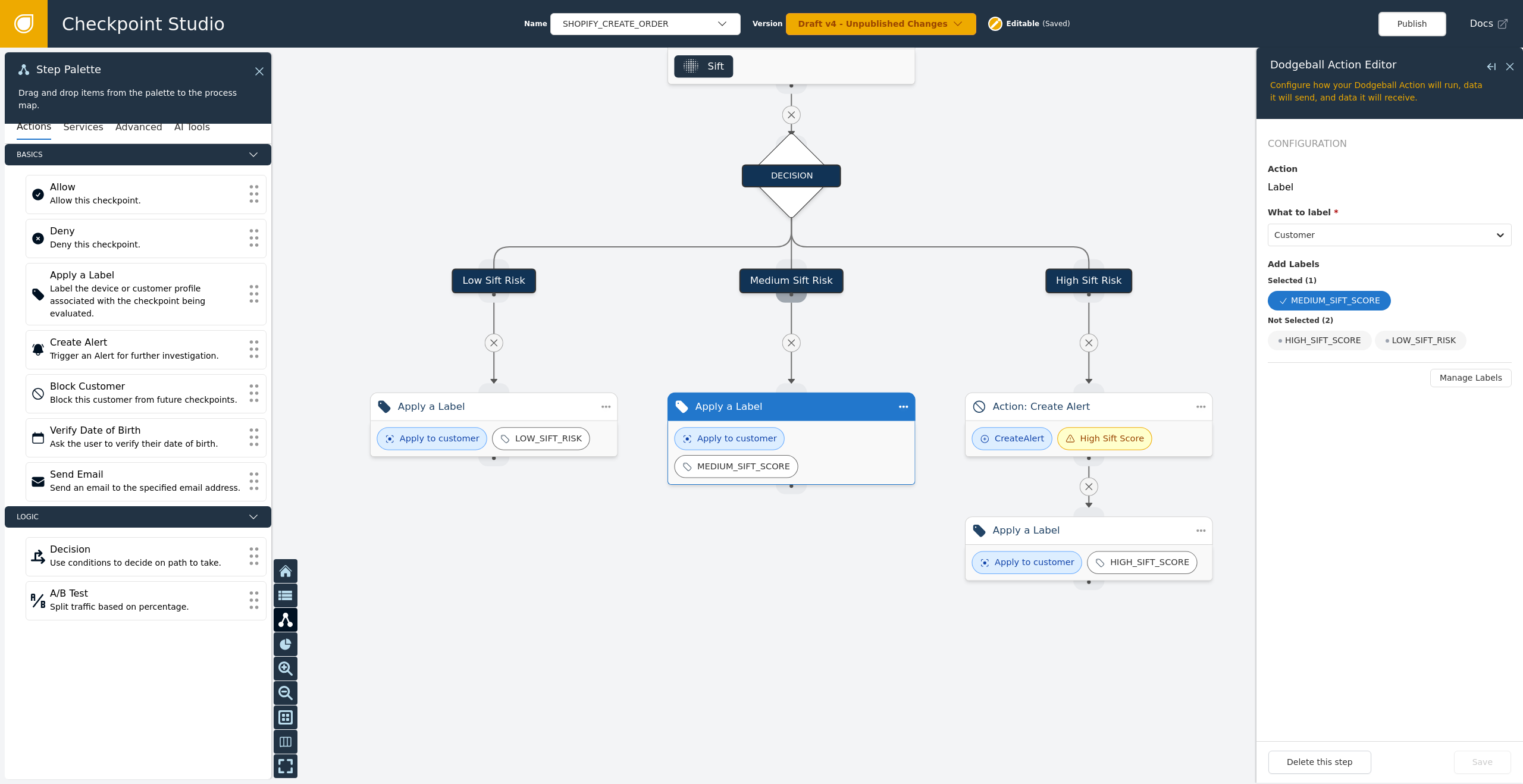
click at [789, 301] on div "Source Handle for step" at bounding box center [791, 293] width 31 height 18
click at [791, 296] on div at bounding box center [791, 294] width 4 height 4
click at [99, 335] on div "Create Alert" at bounding box center [146, 342] width 192 height 14
click at [777, 559] on div at bounding box center [761, 416] width 1523 height 736
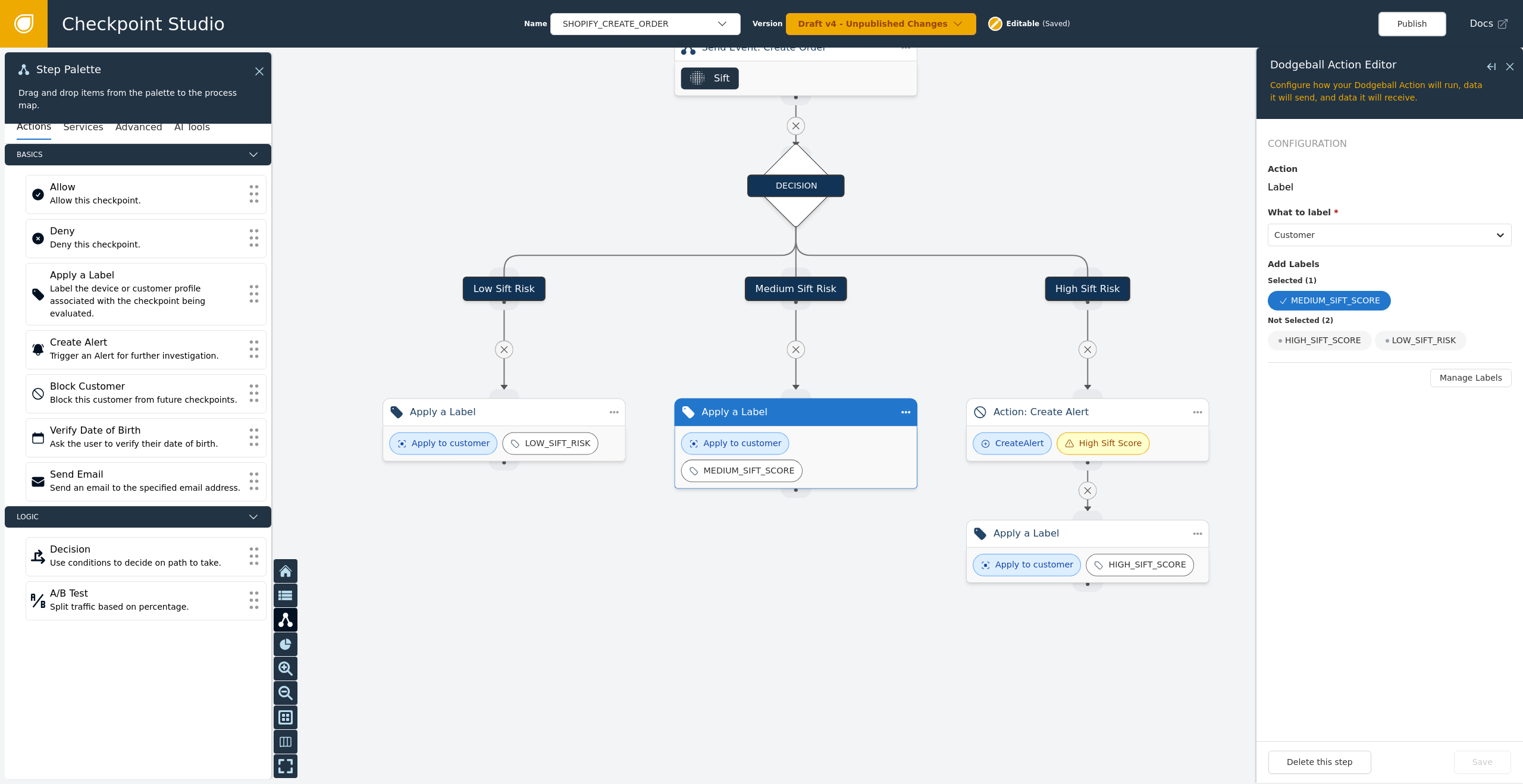
click at [808, 292] on div "Medium Sift Risk" at bounding box center [796, 289] width 101 height 25
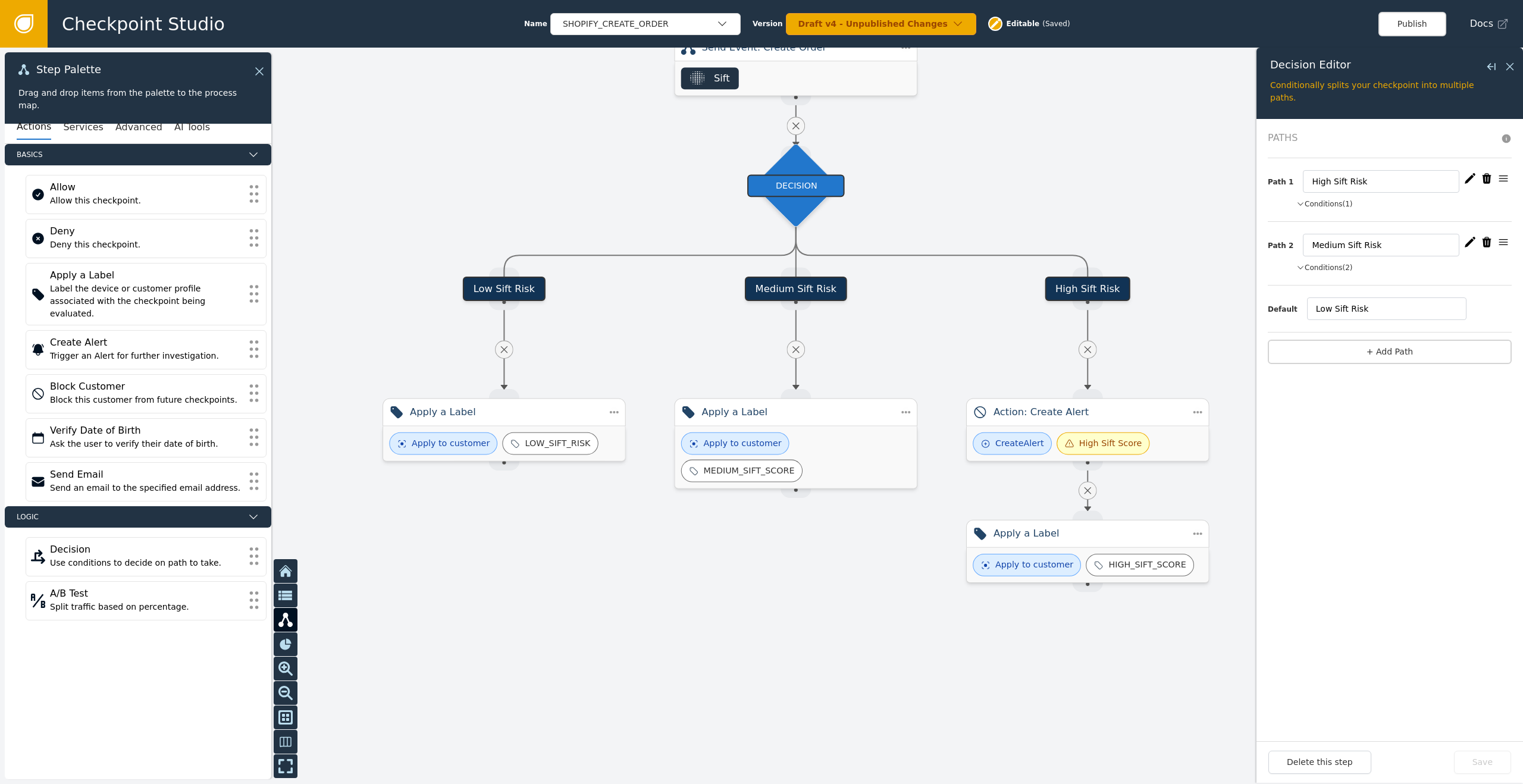
click at [1305, 201] on button "Conditions (1)" at bounding box center [1325, 204] width 56 height 11
click at [1305, 285] on button "Conditions (2)" at bounding box center [1325, 286] width 56 height 11
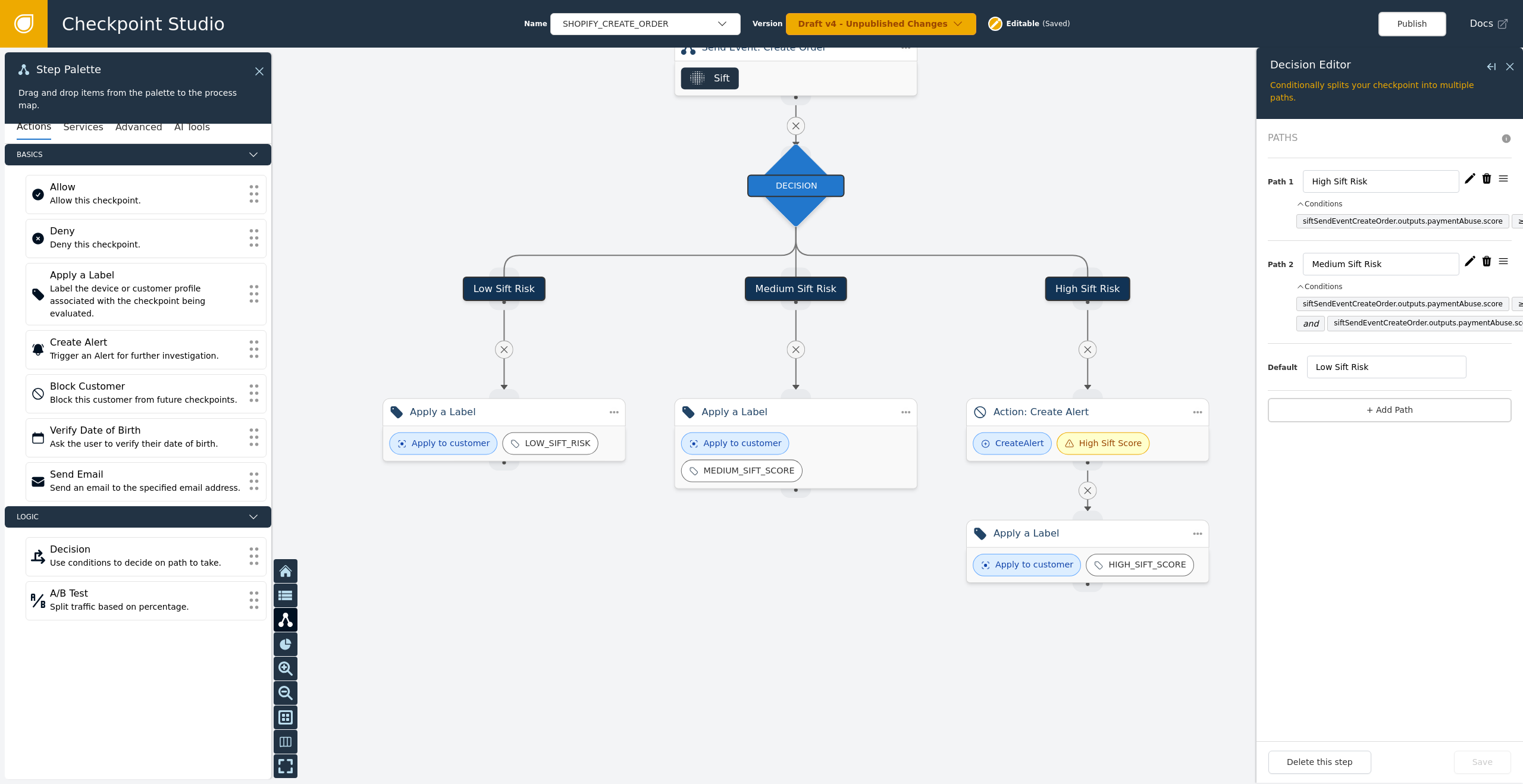
click at [541, 606] on div at bounding box center [761, 416] width 1523 height 736
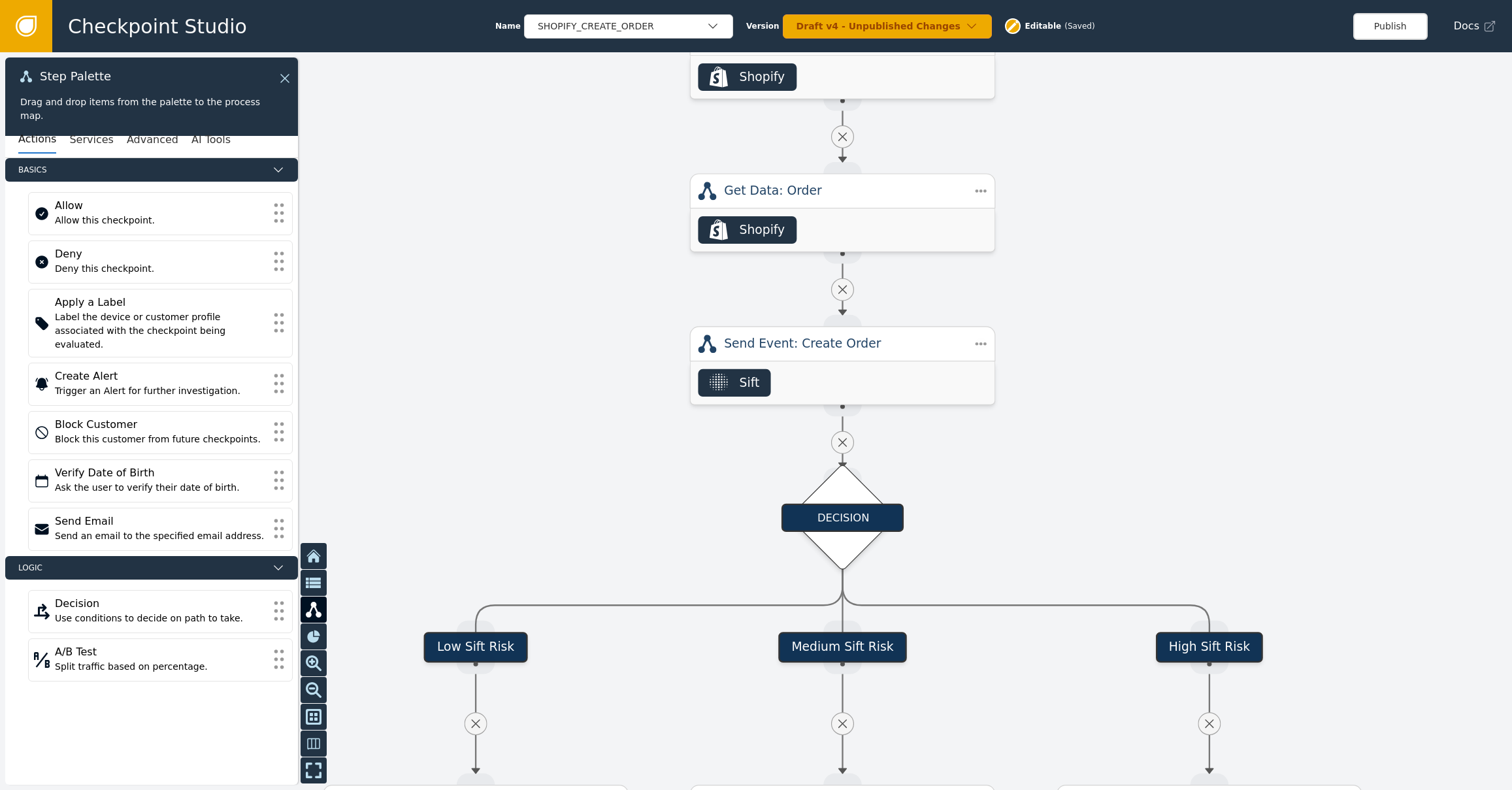
drag, startPoint x: 1006, startPoint y: 171, endPoint x: 1004, endPoint y: 503, distance: 332.0
click at [997, 506] on div at bounding box center [756, 421] width 1512 height 737
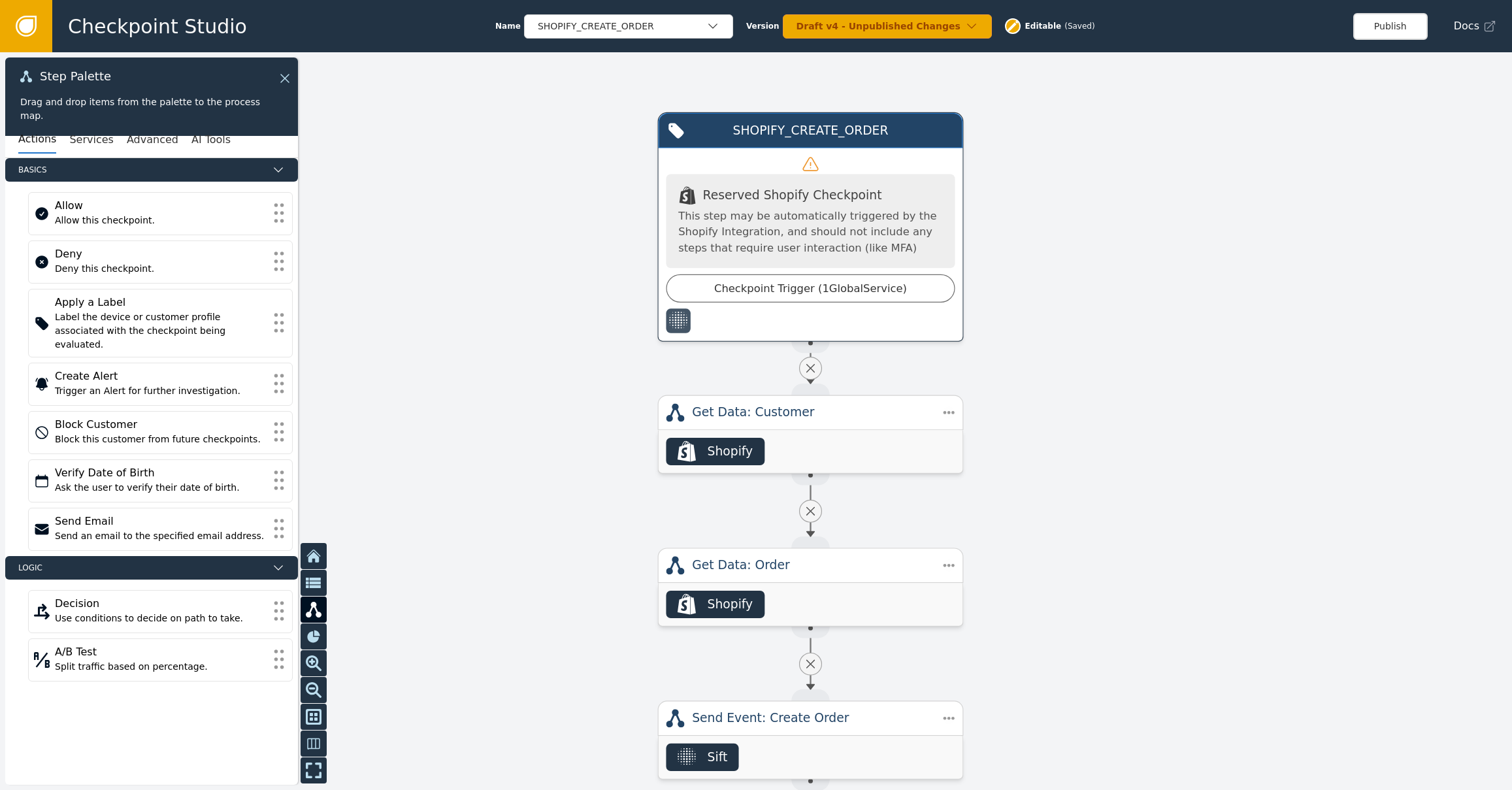
drag, startPoint x: 1118, startPoint y: 202, endPoint x: 1076, endPoint y: 556, distance: 356.5
click at [1076, 556] on div at bounding box center [756, 421] width 1512 height 737
